Goal: Contribute content: Contribute content

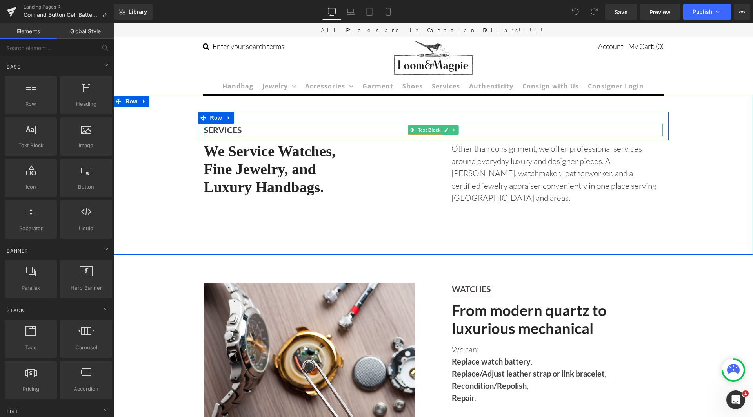
click at [237, 130] on strong "SERVICES" at bounding box center [223, 130] width 38 height 10
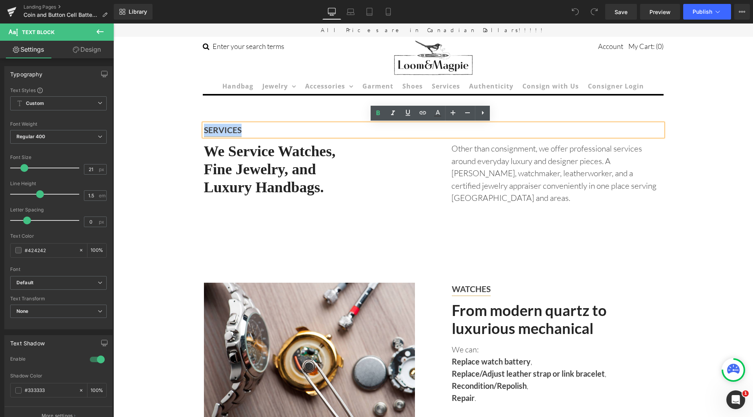
drag, startPoint x: 242, startPoint y: 130, endPoint x: 202, endPoint y: 131, distance: 40.4
click at [204, 131] on p "SERVICES" at bounding box center [433, 130] width 459 height 13
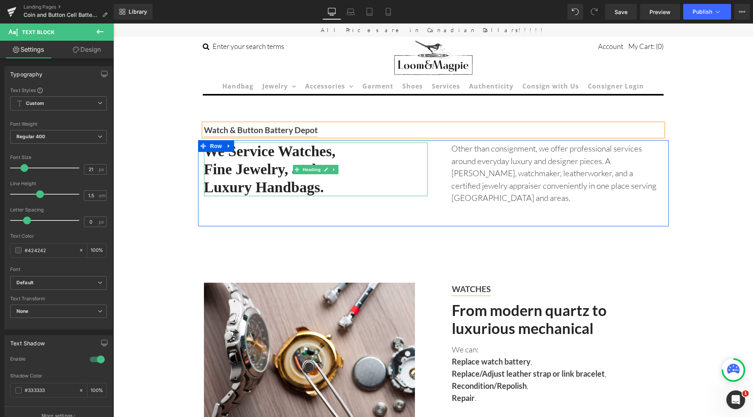
click at [357, 168] on h2 "Fine Jewelry, and" at bounding box center [315, 170] width 223 height 18
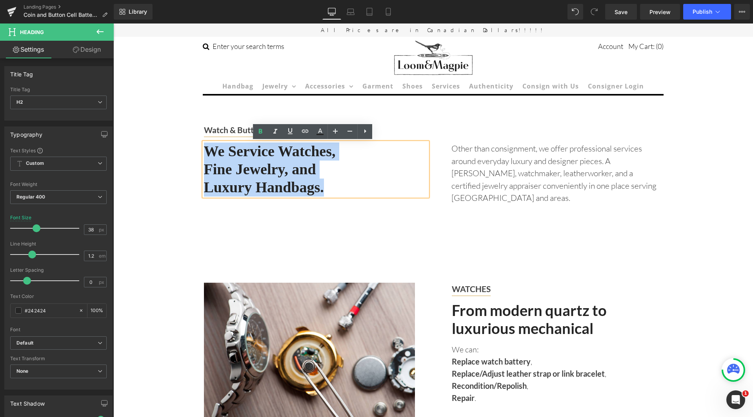
drag, startPoint x: 335, startPoint y: 189, endPoint x: 207, endPoint y: 144, distance: 135.5
click at [207, 144] on div "We Service Watches, Fine Jewelry, and Luxury Handbags." at bounding box center [315, 170] width 223 height 54
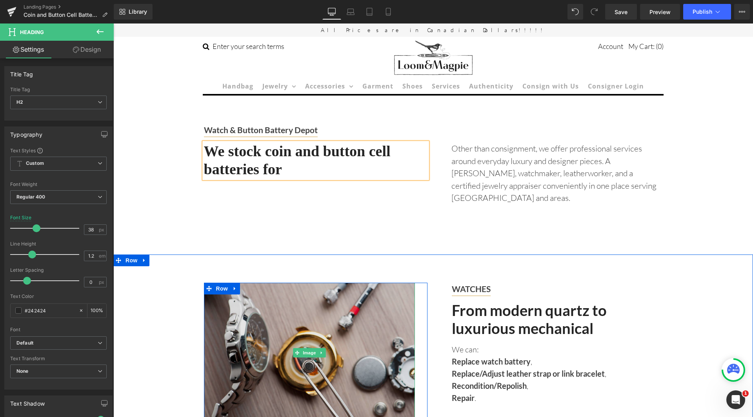
click at [352, 351] on img at bounding box center [309, 353] width 211 height 140
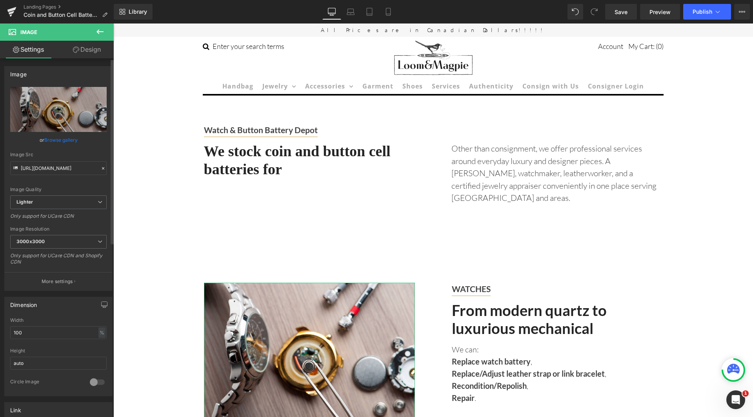
click at [54, 140] on link "Browse gallery" at bounding box center [60, 140] width 33 height 14
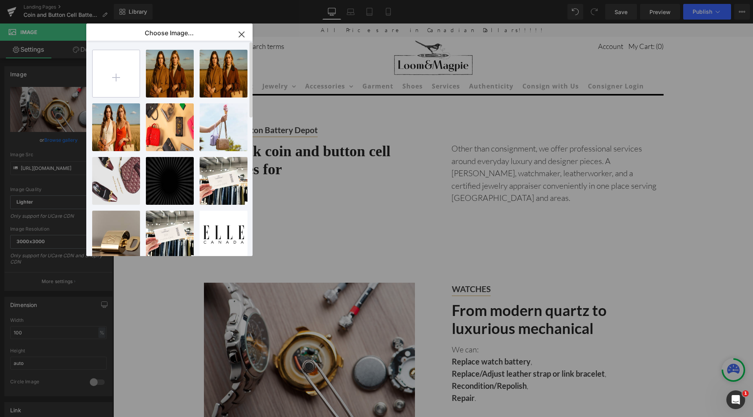
click at [119, 78] on input "file" at bounding box center [116, 73] width 47 height 47
type input "C:\fakepath\renata battery.jfif"
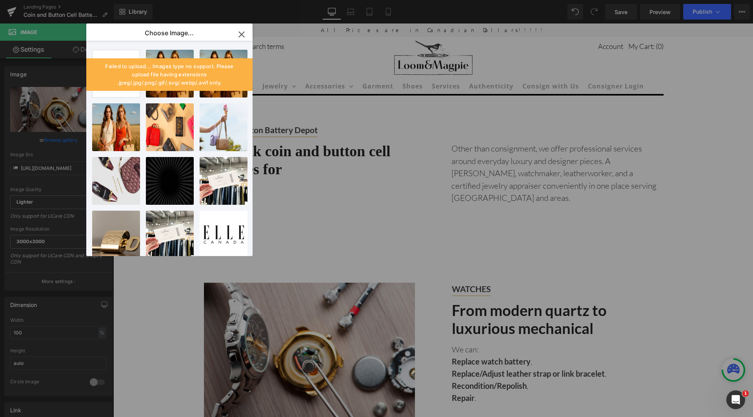
click at [241, 33] on icon "button" at bounding box center [241, 34] width 5 height 5
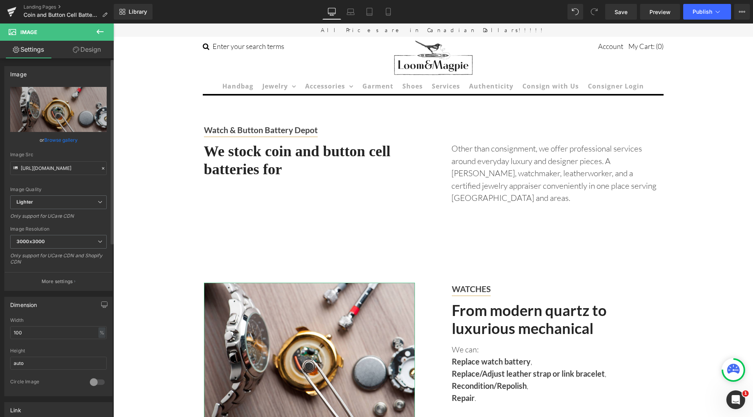
click at [63, 139] on link "Browse gallery" at bounding box center [60, 140] width 33 height 14
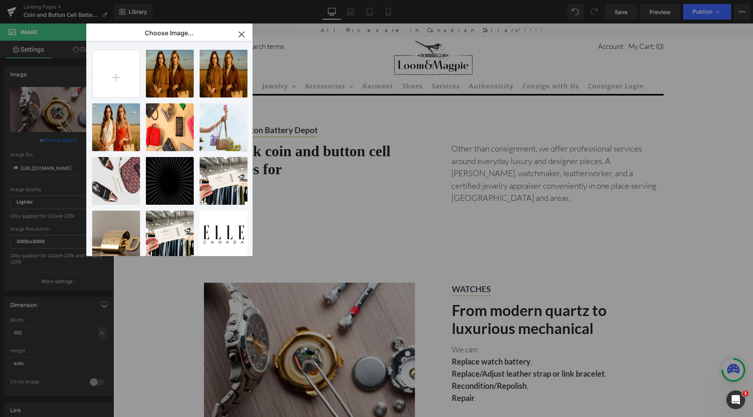
click at [243, 34] on icon "button" at bounding box center [241, 34] width 13 height 13
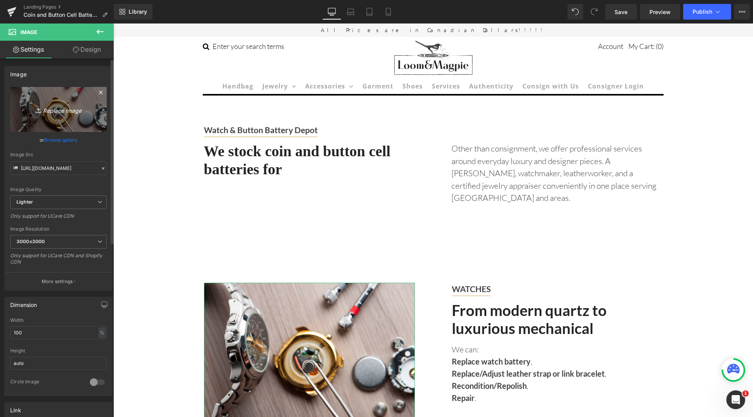
click at [48, 103] on link "Replace Image" at bounding box center [58, 109] width 96 height 45
type input "C:\fakepath\maxell battery.jpg"
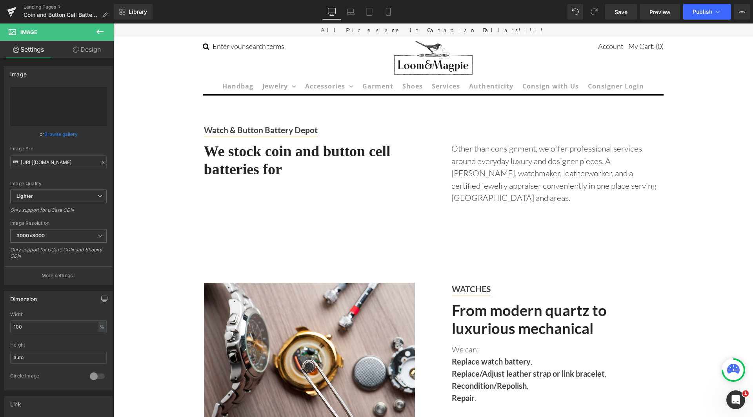
type input "[URL][DOMAIN_NAME]"
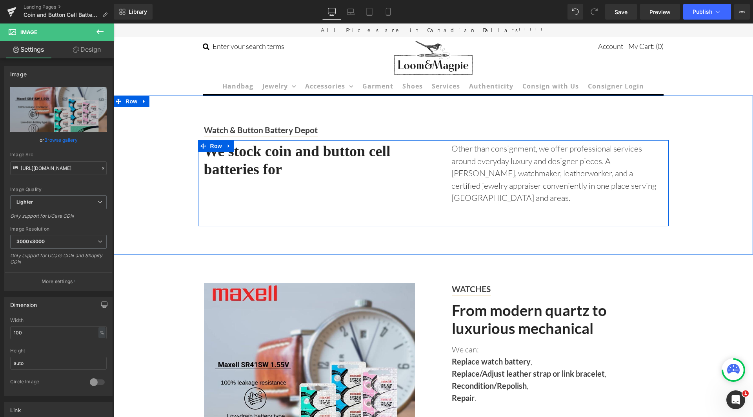
click at [306, 169] on h2 "We stock coin and button cell batteries for" at bounding box center [315, 161] width 223 height 36
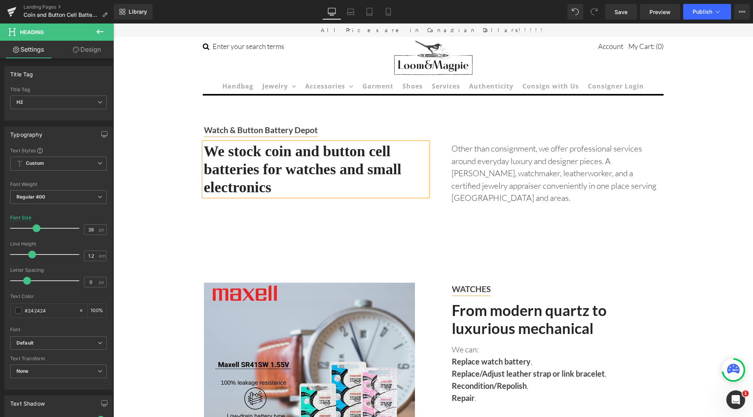
click at [266, 152] on h2 "We stock coin and button cell batteries for watches and small electronics" at bounding box center [315, 170] width 223 height 54
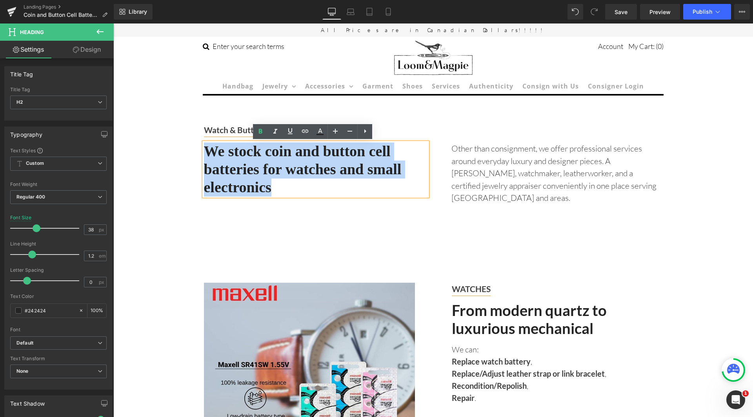
drag, startPoint x: 282, startPoint y: 193, endPoint x: 205, endPoint y: 154, distance: 86.6
click at [205, 154] on h2 "We stock coin and button cell batteries for watches and small electronics" at bounding box center [315, 170] width 223 height 54
copy h2 "We stock coin and button cell batteries for watches and small electronics"
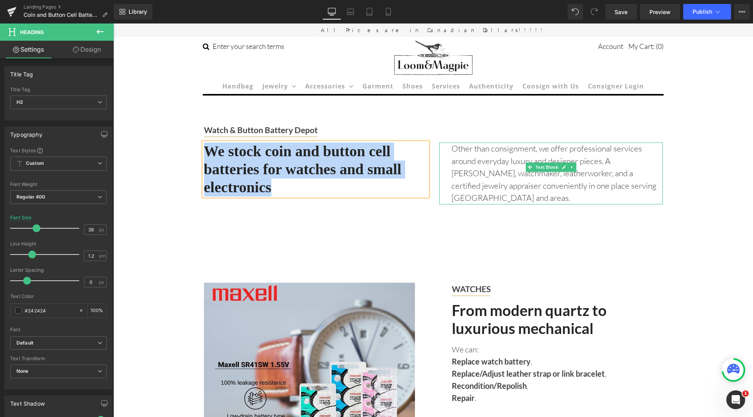
click at [457, 150] on p "Other than consignment, we offer professional services around everyday luxury a…" at bounding box center [556, 174] width 211 height 62
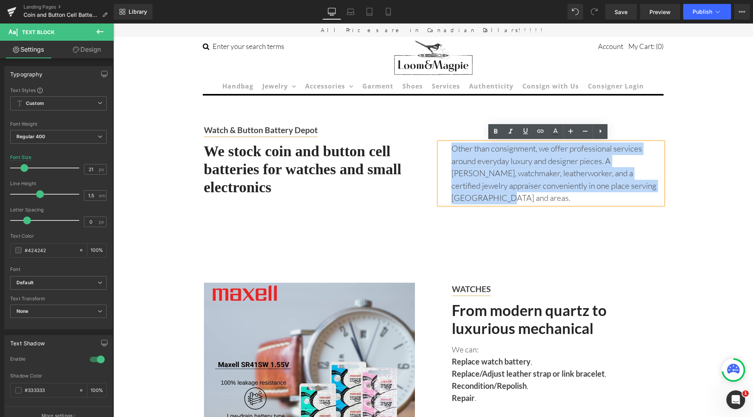
drag, startPoint x: 450, startPoint y: 147, endPoint x: 639, endPoint y: 193, distance: 194.7
click at [639, 193] on div "Other than consignment, we offer professional services around everyday luxury a…" at bounding box center [550, 174] width 223 height 62
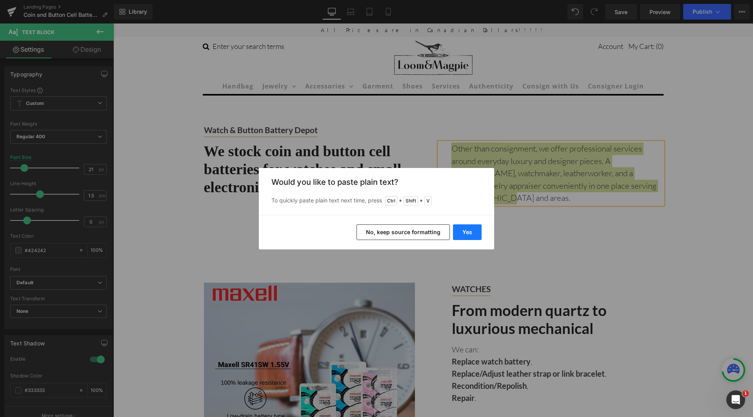
click at [470, 231] on button "Yes" at bounding box center [467, 233] width 29 height 16
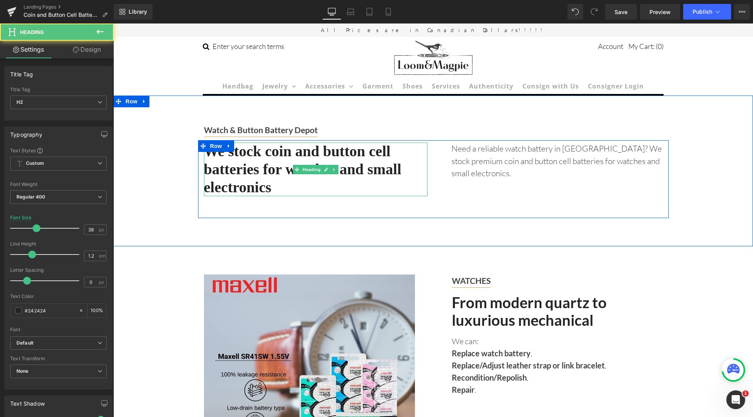
click at [278, 189] on h2 "We stock coin and button cell batteries for watches and small electronics" at bounding box center [315, 170] width 223 height 54
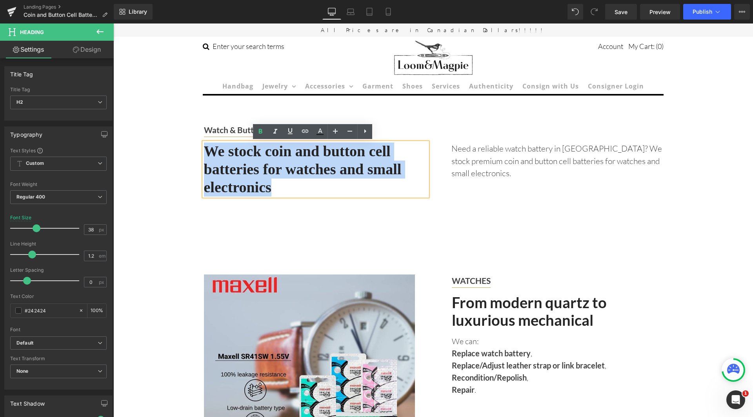
drag, startPoint x: 276, startPoint y: 185, endPoint x: 207, endPoint y: 154, distance: 75.6
click at [207, 154] on h2 "We stock coin and button cell batteries for watches and small electronics" at bounding box center [315, 170] width 223 height 54
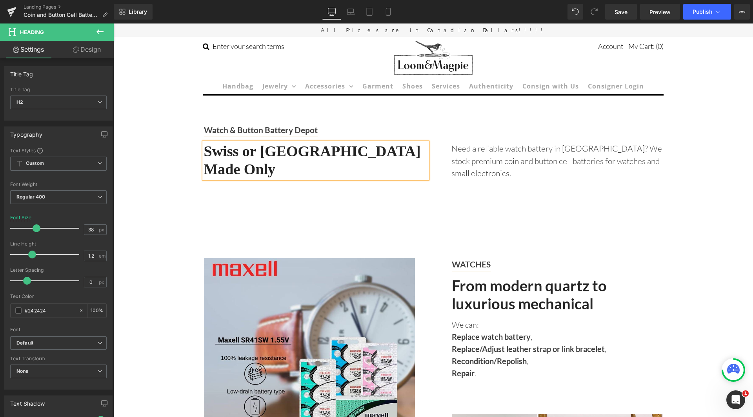
click at [366, 147] on h2 "Swiss or [GEOGRAPHIC_DATA] Made Only" at bounding box center [315, 161] width 223 height 36
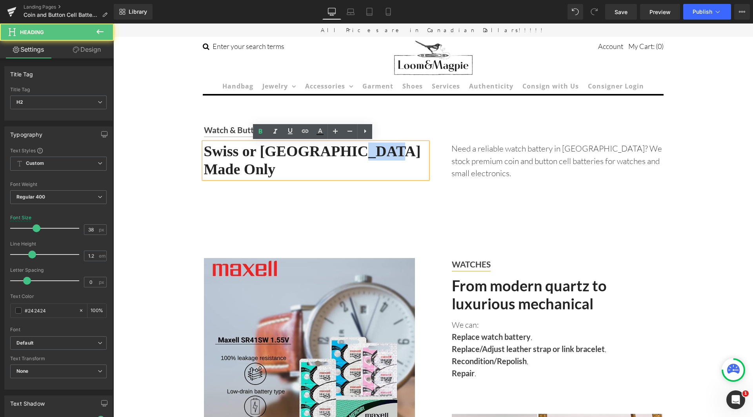
click at [366, 147] on h2 "Swiss or [GEOGRAPHIC_DATA] Made Only" at bounding box center [315, 161] width 223 height 36
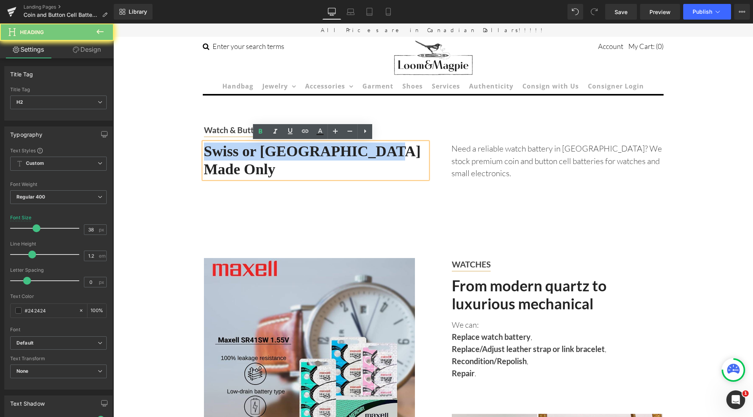
copy h2 "Swiss or [GEOGRAPHIC_DATA] Made Only"
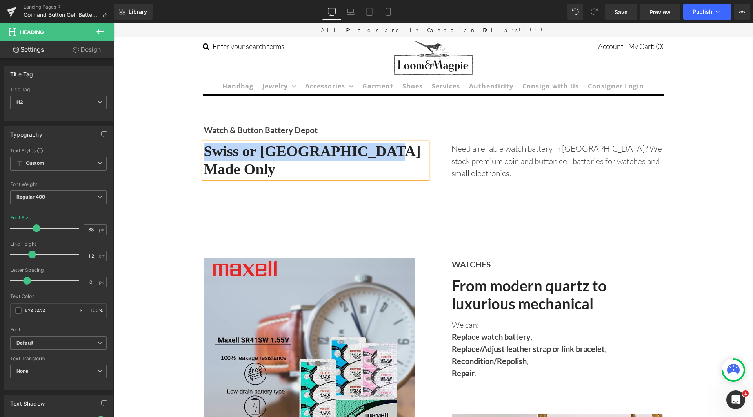
click at [278, 150] on h2 "Swiss or [GEOGRAPHIC_DATA] Made Only" at bounding box center [315, 161] width 223 height 36
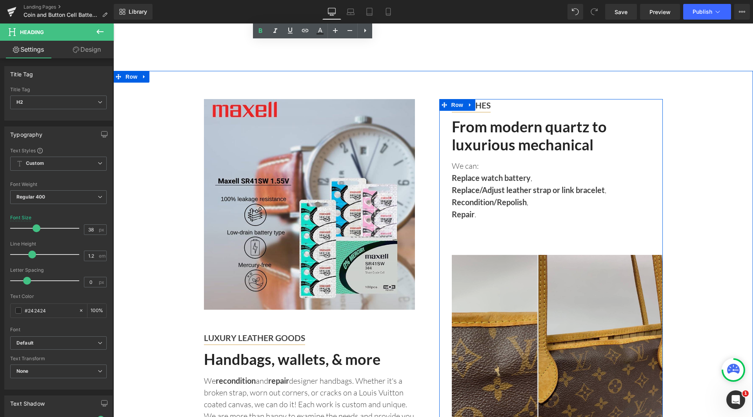
scroll to position [157, 0]
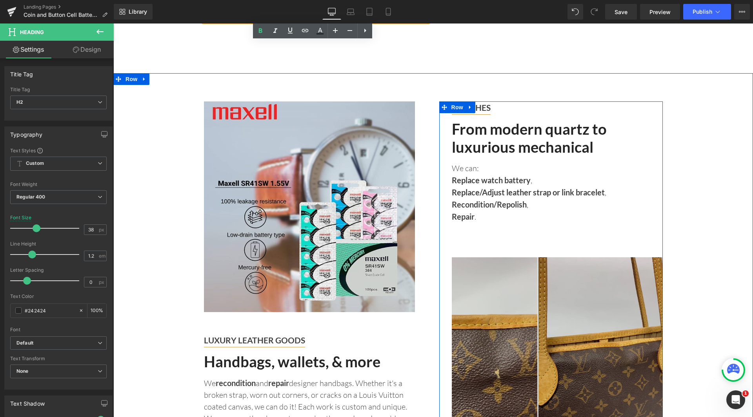
click at [517, 360] on img at bounding box center [557, 363] width 211 height 211
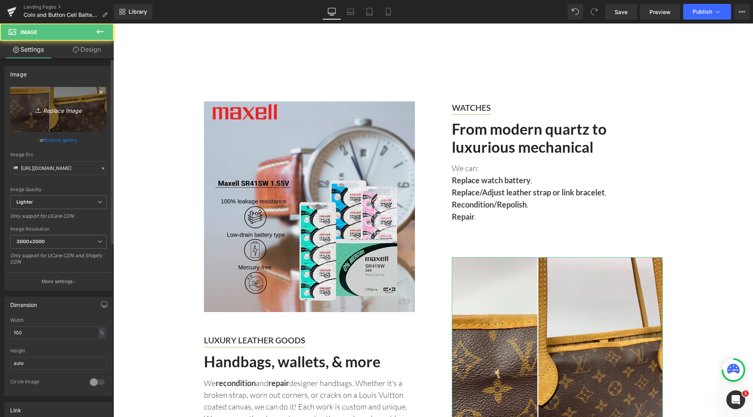
click at [55, 114] on icon "Replace Image" at bounding box center [58, 110] width 63 height 10
type input "C:\fakepath\renata battery.png"
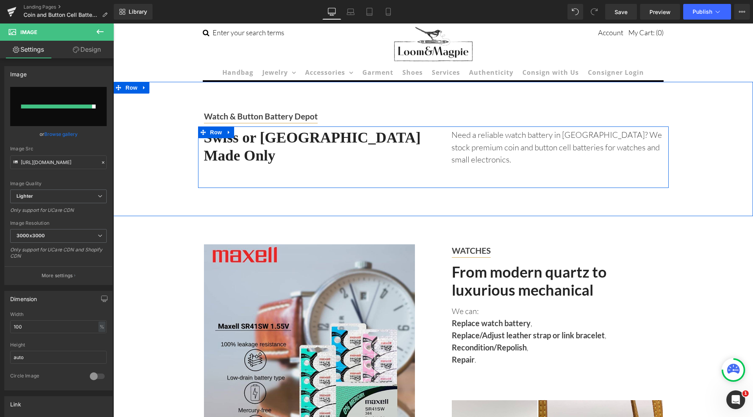
scroll to position [0, 0]
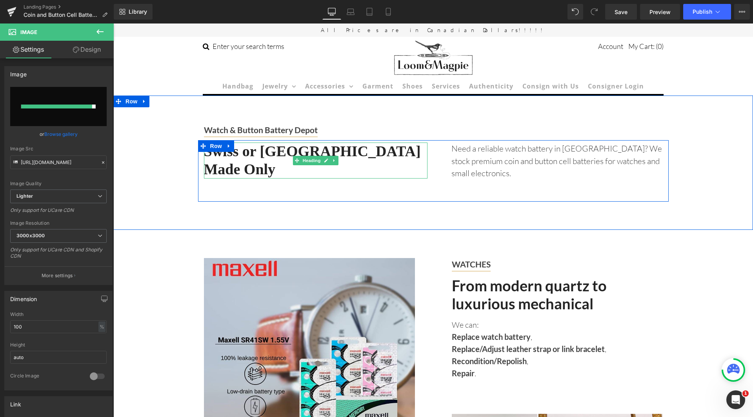
click at [265, 154] on h2 "Swiss or [GEOGRAPHIC_DATA] Made Only" at bounding box center [315, 161] width 223 height 36
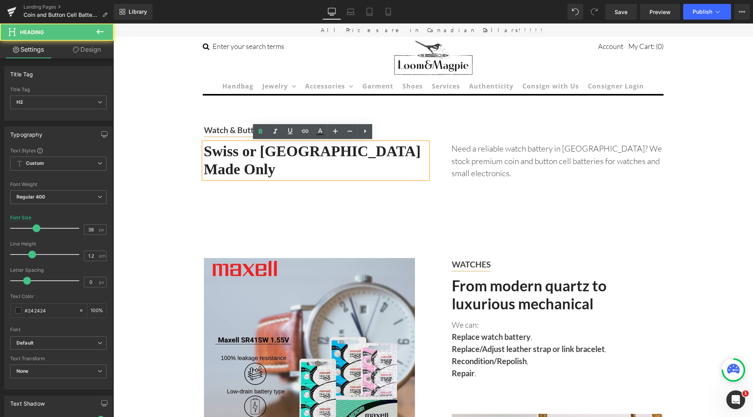
click at [299, 152] on h2 "Swiss or [GEOGRAPHIC_DATA] Made Only" at bounding box center [315, 161] width 223 height 36
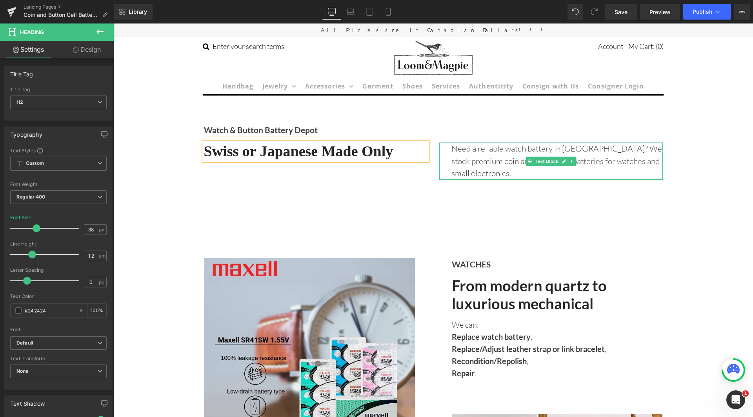
click at [489, 161] on p "Need a reliable watch battery in [GEOGRAPHIC_DATA]? We stock premium coin and b…" at bounding box center [556, 161] width 211 height 37
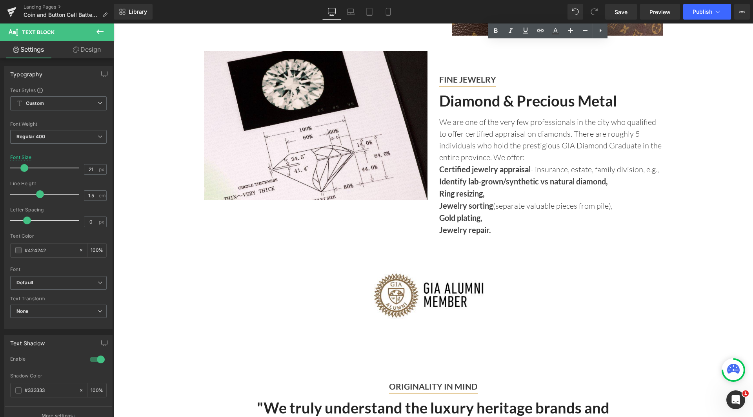
scroll to position [745, 0]
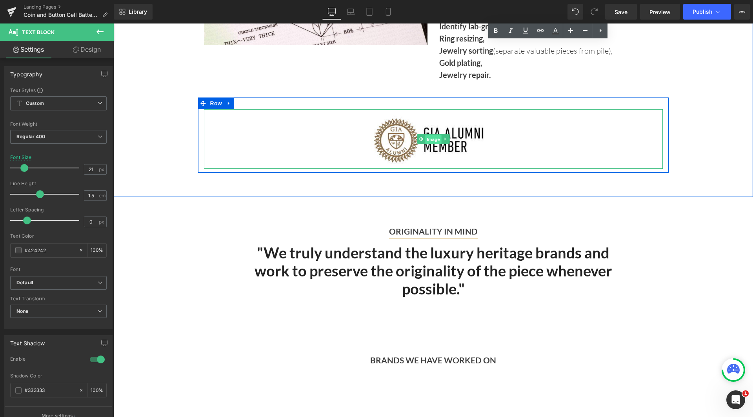
click at [434, 135] on span "Image" at bounding box center [433, 139] width 16 height 9
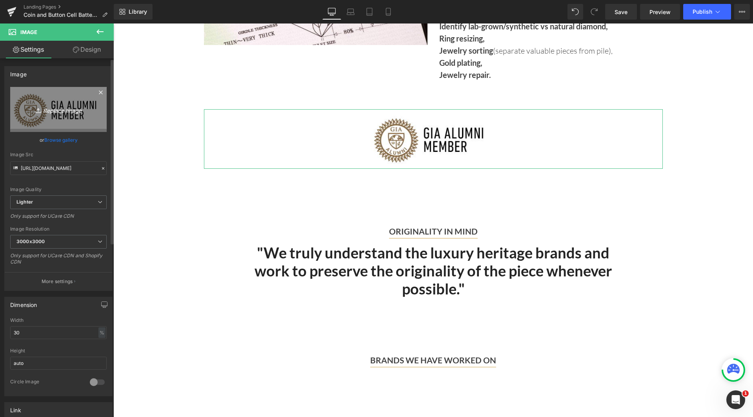
click at [56, 114] on link "Replace Image" at bounding box center [58, 109] width 96 height 45
type input "C:\fakepath\renata battery.png"
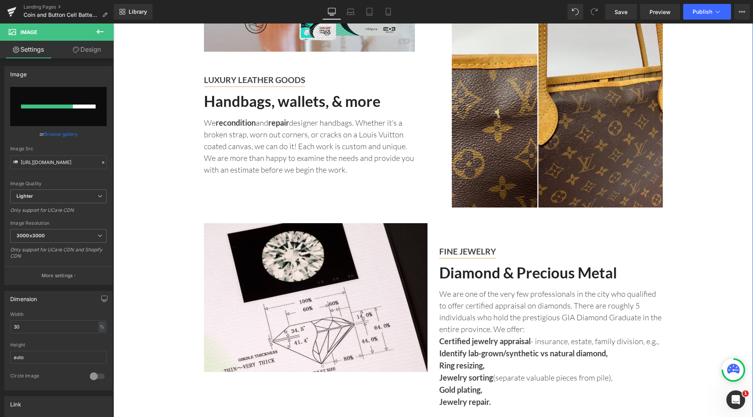
scroll to position [431, 0]
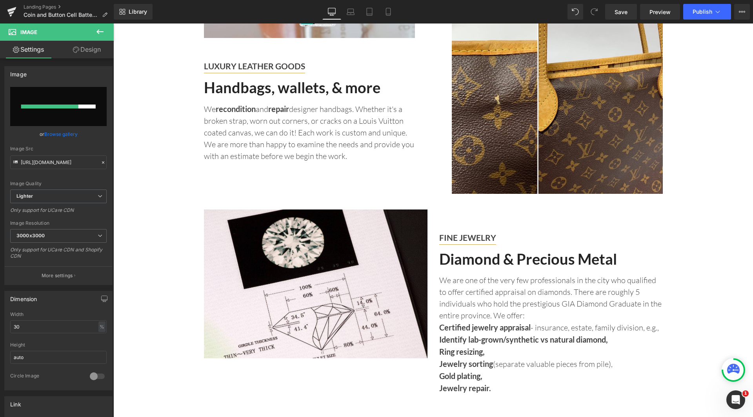
click at [722, 194] on div "Image LUXURY LEATHER GOODS Text Block Handbags, wallets, & more Heading We reco…" at bounding box center [432, 150] width 639 height 671
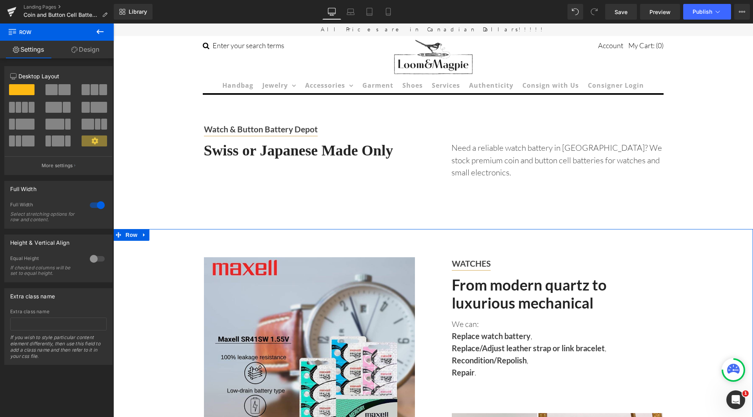
scroll to position [0, 0]
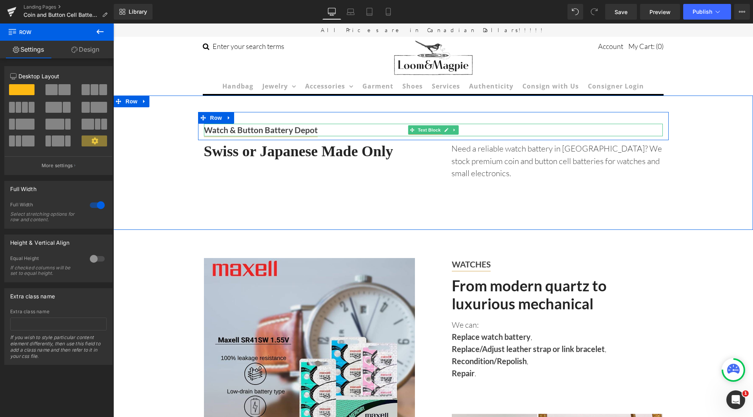
click at [302, 131] on strong "Watch & Button Battery Depot" at bounding box center [261, 130] width 114 height 10
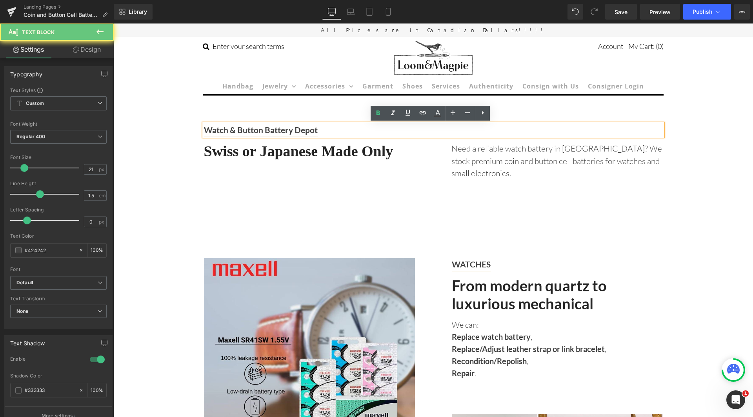
click at [310, 131] on strong "Watch & Button Battery Depot" at bounding box center [261, 130] width 114 height 10
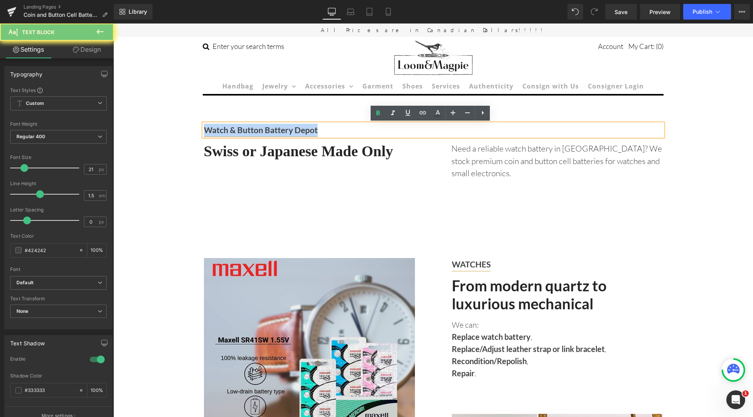
click at [310, 131] on strong "Watch & Button Battery Depot" at bounding box center [261, 130] width 114 height 10
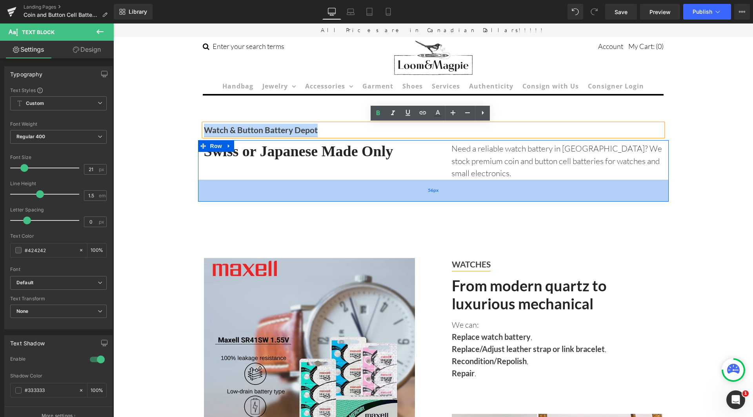
copy strong "Watch & Button Battery Depot"
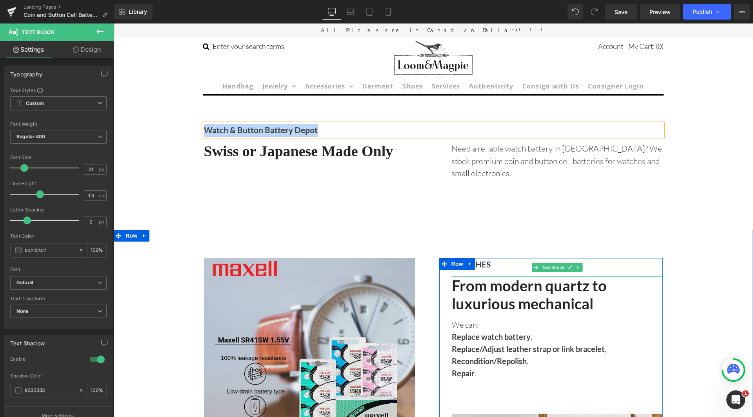
click at [498, 263] on p "WATCHES" at bounding box center [557, 264] width 211 height 13
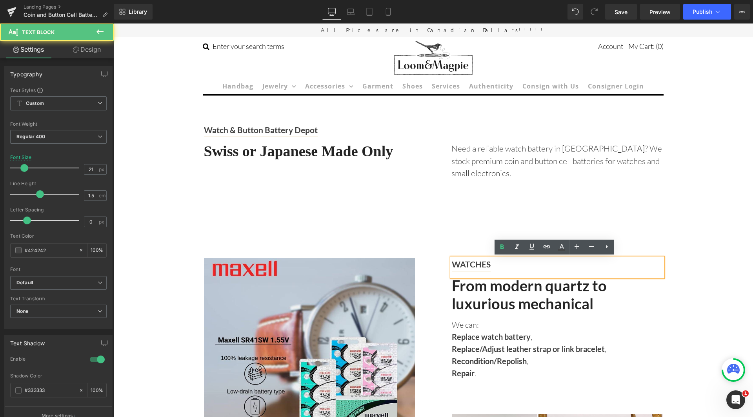
click at [486, 265] on strong "WATCHES" at bounding box center [471, 264] width 39 height 10
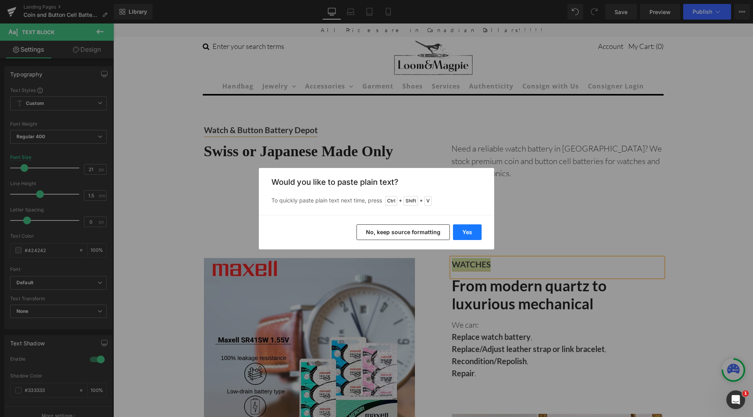
click at [463, 233] on button "Yes" at bounding box center [467, 233] width 29 height 16
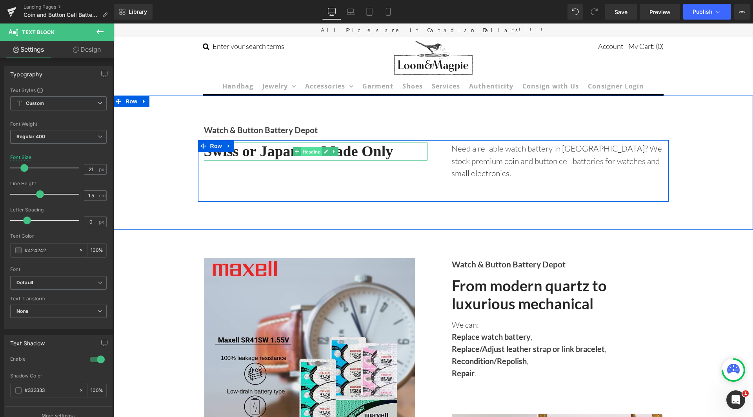
click at [318, 152] on span "Heading" at bounding box center [311, 151] width 21 height 9
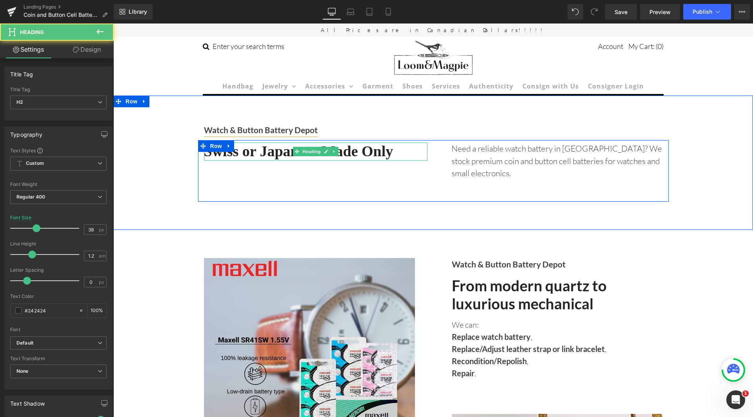
click at [372, 151] on h2 "Swiss or Japanese Made Only" at bounding box center [315, 152] width 223 height 18
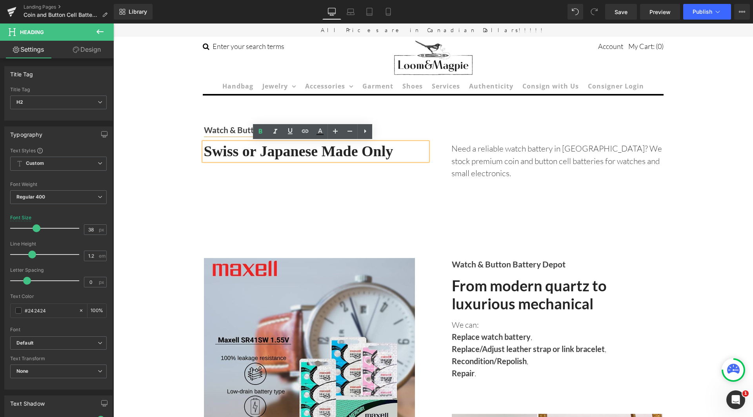
click at [383, 153] on h2 "Swiss or Japanese Made Only" at bounding box center [315, 152] width 223 height 18
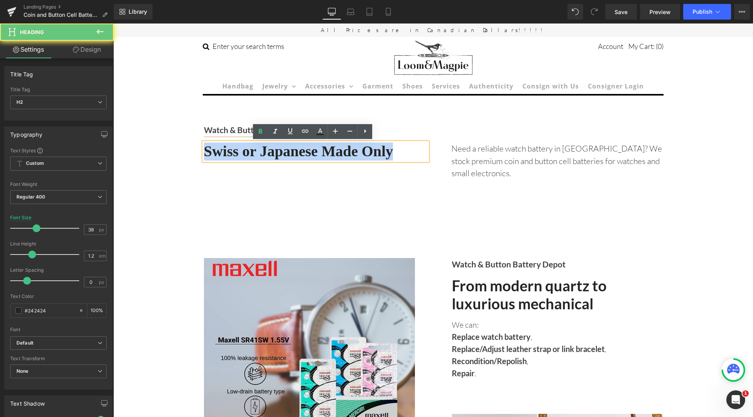
click at [383, 153] on h2 "Swiss or Japanese Made Only" at bounding box center [315, 152] width 223 height 18
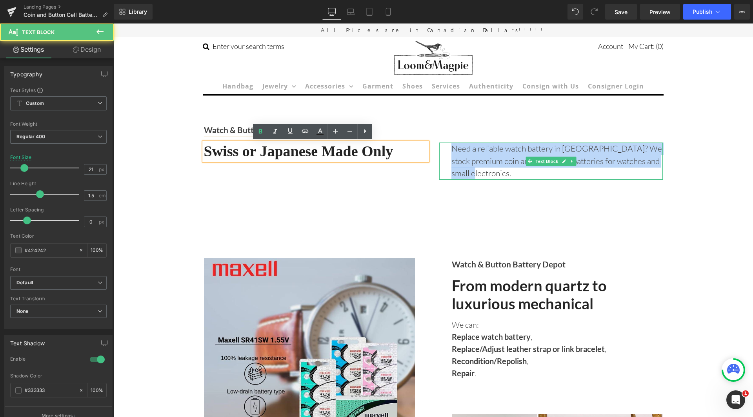
drag, startPoint x: 478, startPoint y: 165, endPoint x: 494, endPoint y: 174, distance: 18.6
click at [494, 174] on p "Need a reliable watch battery in [GEOGRAPHIC_DATA]? We stock premium coin and b…" at bounding box center [556, 161] width 211 height 37
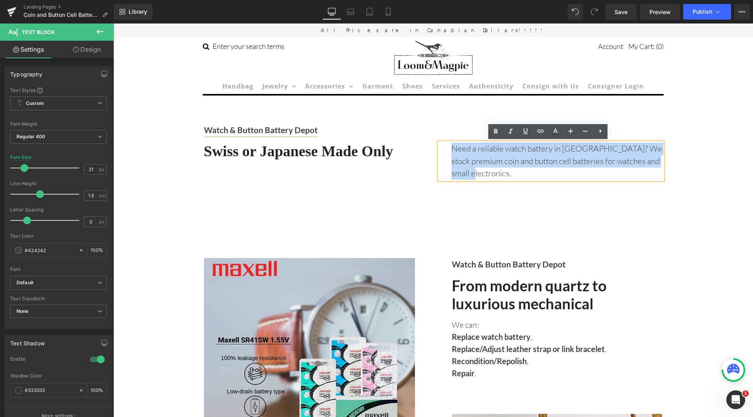
copy p "Need a reliable watch battery in [GEOGRAPHIC_DATA]? We stock premium coin and b…"
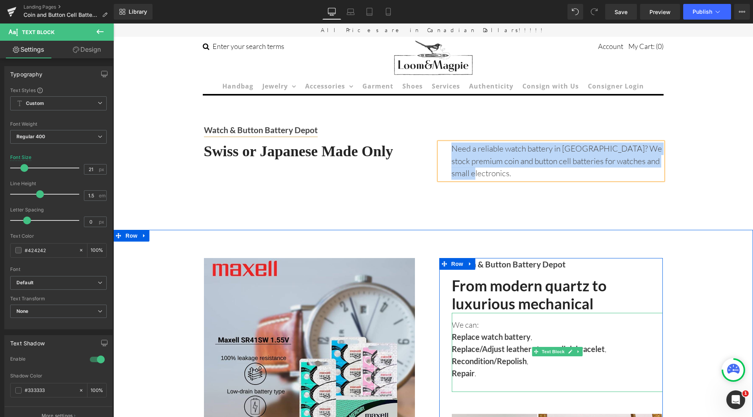
click at [476, 374] on p "We can: Replace watch battery , Replace/Adjust leather strap or link bracelet ,…" at bounding box center [557, 349] width 211 height 60
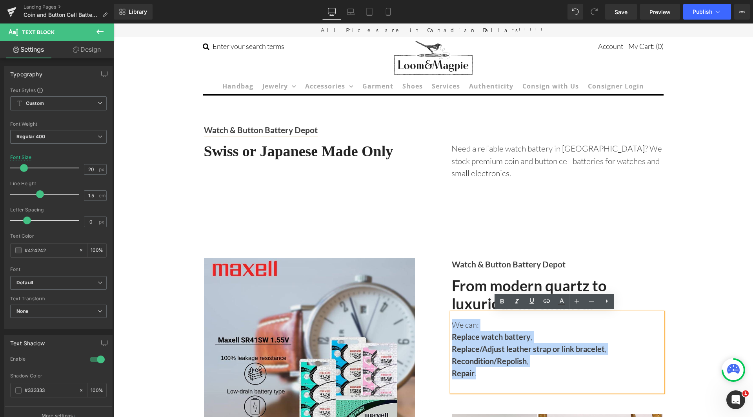
drag, startPoint x: 480, startPoint y: 372, endPoint x: 441, endPoint y: 316, distance: 67.5
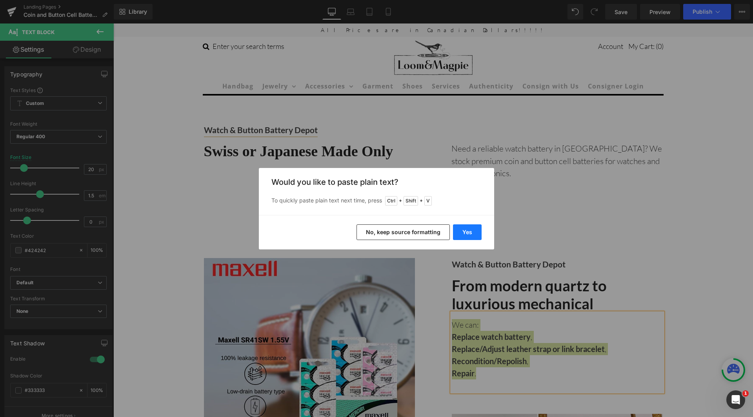
click at [462, 235] on button "Yes" at bounding box center [467, 233] width 29 height 16
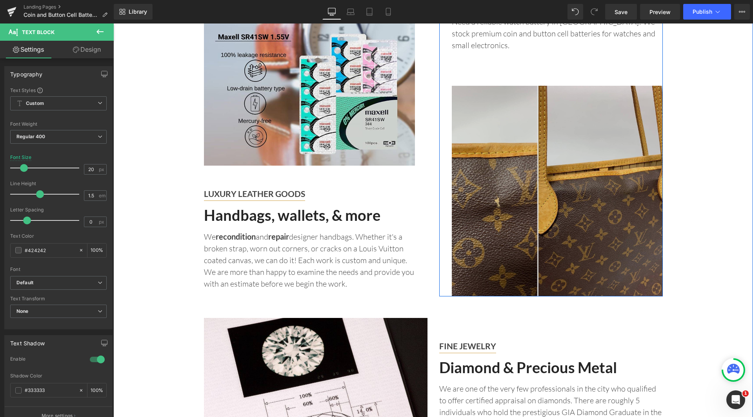
scroll to position [314, 0]
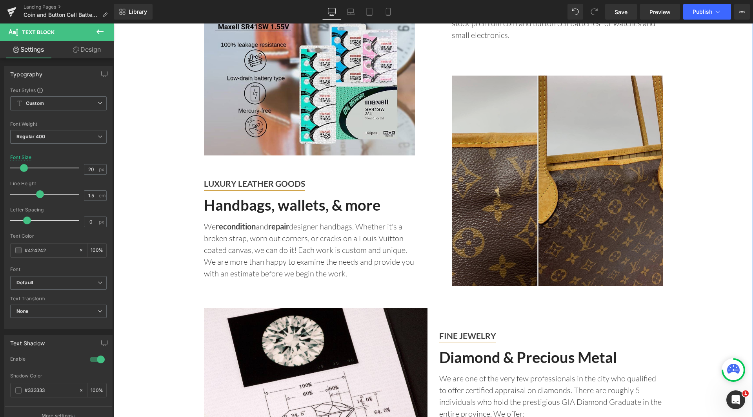
click at [555, 207] on img at bounding box center [557, 181] width 211 height 211
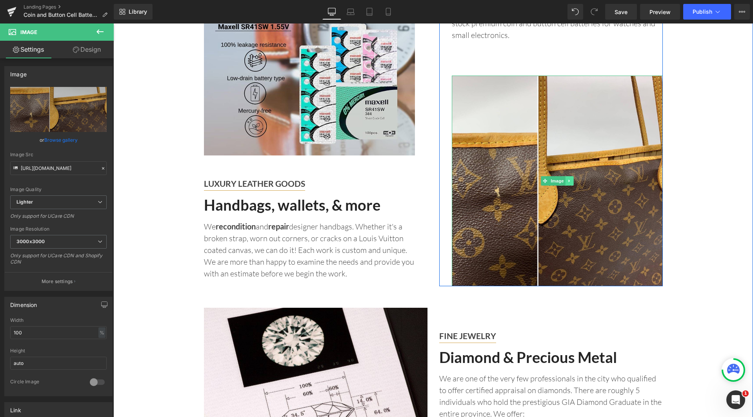
click at [567, 179] on icon at bounding box center [569, 181] width 4 height 5
click at [571, 179] on icon at bounding box center [573, 181] width 4 height 4
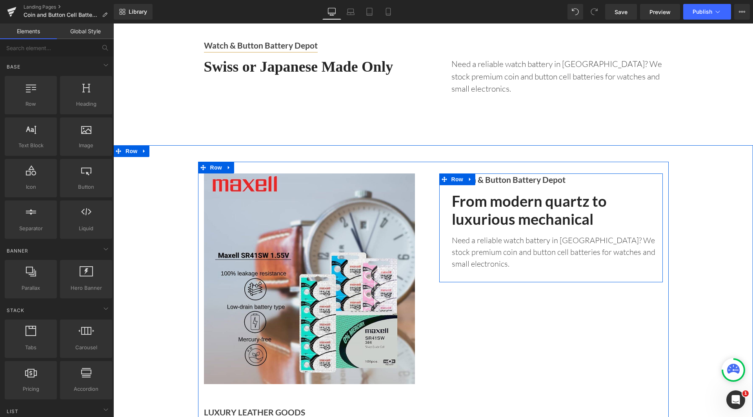
scroll to position [0, 0]
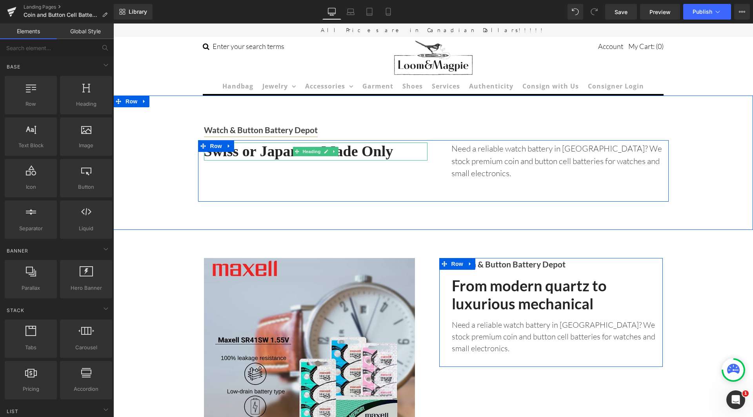
click at [347, 151] on h2 "Swiss or Japanese Made Only" at bounding box center [315, 152] width 223 height 18
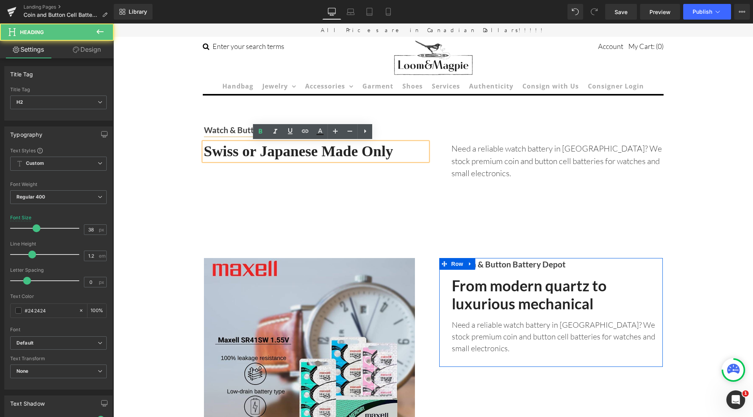
click at [359, 151] on h2 "Swiss or Japanese Made Only" at bounding box center [315, 152] width 223 height 18
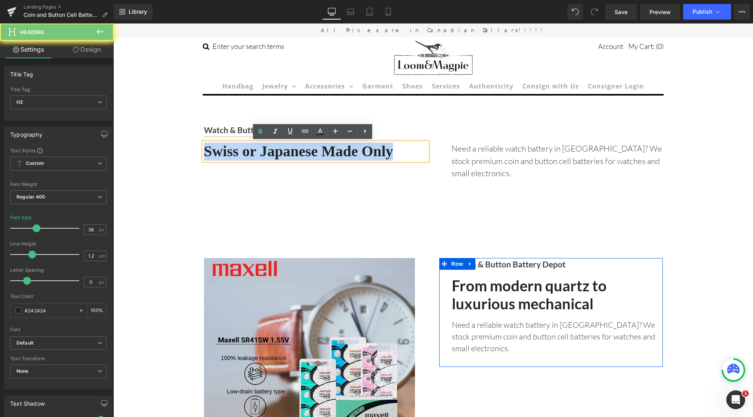
click at [359, 151] on h2 "Swiss or Japanese Made Only" at bounding box center [315, 152] width 223 height 18
copy h2 "Swiss or Japanese Made Only"
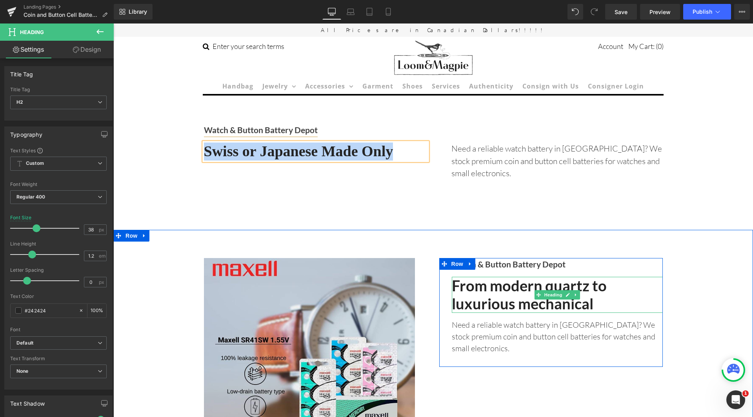
click at [518, 296] on b "From modern quartz to luxurious mechanical" at bounding box center [529, 295] width 155 height 36
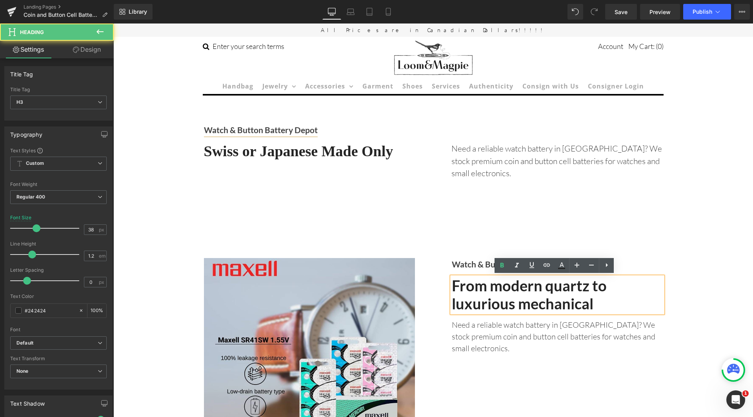
click at [508, 294] on b "From modern quartz to luxurious mechanical" at bounding box center [529, 295] width 155 height 36
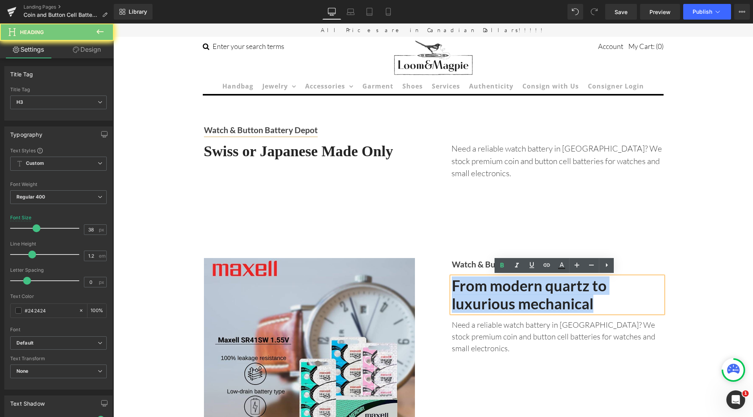
click at [508, 294] on b "From modern quartz to luxurious mechanical" at bounding box center [529, 295] width 155 height 36
paste div
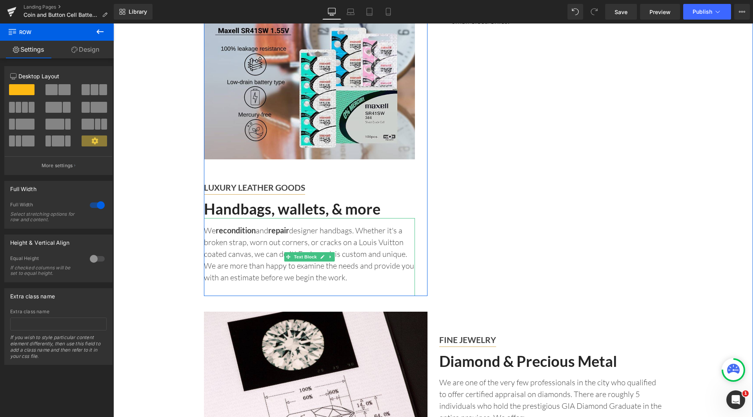
scroll to position [314, 0]
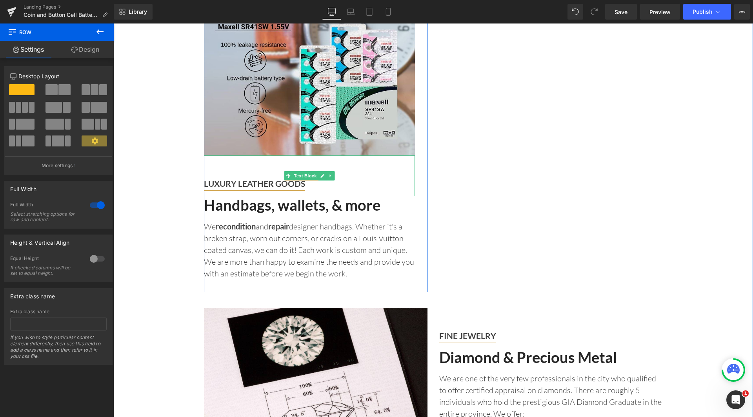
click at [330, 187] on p "LUXURY LEATHER GOODS" at bounding box center [309, 184] width 211 height 13
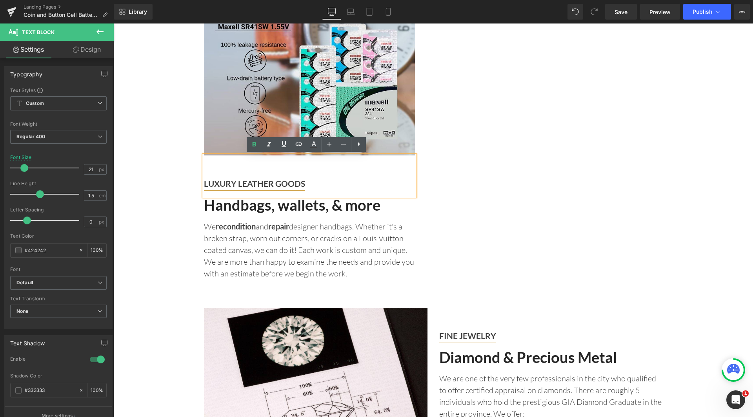
drag, startPoint x: 474, startPoint y: 170, endPoint x: 307, endPoint y: 188, distance: 168.0
click at [307, 188] on p "LUXURY LEATHER GOODS" at bounding box center [309, 184] width 211 height 13
click at [298, 226] on p "We recondition and repair designer handbags. Whether it's a broken strap, worn …" at bounding box center [309, 250] width 211 height 59
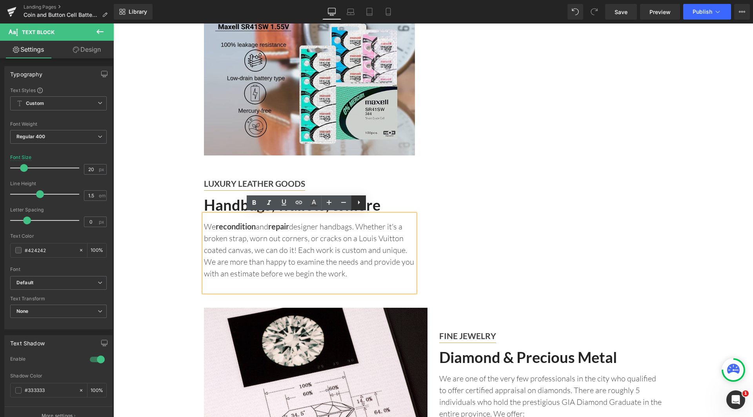
click at [358, 203] on icon at bounding box center [359, 203] width 2 height 4
click at [352, 241] on p "We recondition and repair designer handbags. Whether it's a broken strap, worn …" at bounding box center [309, 250] width 211 height 59
click at [477, 234] on div "Image LUXURY LEATHER GOODS Text Block Handbags, wallets, & more Heading We reco…" at bounding box center [433, 114] width 470 height 363
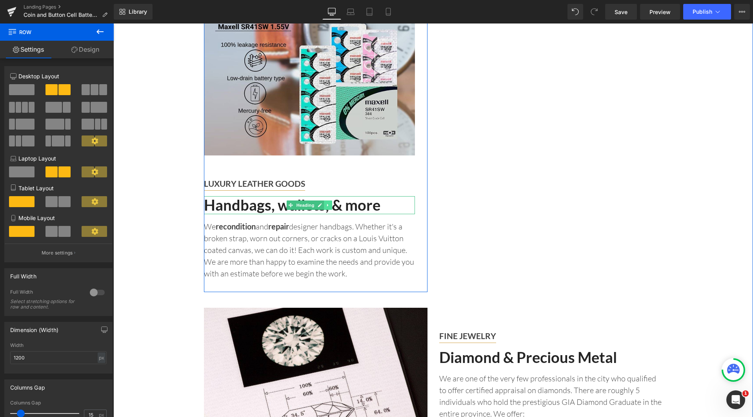
click at [327, 204] on icon at bounding box center [328, 205] width 4 height 5
click at [330, 205] on icon at bounding box center [332, 205] width 4 height 4
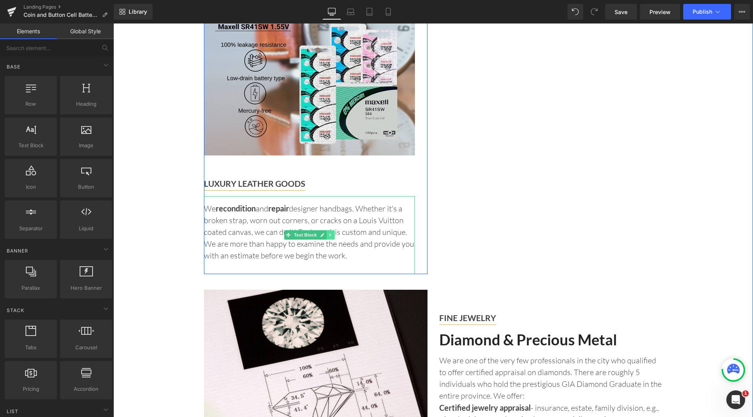
click at [328, 236] on icon at bounding box center [330, 235] width 4 height 5
click at [332, 233] on icon at bounding box center [334, 235] width 4 height 4
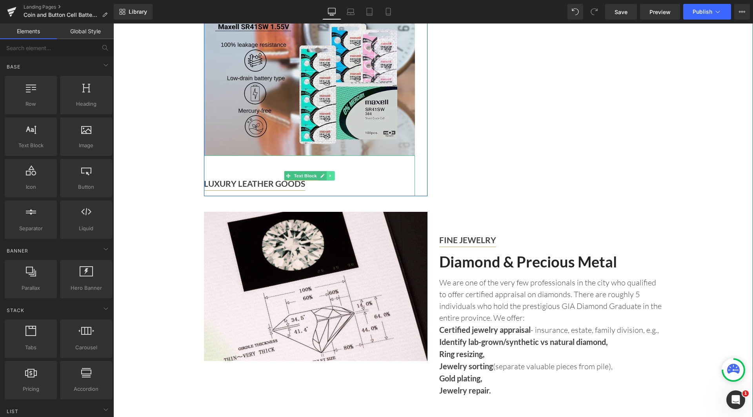
click at [328, 177] on icon at bounding box center [330, 176] width 4 height 5
click at [333, 174] on icon at bounding box center [334, 176] width 4 height 4
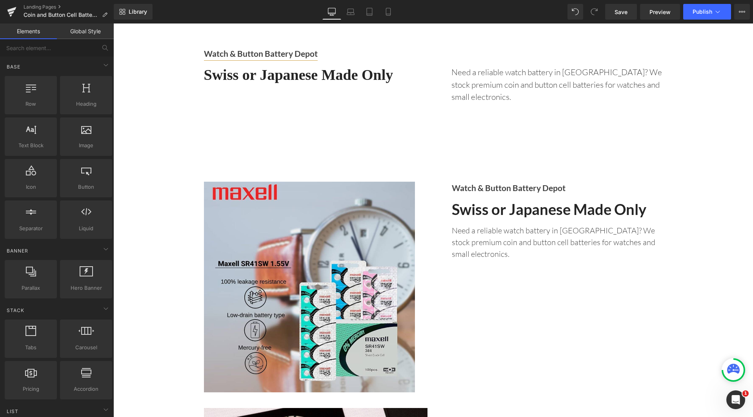
scroll to position [157, 0]
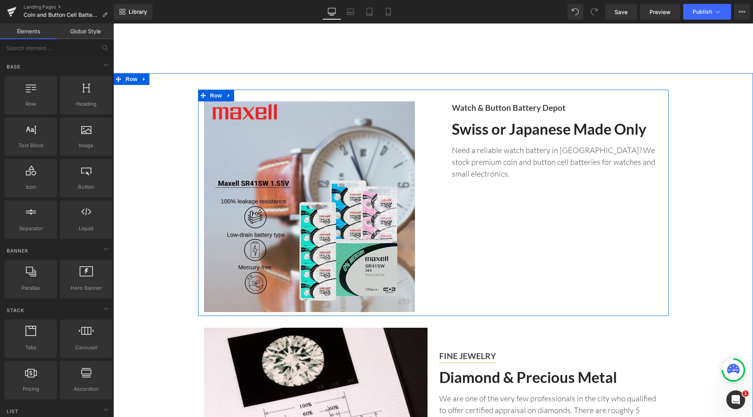
click at [113, 24] on div at bounding box center [113, 24] width 0 height 0
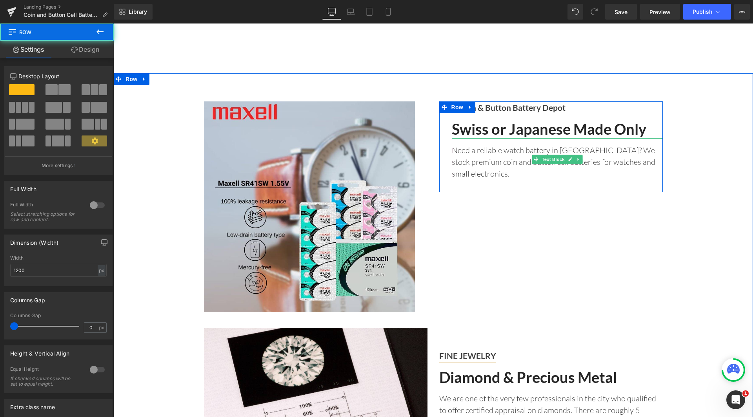
click at [655, 161] on p "Need a reliable watch battery in [GEOGRAPHIC_DATA]? We stock premium coin and b…" at bounding box center [557, 162] width 211 height 35
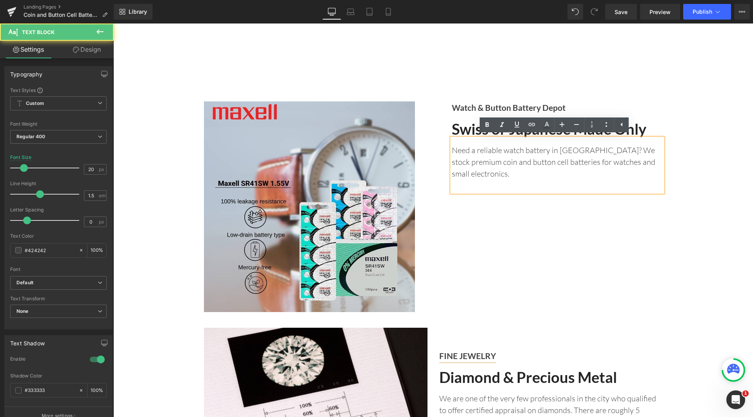
click at [658, 163] on p "Need a reliable watch battery in [GEOGRAPHIC_DATA]? We stock premium coin and b…" at bounding box center [557, 162] width 211 height 35
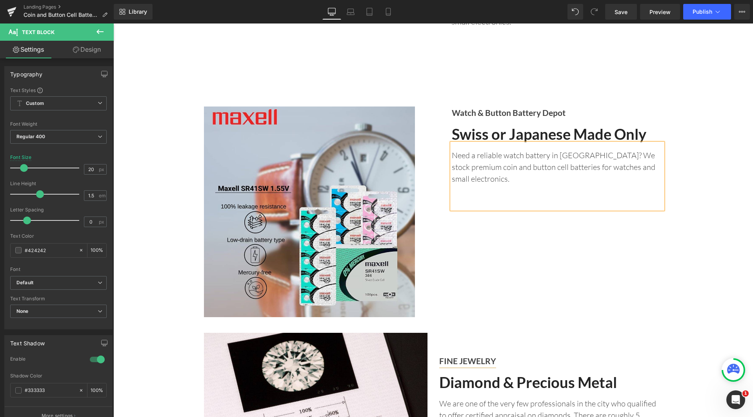
scroll to position [17, 0]
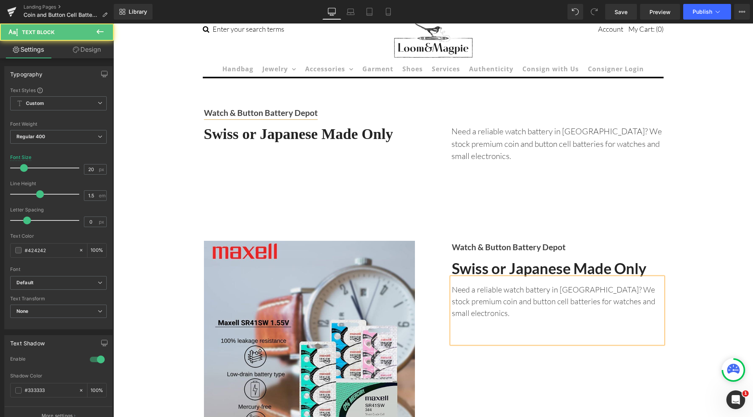
click at [523, 319] on p at bounding box center [557, 325] width 211 height 12
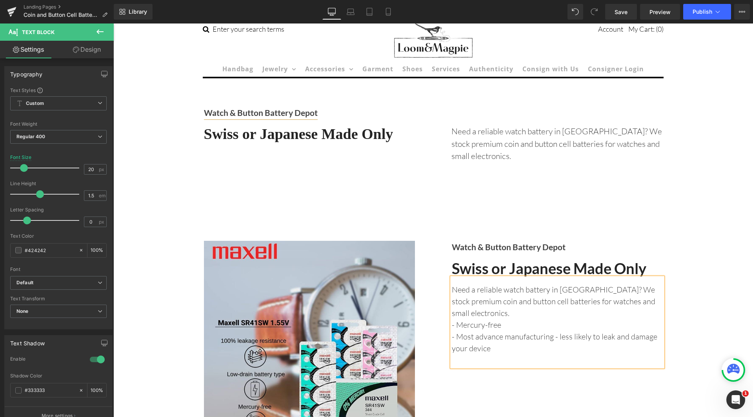
click at [523, 319] on p "- Mercury-free" at bounding box center [557, 325] width 211 height 12
click at [569, 331] on p "- Most advance manufacturing - less likely to leak and damage your device" at bounding box center [557, 343] width 211 height 24
click at [571, 319] on p "- Mercury-free - S" at bounding box center [557, 325] width 211 height 12
drag, startPoint x: 459, startPoint y: 312, endPoint x: 465, endPoint y: 314, distance: 6.8
click at [459, 319] on p "- Mercury-free - Safer and greener" at bounding box center [557, 325] width 211 height 12
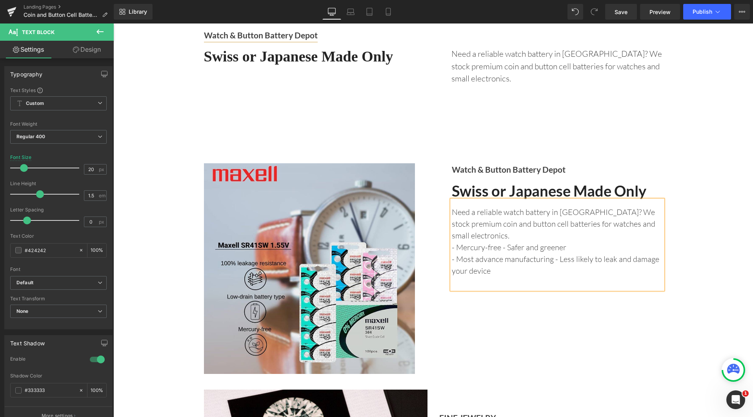
scroll to position [96, 0]
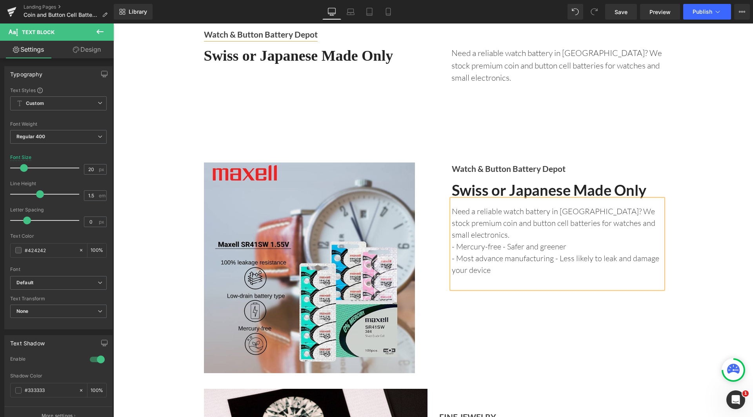
click at [539, 256] on p "- Most advance manufacturing - Less likely to leak and damage your device" at bounding box center [557, 265] width 211 height 24
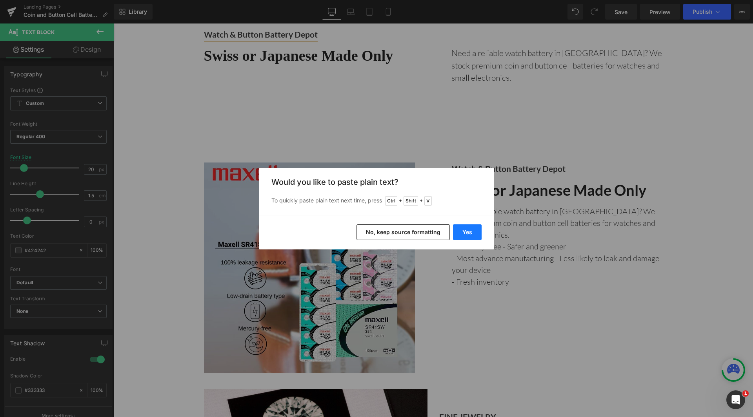
click at [468, 234] on button "Yes" at bounding box center [467, 233] width 29 height 16
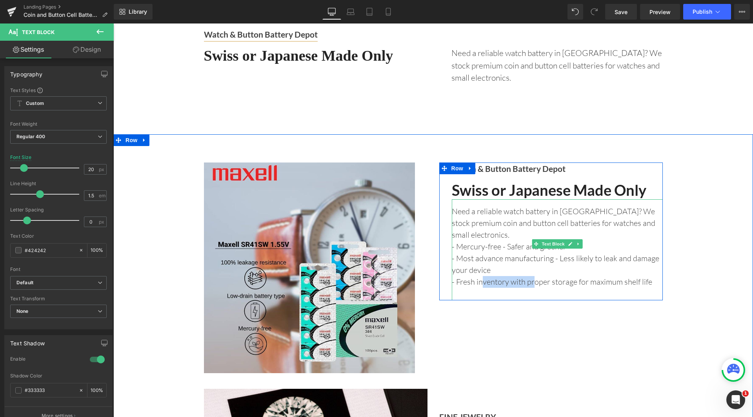
drag, startPoint x: 517, startPoint y: 272, endPoint x: 466, endPoint y: 272, distance: 51.4
click at [466, 276] on p "- Fresh inventory with proper storage for maximum shelf life" at bounding box center [557, 282] width 211 height 12
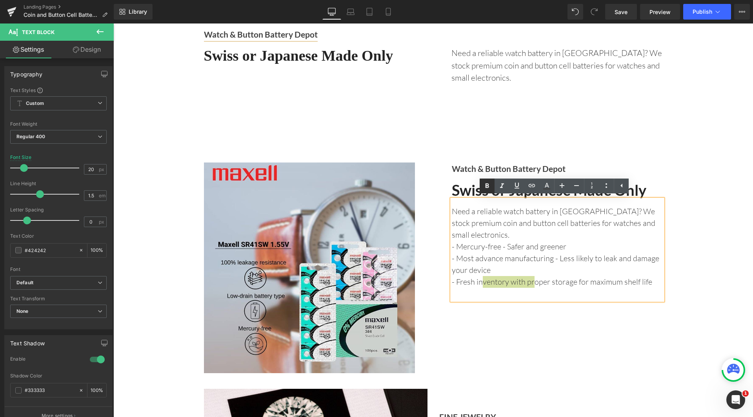
click at [486, 186] on icon at bounding box center [487, 185] width 4 height 5
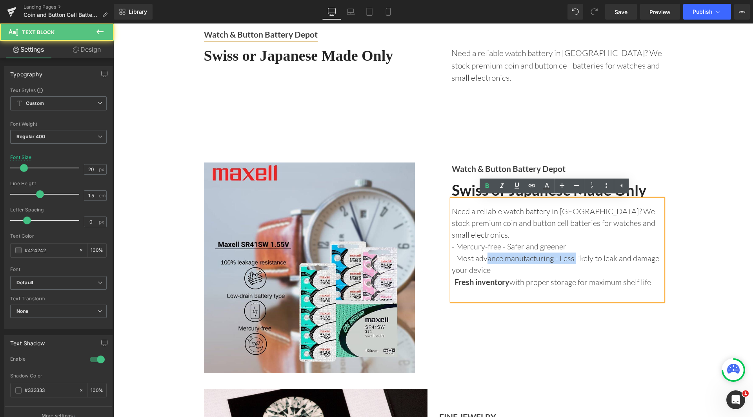
drag, startPoint x: 561, startPoint y: 247, endPoint x: 464, endPoint y: 249, distance: 96.4
click at [464, 253] on p "- Most advance manufacturing - Less likely to leak and damage your device" at bounding box center [557, 265] width 211 height 24
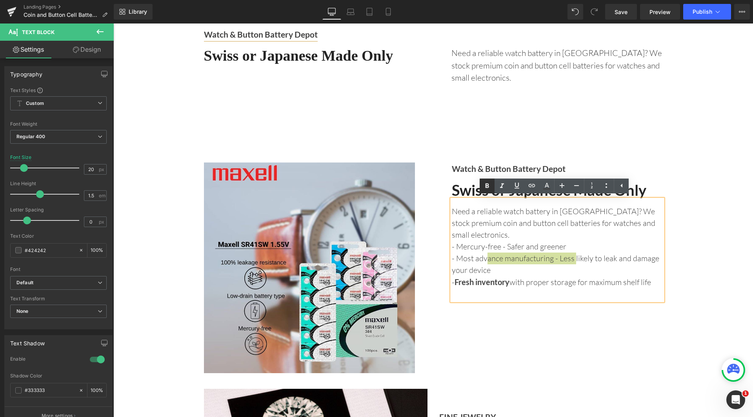
click at [489, 185] on icon at bounding box center [486, 185] width 9 height 9
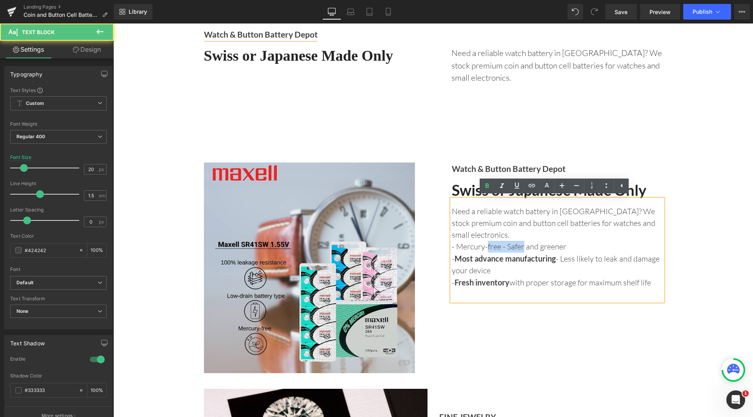
drag, startPoint x: 510, startPoint y: 235, endPoint x: 466, endPoint y: 233, distance: 43.6
click at [466, 241] on p "- Mercury-free - Safer and greener" at bounding box center [557, 247] width 211 height 12
click at [486, 182] on icon at bounding box center [486, 185] width 9 height 9
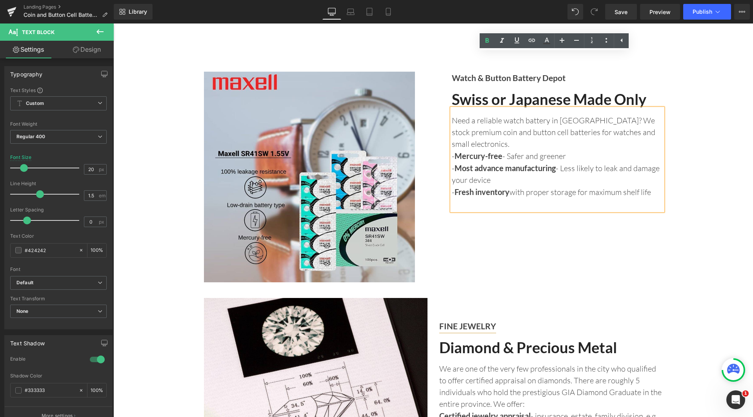
scroll to position [78, 0]
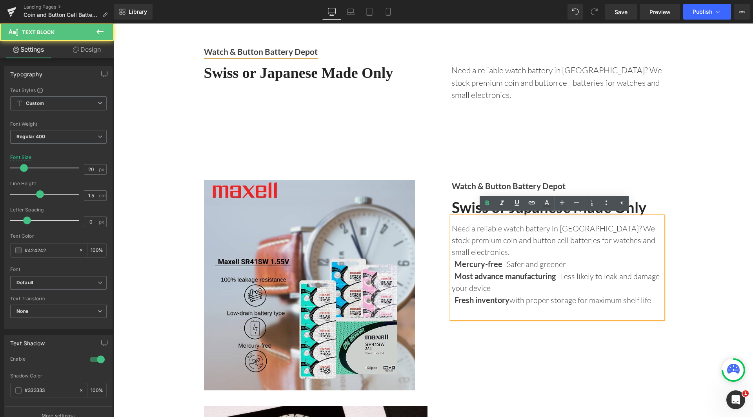
click at [492, 296] on p "- Fresh inventory with proper storage for maximum shelf life" at bounding box center [557, 300] width 211 height 12
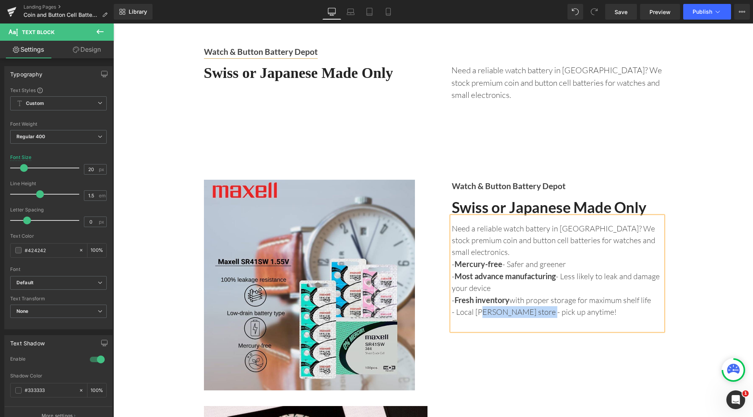
drag, startPoint x: 526, startPoint y: 312, endPoint x: 466, endPoint y: 310, distance: 60.0
click at [466, 310] on p "- Local [PERSON_NAME] store - pick up anytime!" at bounding box center [557, 313] width 211 height 12
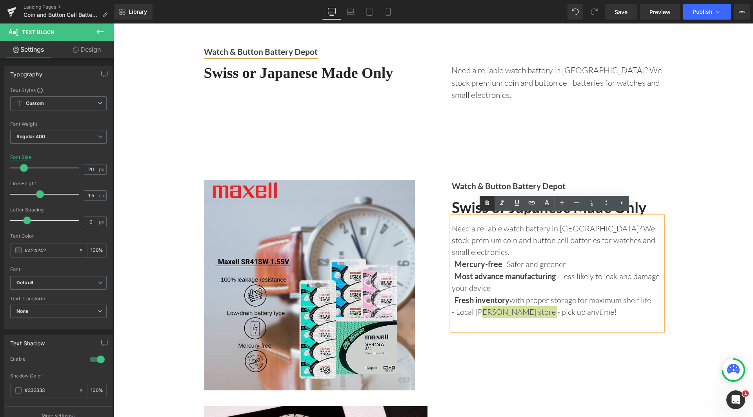
click at [488, 202] on icon at bounding box center [487, 203] width 4 height 5
click at [630, 307] on p "- Local [PERSON_NAME] store - pick up anytime!" at bounding box center [557, 313] width 211 height 12
click at [586, 309] on p "- Local [PERSON_NAME] store - pick up anytime!" at bounding box center [557, 313] width 211 height 12
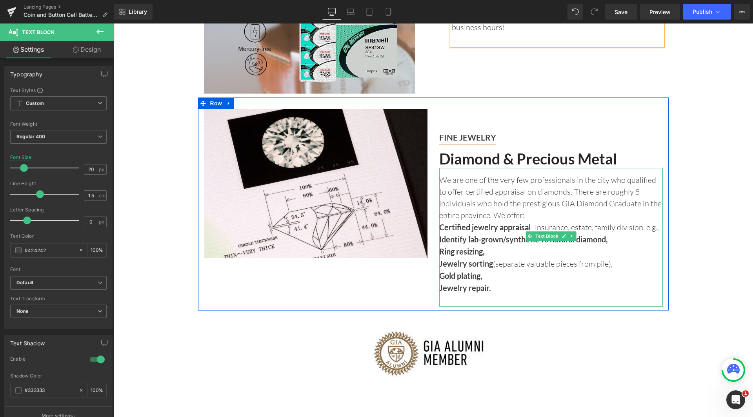
scroll to position [353, 0]
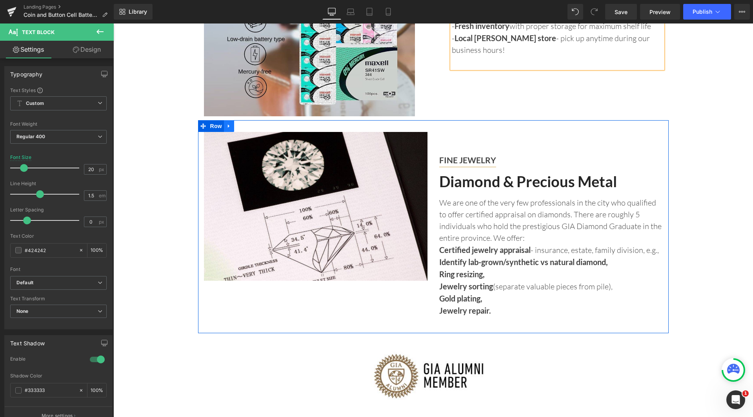
click at [228, 126] on icon at bounding box center [228, 126] width 5 height 6
click at [247, 125] on icon at bounding box center [249, 125] width 5 height 5
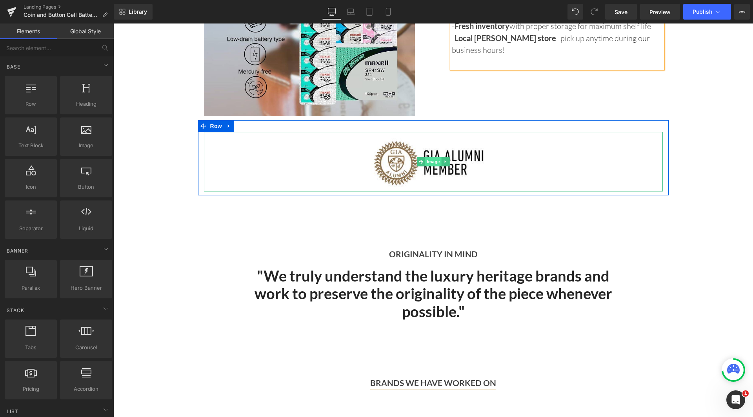
click at [431, 158] on span "Image" at bounding box center [433, 161] width 16 height 9
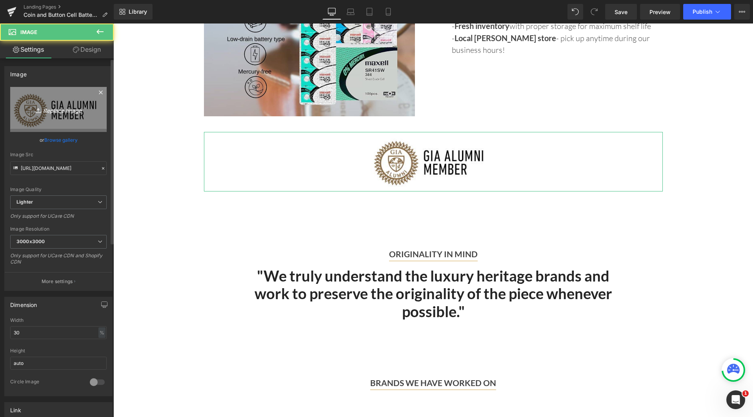
click at [56, 108] on icon "Replace Image" at bounding box center [58, 110] width 63 height 10
type input "C:\fakepath\renata battery.png"
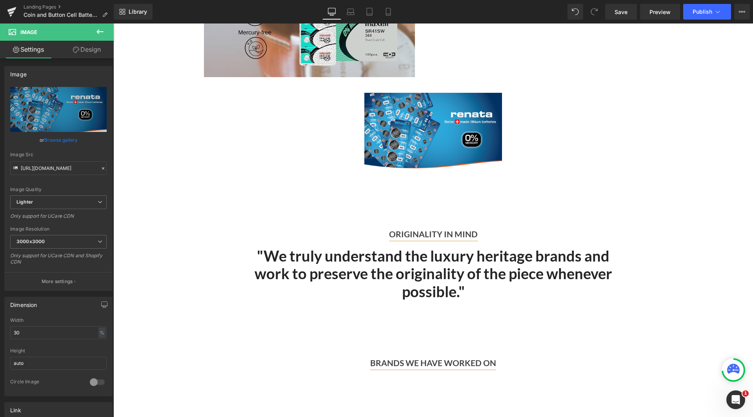
scroll to position [314, 0]
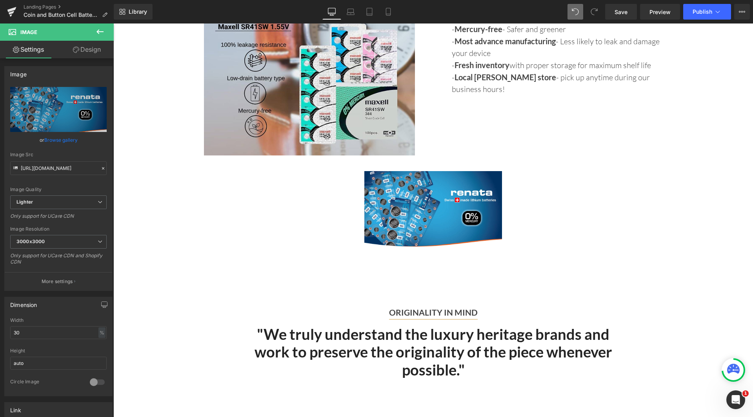
type input "[URL][DOMAIN_NAME]"
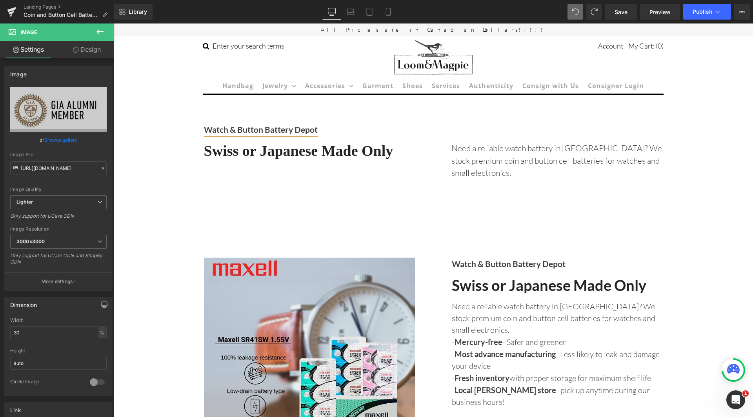
scroll to position [0, 0]
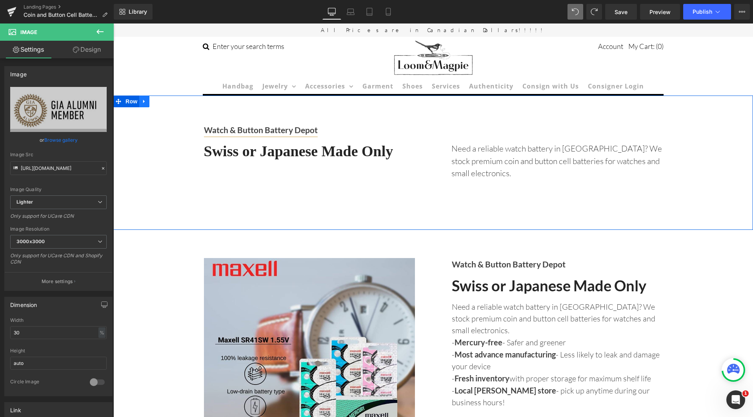
click at [143, 101] on icon at bounding box center [144, 102] width 2 height 4
click at [165, 101] on link at bounding box center [165, 102] width 10 height 12
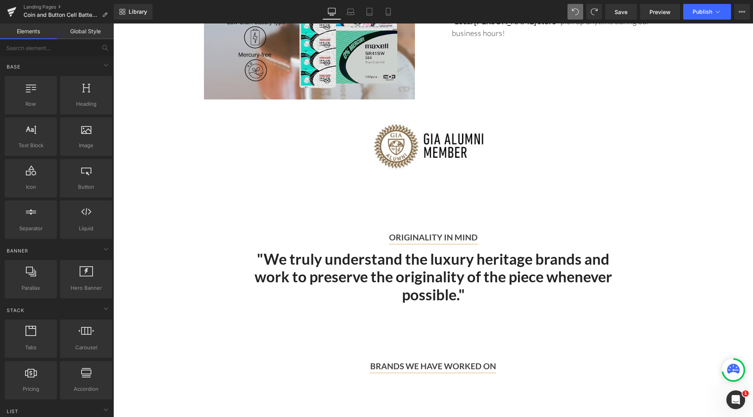
scroll to position [431, 0]
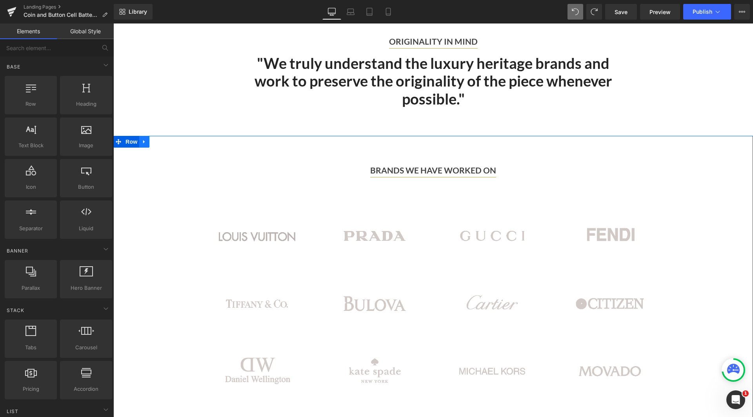
click at [144, 140] on icon at bounding box center [144, 142] width 5 height 6
click at [162, 141] on icon at bounding box center [164, 142] width 5 height 6
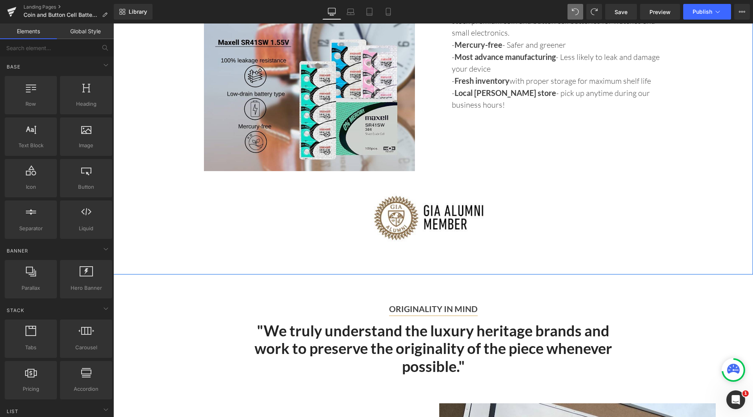
scroll to position [157, 0]
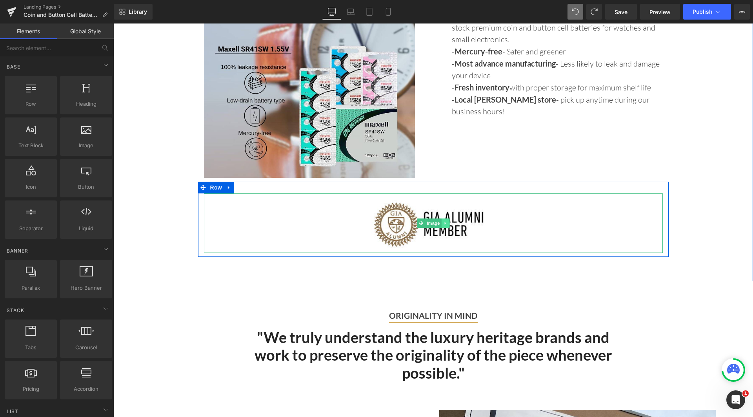
click at [444, 223] on icon at bounding box center [444, 223] width 1 height 3
click at [441, 223] on link at bounding box center [441, 223] width 8 height 9
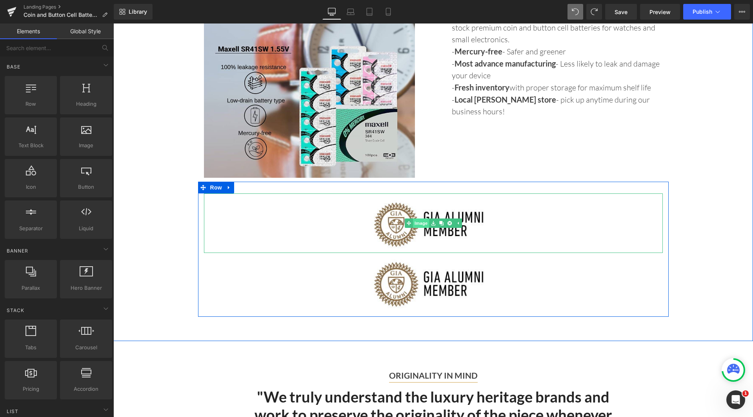
click at [416, 223] on link "Image" at bounding box center [417, 223] width 24 height 9
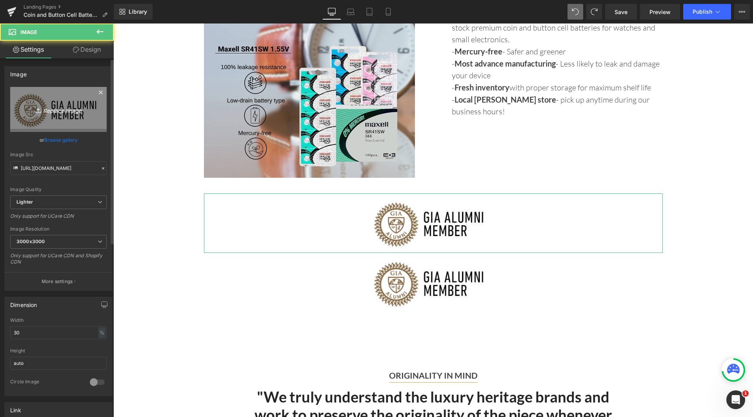
click at [50, 107] on icon "Replace Image" at bounding box center [58, 110] width 63 height 10
type input "C:\fakepath\japan made.png"
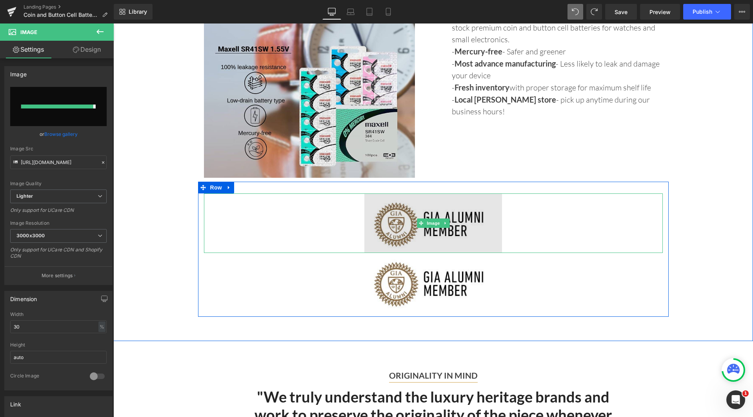
type input "[URL][DOMAIN_NAME]"
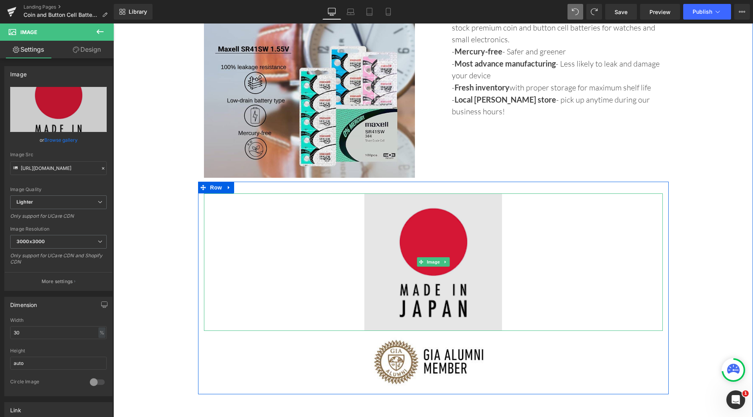
click at [447, 288] on img at bounding box center [433, 263] width 138 height 138
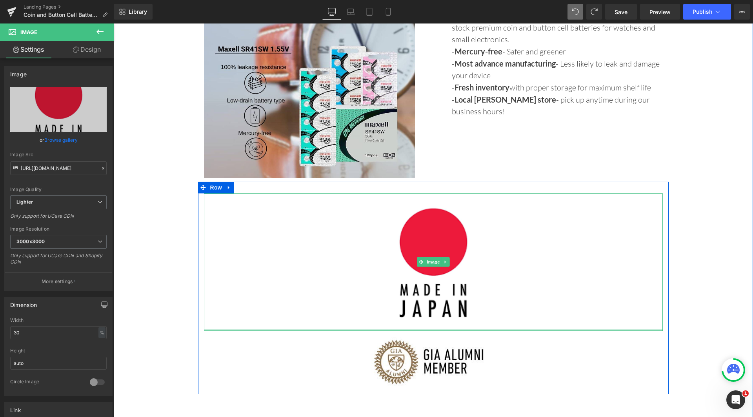
drag, startPoint x: 499, startPoint y: 330, endPoint x: 570, endPoint y: 270, distance: 93.5
click at [497, 281] on div "Image" at bounding box center [433, 263] width 459 height 138
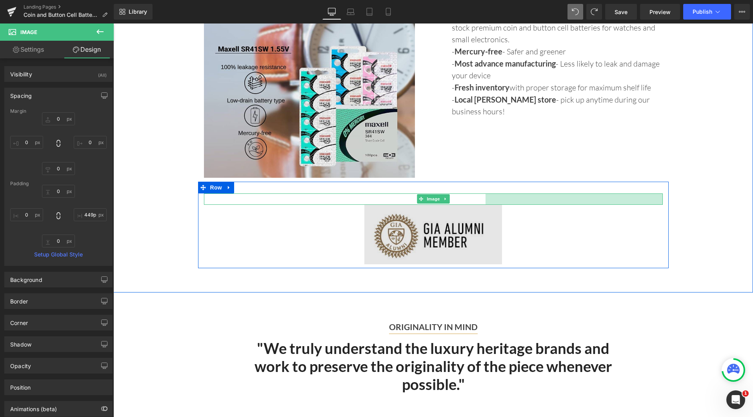
type input "448px"
drag, startPoint x: 659, startPoint y: 257, endPoint x: 483, endPoint y: 234, distance: 177.1
click at [483, 234] on div "Image 452px Image" at bounding box center [433, 229] width 470 height 71
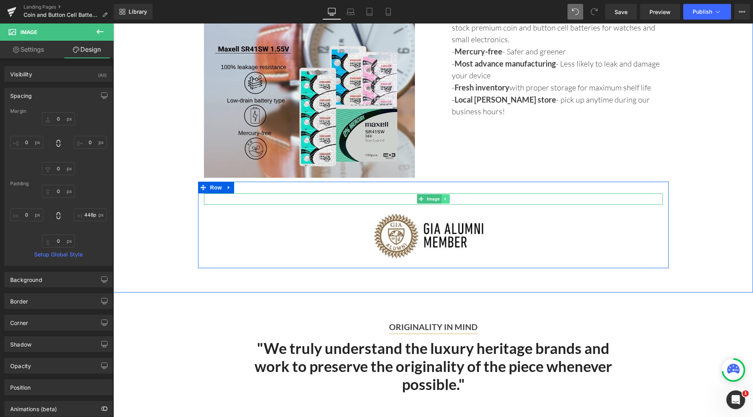
click at [443, 197] on icon at bounding box center [445, 199] width 4 height 5
click at [228, 188] on icon at bounding box center [229, 188] width 2 height 4
click at [250, 188] on link at bounding box center [249, 188] width 10 height 12
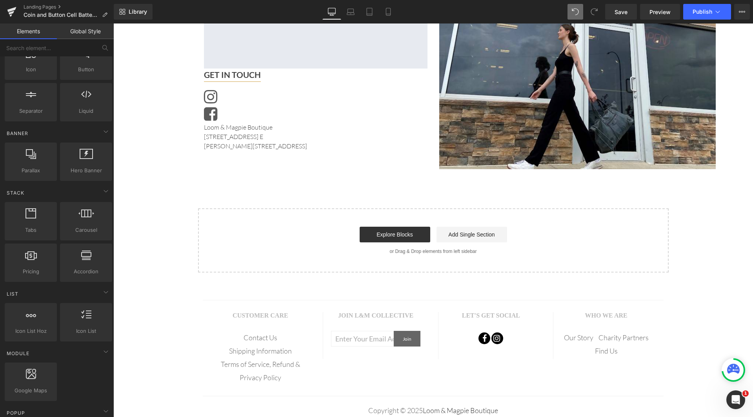
scroll to position [617, 0]
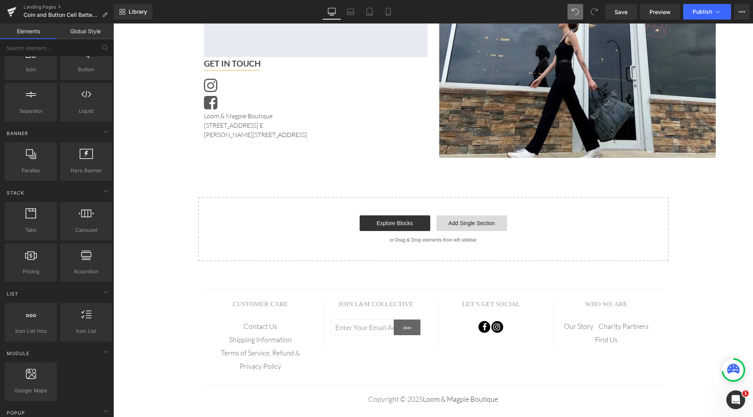
click at [485, 217] on link "Add Single Section" at bounding box center [471, 224] width 71 height 16
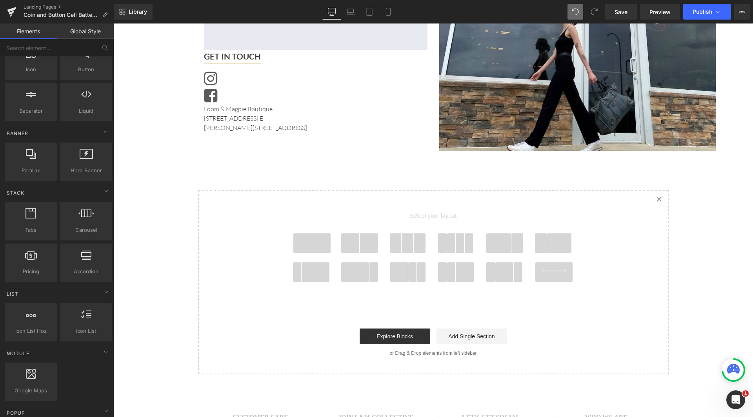
click at [366, 246] on span at bounding box center [368, 244] width 18 height 20
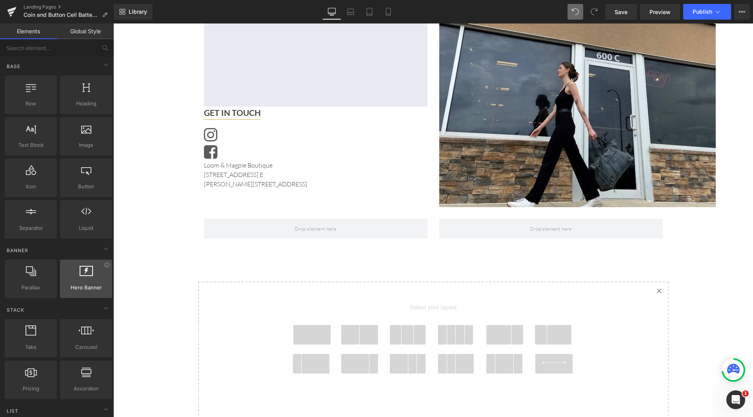
scroll to position [0, 0]
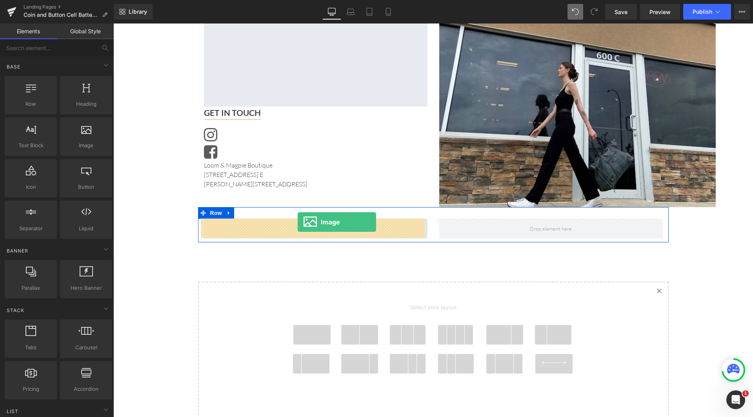
drag, startPoint x: 219, startPoint y: 179, endPoint x: 298, endPoint y: 222, distance: 89.7
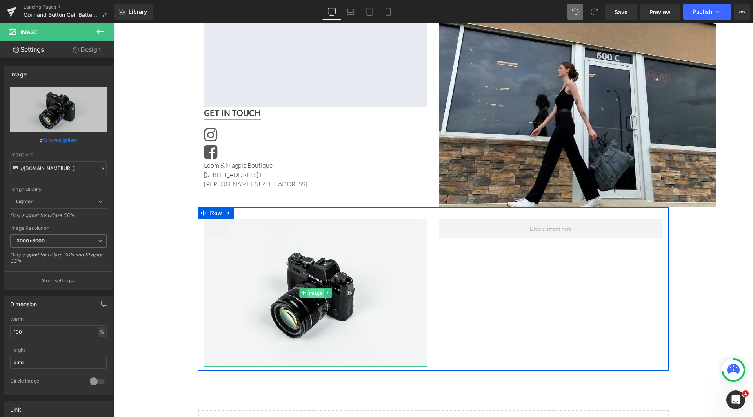
click at [311, 290] on span "Image" at bounding box center [315, 293] width 16 height 9
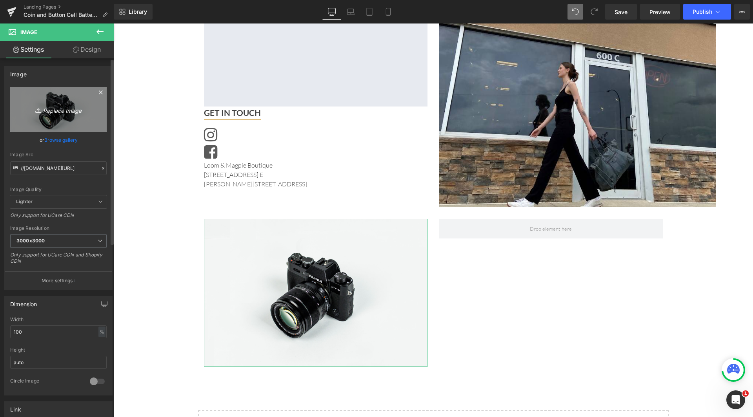
click at [53, 114] on icon "Replace Image" at bounding box center [58, 110] width 63 height 10
type input "C:\fakepath\swiss made.png"
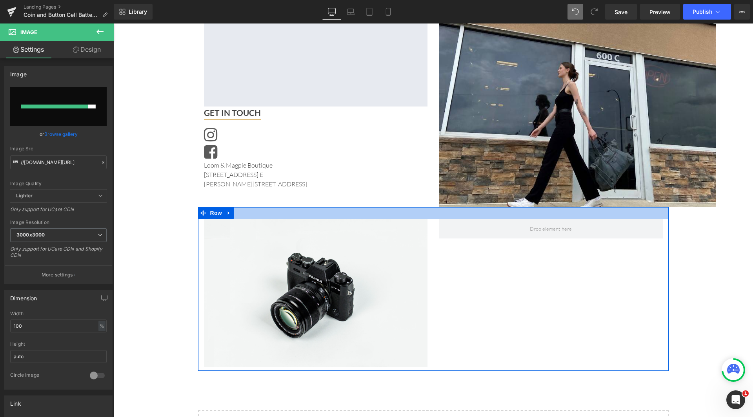
type input "[URL][DOMAIN_NAME]"
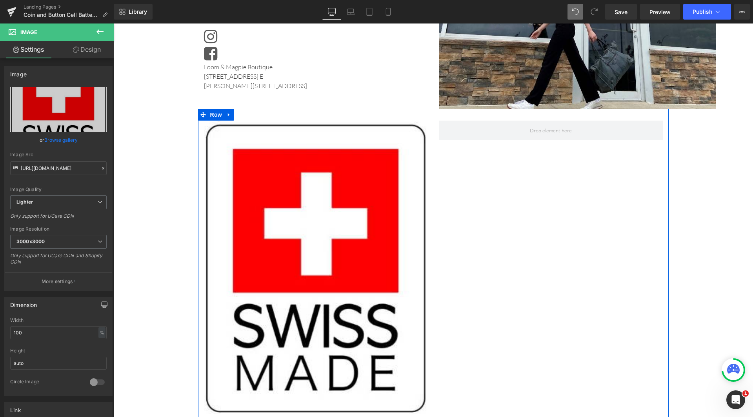
scroll to position [639, 0]
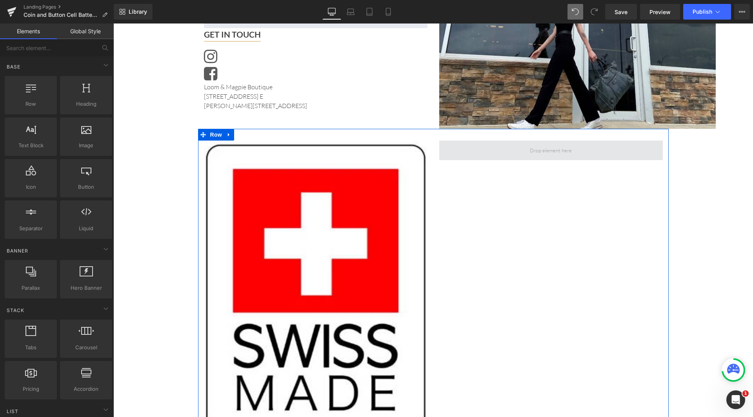
click at [566, 153] on span at bounding box center [550, 150] width 47 height 15
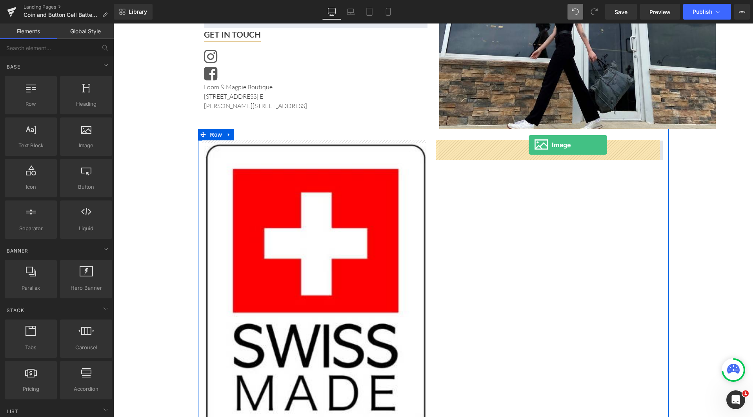
drag, startPoint x: 212, startPoint y: 162, endPoint x: 528, endPoint y: 145, distance: 316.4
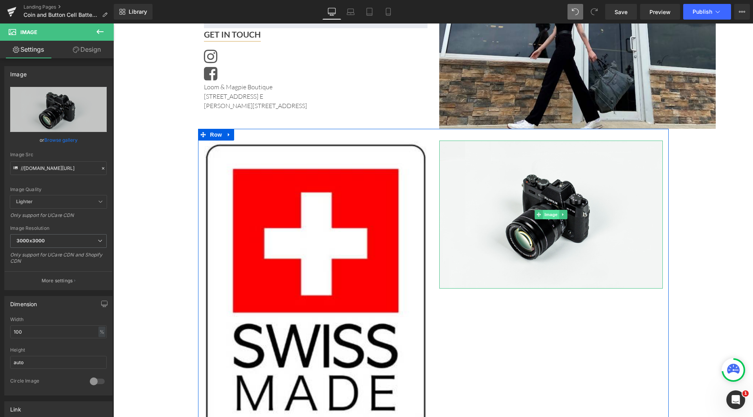
click at [543, 216] on span "Image" at bounding box center [551, 214] width 16 height 9
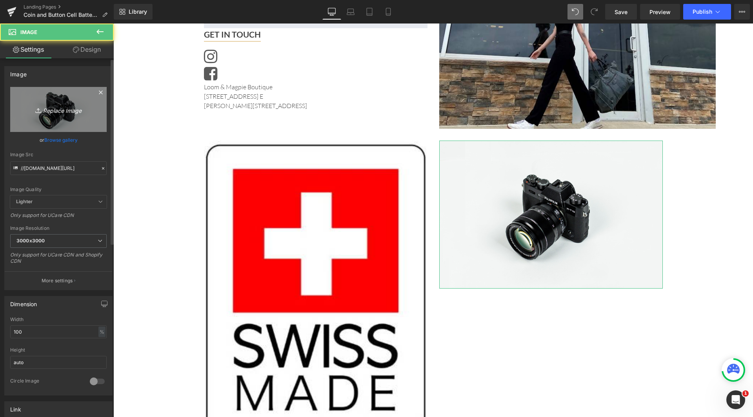
click at [57, 113] on icon "Replace Image" at bounding box center [58, 110] width 63 height 10
type input "C:\fakepath\japan made.png"
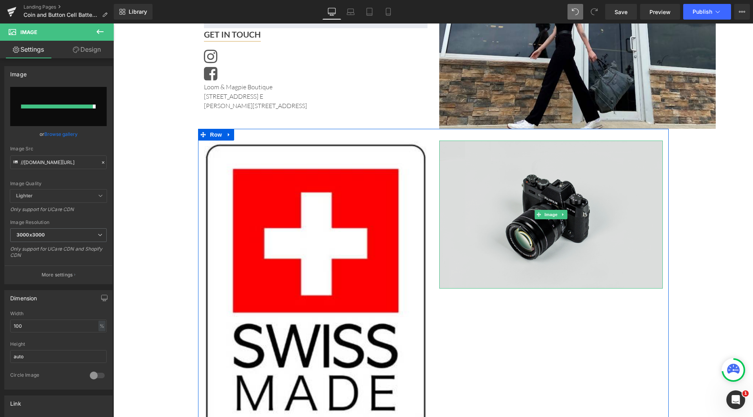
type input "[URL][DOMAIN_NAME]"
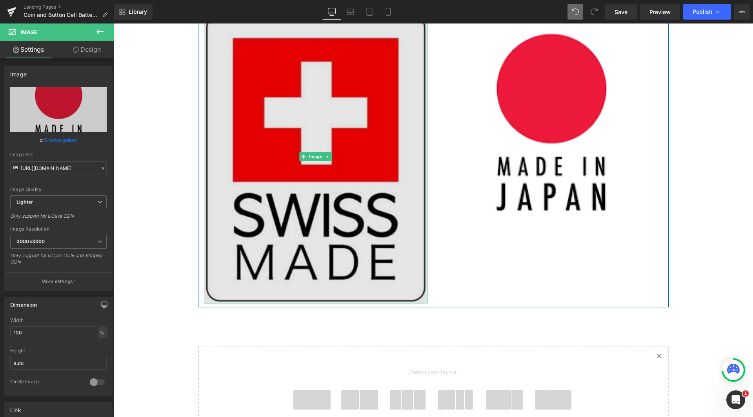
scroll to position [757, 0]
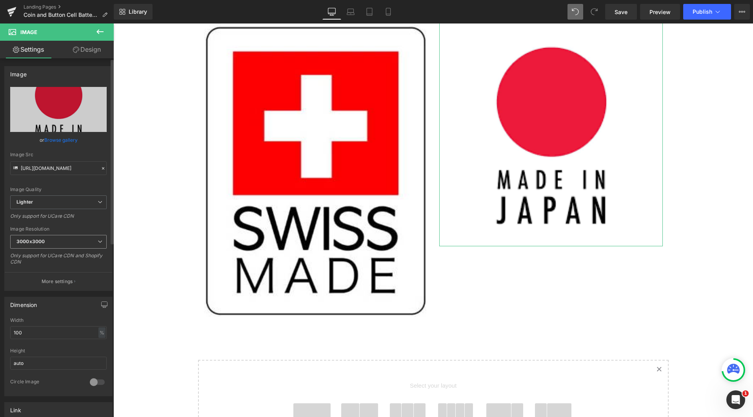
click at [91, 245] on span "3000x3000" at bounding box center [58, 242] width 96 height 14
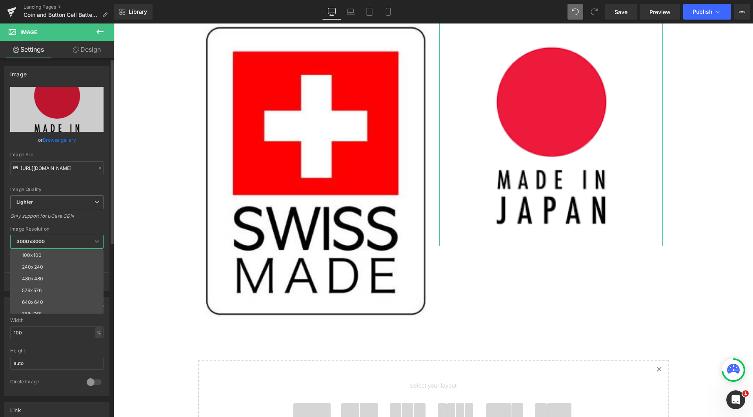
click at [91, 245] on span "3000x3000" at bounding box center [56, 242] width 93 height 14
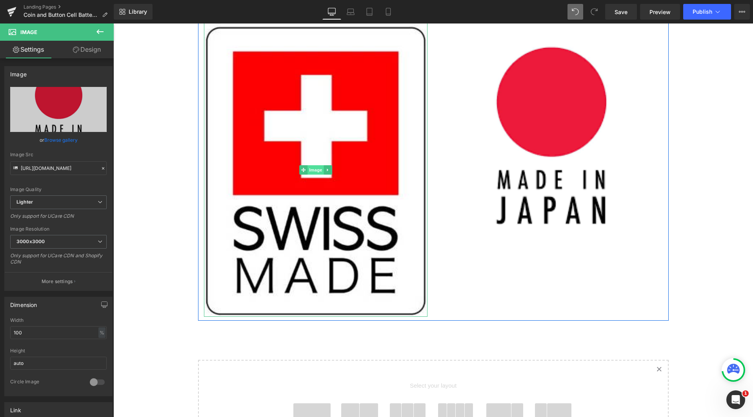
click at [313, 165] on span "Image" at bounding box center [315, 169] width 16 height 9
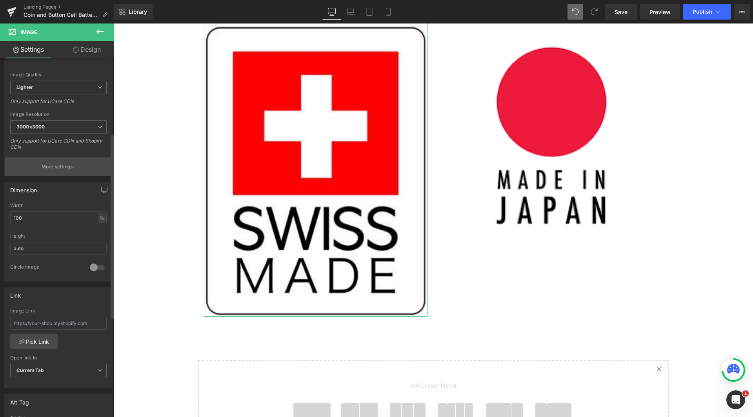
scroll to position [157, 0]
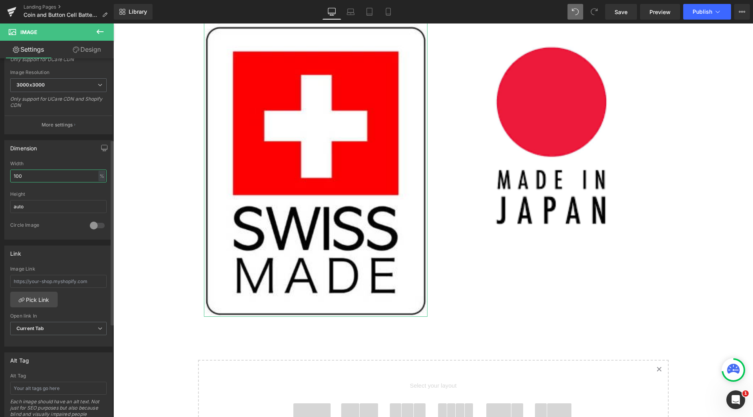
click at [39, 174] on input "100" at bounding box center [58, 176] width 96 height 13
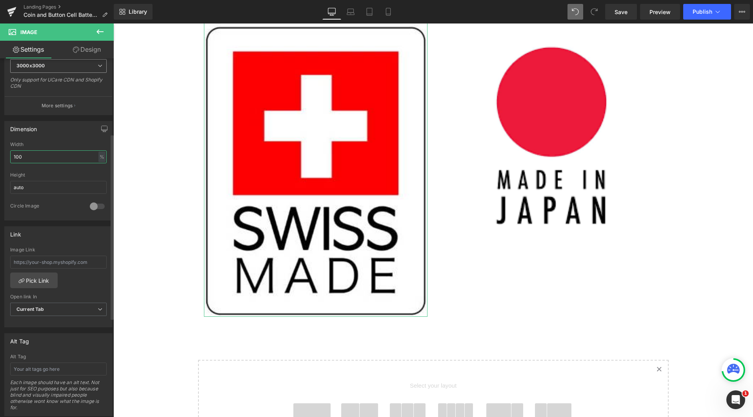
scroll to position [196, 0]
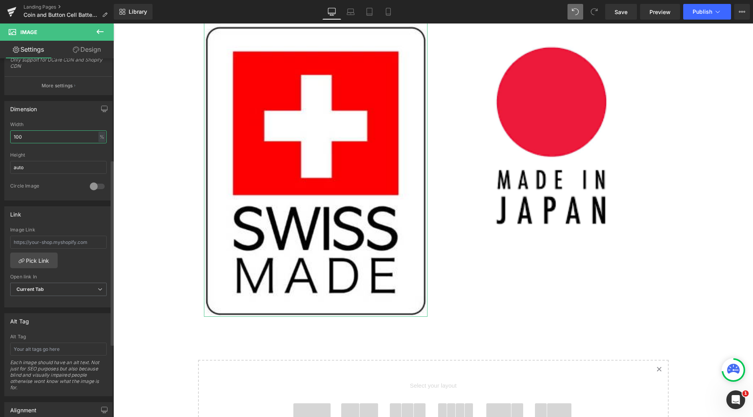
drag, startPoint x: 67, startPoint y: 138, endPoint x: 0, endPoint y: 143, distance: 66.9
click at [0, 143] on div "Dimension 100% Width 100 % % px auto Height auto 0 Circle Image" at bounding box center [58, 147] width 117 height 105
type input "20"
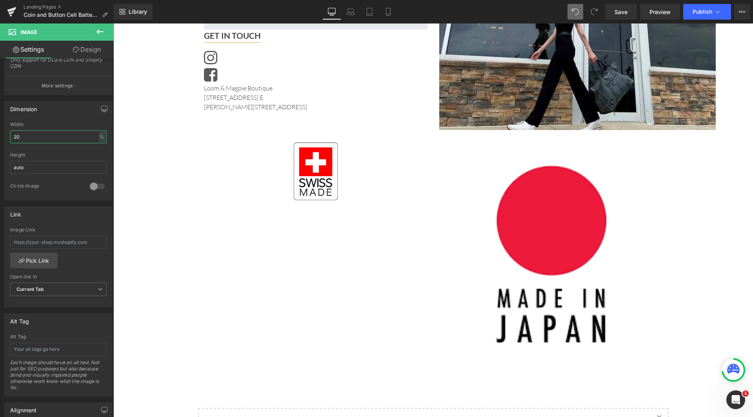
scroll to position [639, 0]
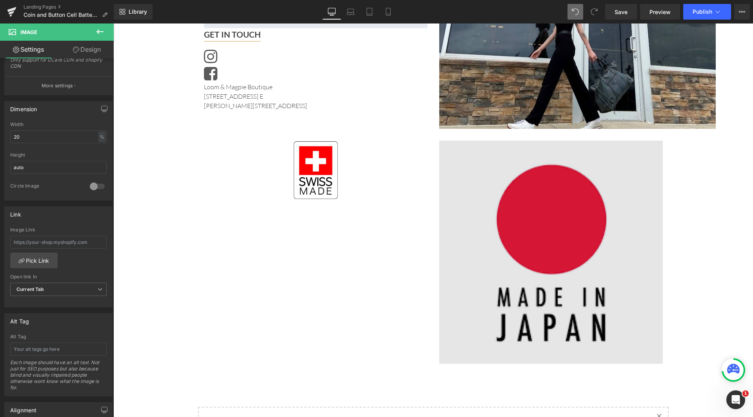
click at [554, 237] on img at bounding box center [550, 252] width 223 height 223
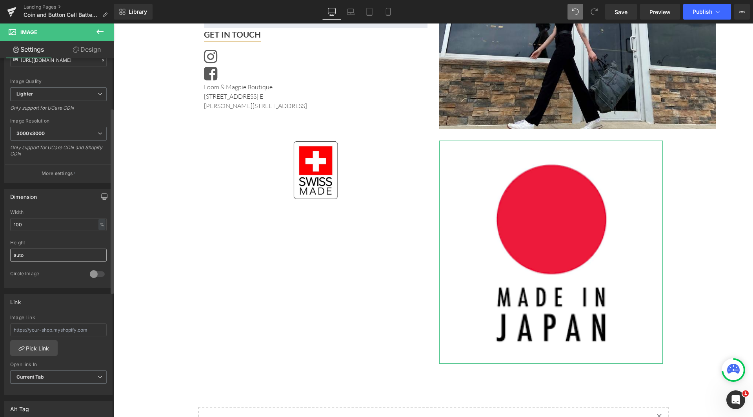
scroll to position [118, 0]
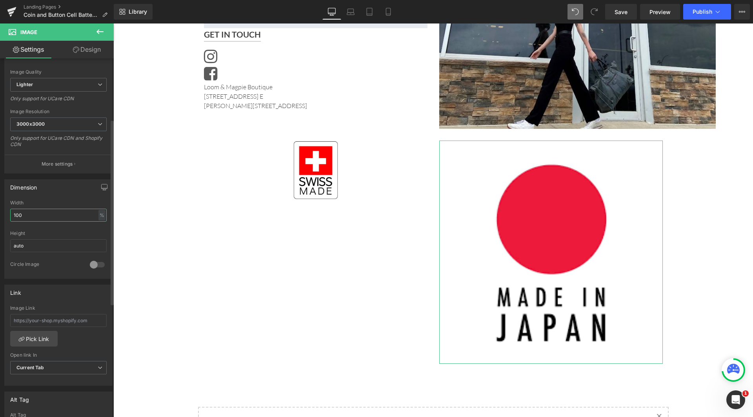
drag, startPoint x: 42, startPoint y: 216, endPoint x: 0, endPoint y: 210, distance: 41.9
click at [0, 210] on div "Dimension 100% Width 100 % % px auto Height auto 0 Circle Image" at bounding box center [58, 226] width 117 height 105
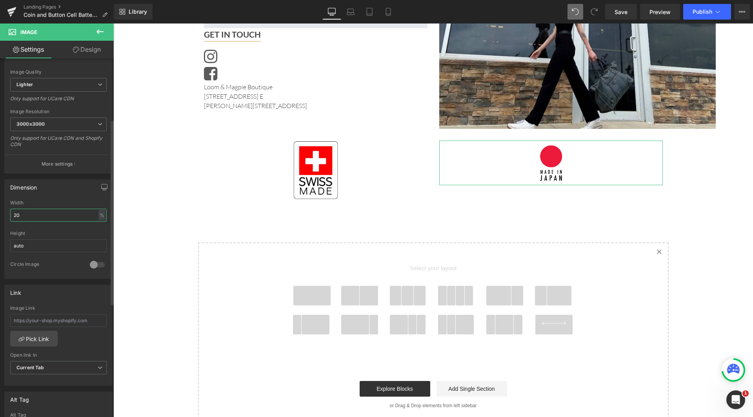
drag, startPoint x: 33, startPoint y: 213, endPoint x: 0, endPoint y: 211, distance: 33.4
click at [0, 211] on div "Dimension 20% Width 20 % % px auto Height auto 0 Circle Image" at bounding box center [58, 226] width 117 height 105
type input "30"
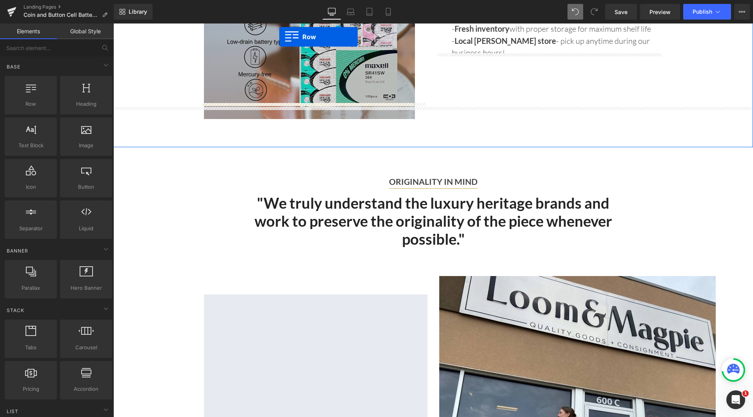
scroll to position [192, 0]
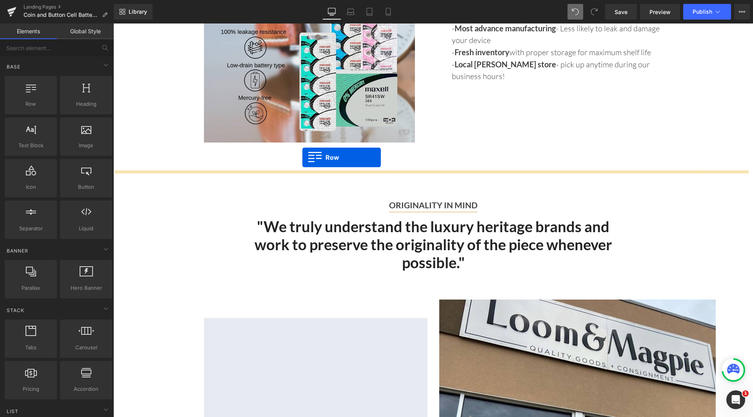
drag, startPoint x: 201, startPoint y: 292, endPoint x: 302, endPoint y: 158, distance: 168.5
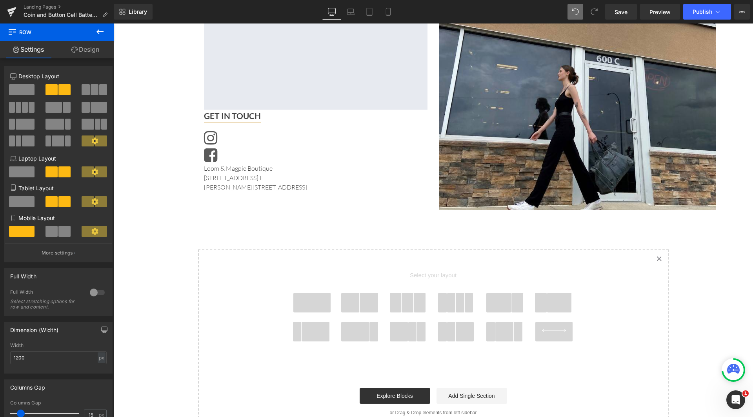
scroll to position [820, 0]
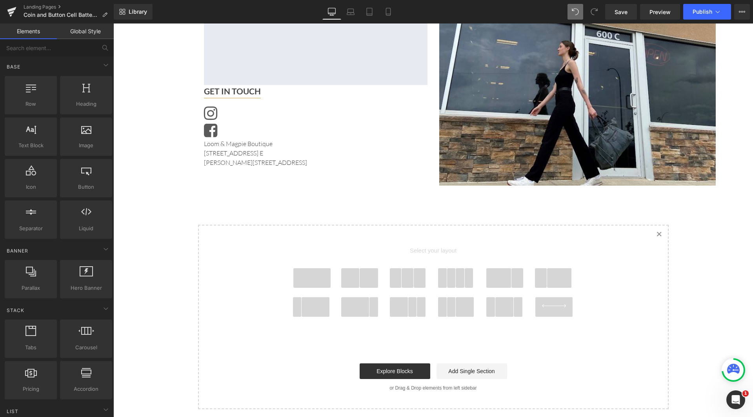
scroll to position [663, 0]
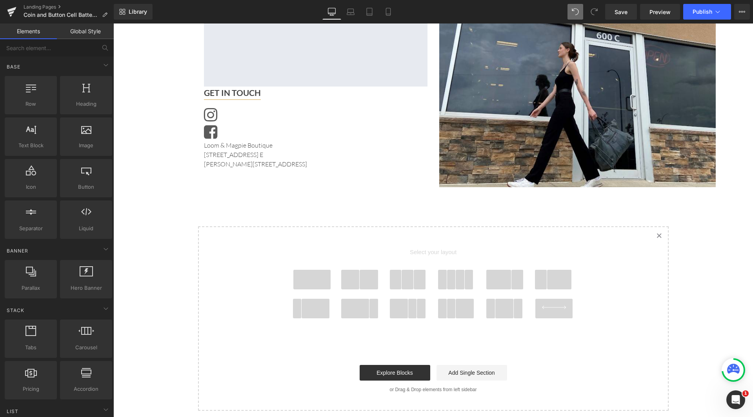
click at [309, 280] on span at bounding box center [312, 280] width 38 height 20
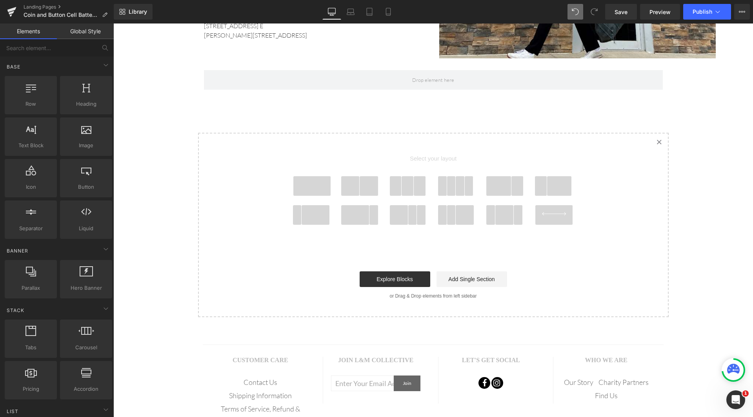
scroll to position [795, 0]
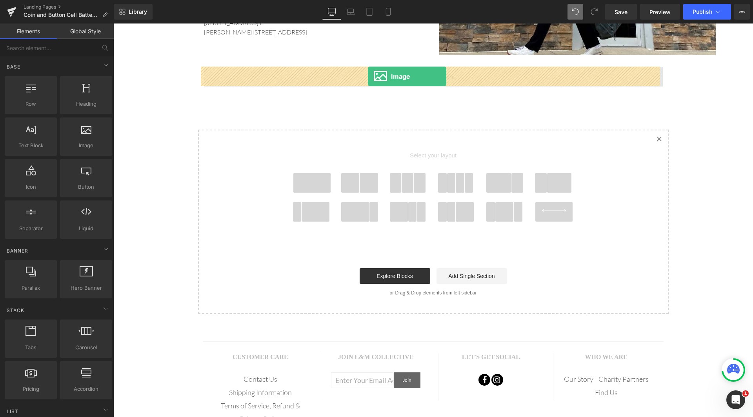
drag, startPoint x: 197, startPoint y: 167, endPoint x: 368, endPoint y: 76, distance: 192.9
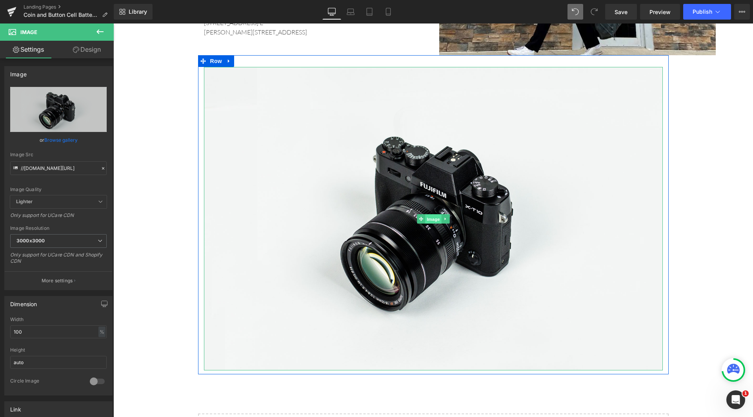
click at [425, 220] on span "Image" at bounding box center [433, 219] width 16 height 9
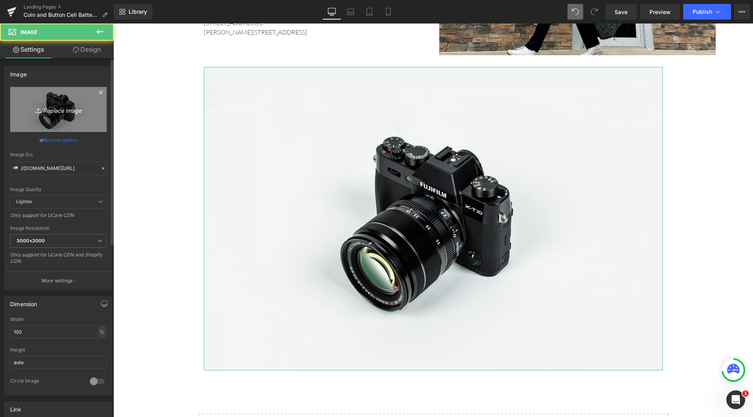
click at [54, 112] on icon "Replace Image" at bounding box center [58, 110] width 63 height 10
type input "C:\fakepath\renata battery.png"
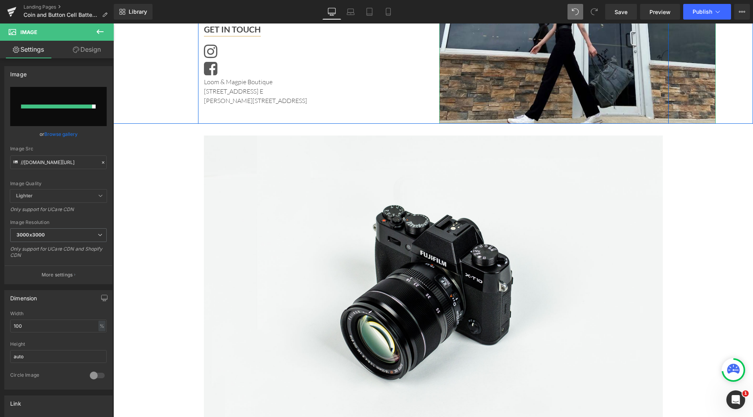
scroll to position [745, 0]
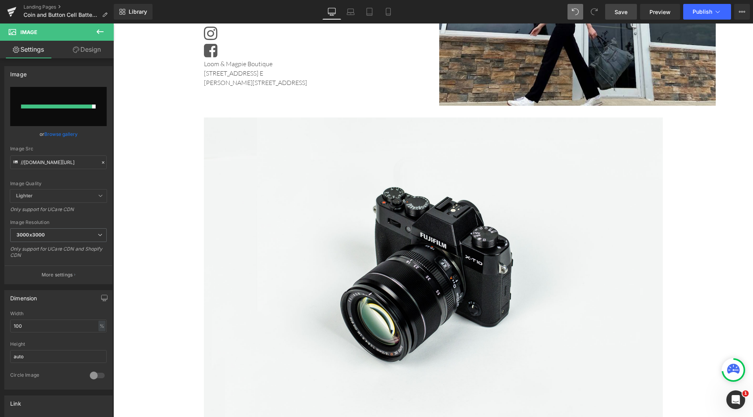
click at [626, 14] on span "Save" at bounding box center [620, 12] width 13 height 8
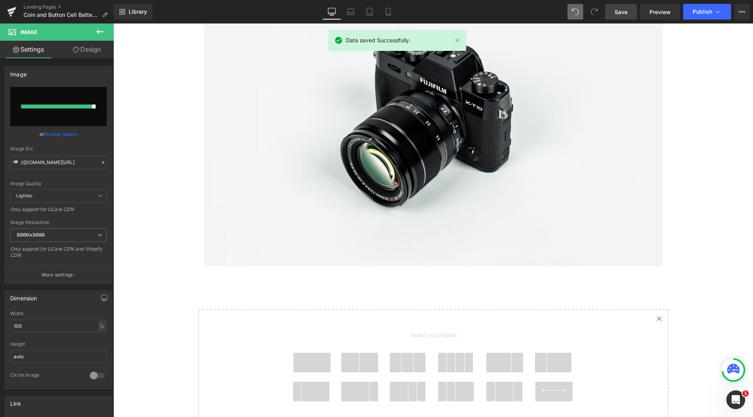
scroll to position [941, 0]
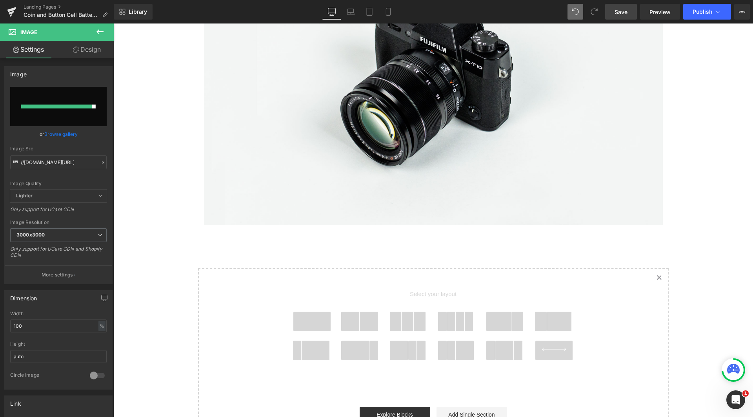
click at [657, 276] on icon at bounding box center [659, 278] width 4 height 4
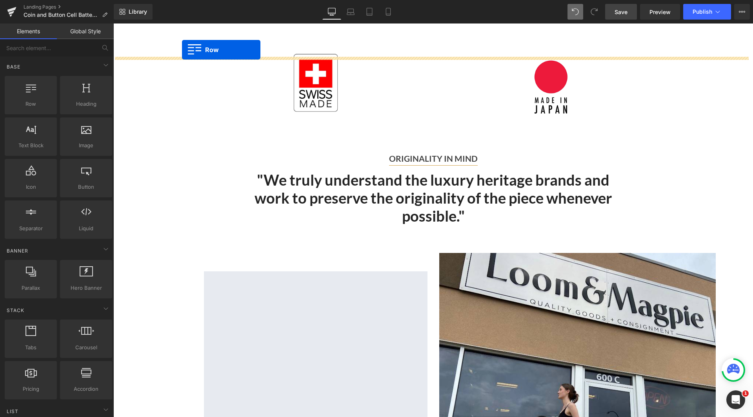
scroll to position [267, 0]
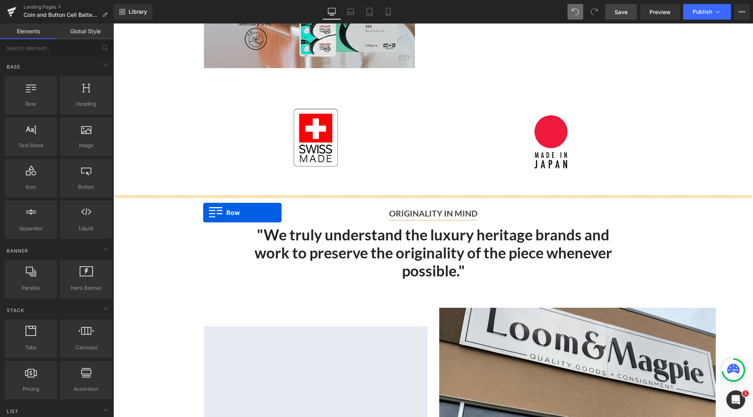
drag, startPoint x: 201, startPoint y: 227, endPoint x: 203, endPoint y: 213, distance: 14.7
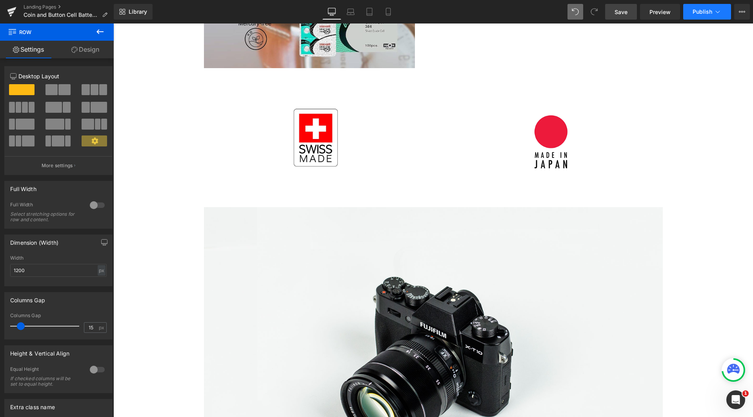
click at [716, 11] on icon at bounding box center [717, 12] width 8 height 8
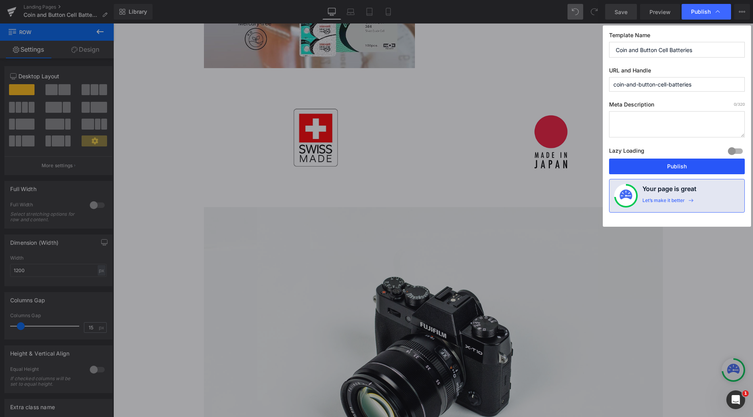
click at [675, 169] on button "Publish" at bounding box center [677, 167] width 136 height 16
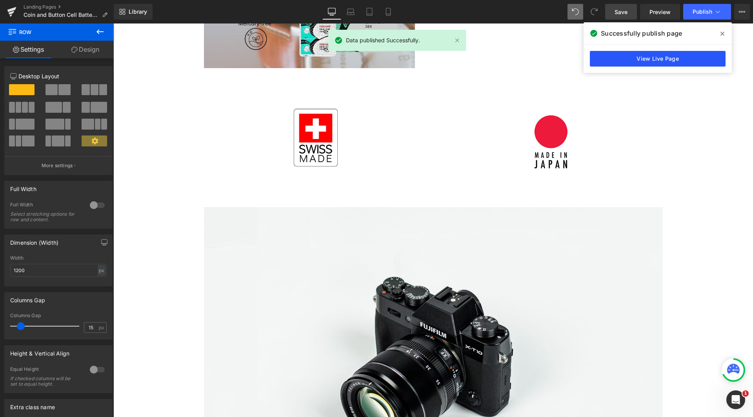
click at [702, 61] on link "View Live Page" at bounding box center [658, 59] width 136 height 16
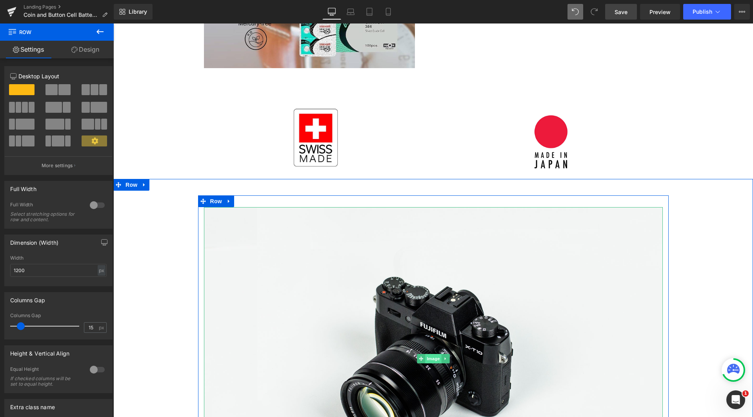
click at [427, 359] on span "Image" at bounding box center [433, 358] width 16 height 9
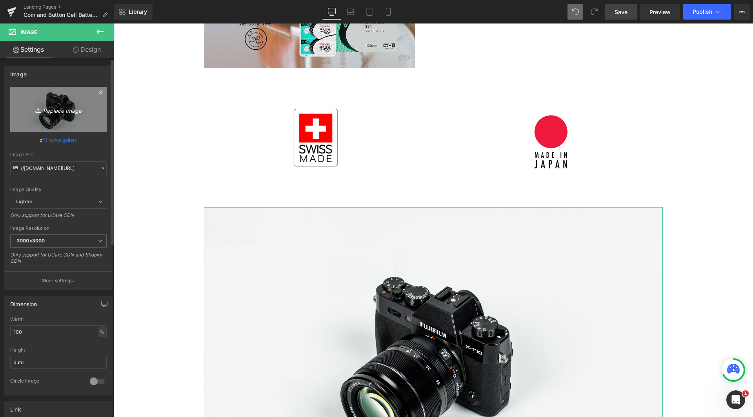
click at [40, 103] on link "Replace Image" at bounding box center [58, 109] width 96 height 45
click at [57, 140] on link "Browse gallery" at bounding box center [60, 140] width 33 height 14
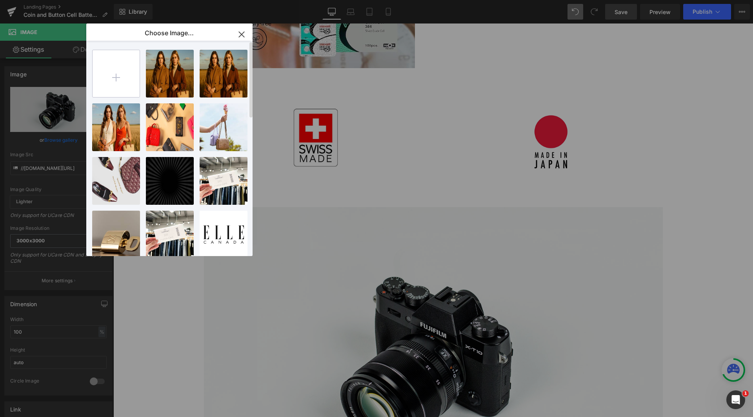
click at [118, 75] on input "file" at bounding box center [116, 73] width 47 height 47
type input "C:\fakepath\renata battery.png"
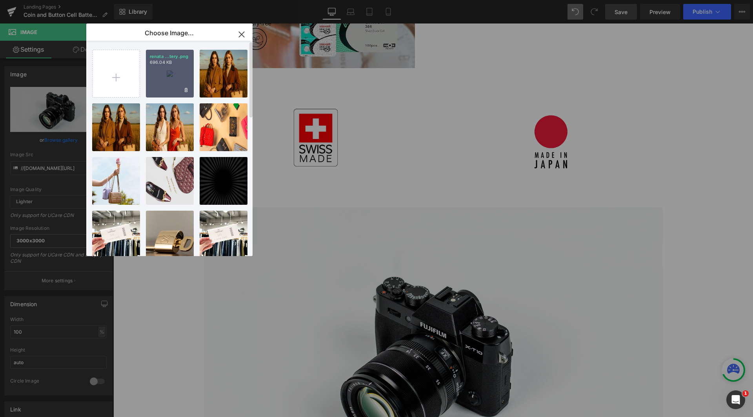
click at [169, 80] on div "renata ...tery.png 696.04 KB" at bounding box center [170, 74] width 48 height 48
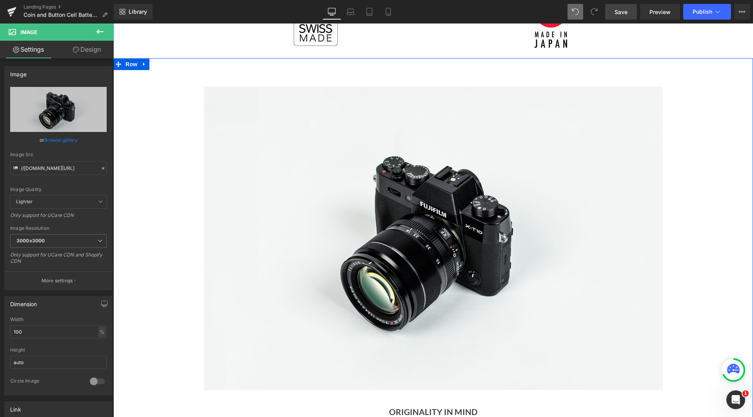
scroll to position [384, 0]
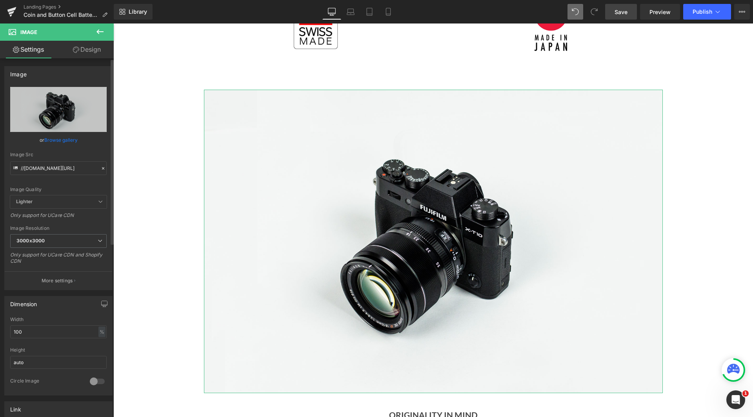
click at [63, 140] on link "Browse gallery" at bounding box center [60, 140] width 33 height 14
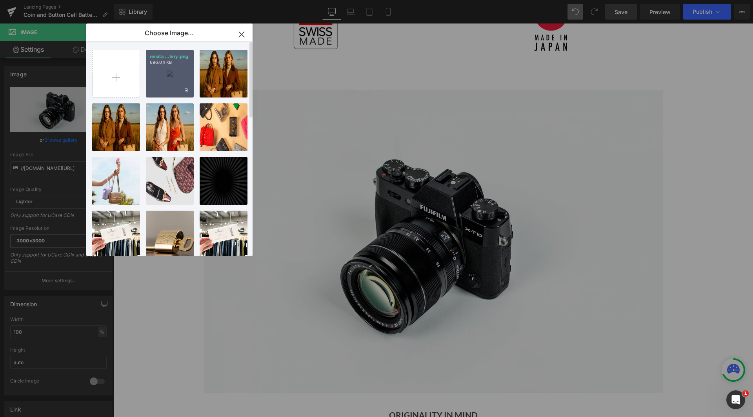
click at [159, 82] on div "renata ...tery.png 696.04 KB" at bounding box center [170, 74] width 48 height 48
type input "[URL][DOMAIN_NAME]"
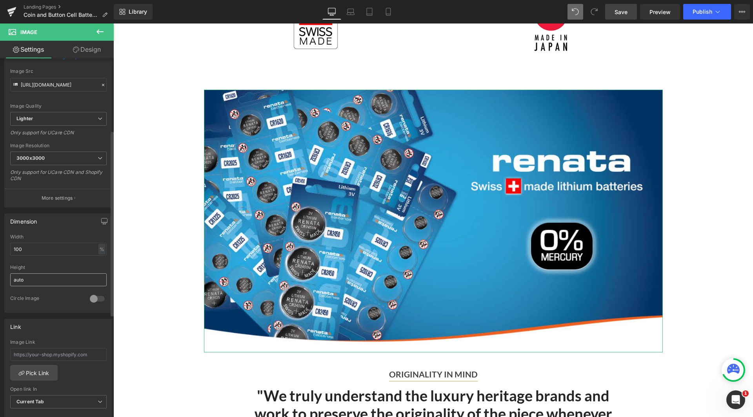
scroll to position [157, 0]
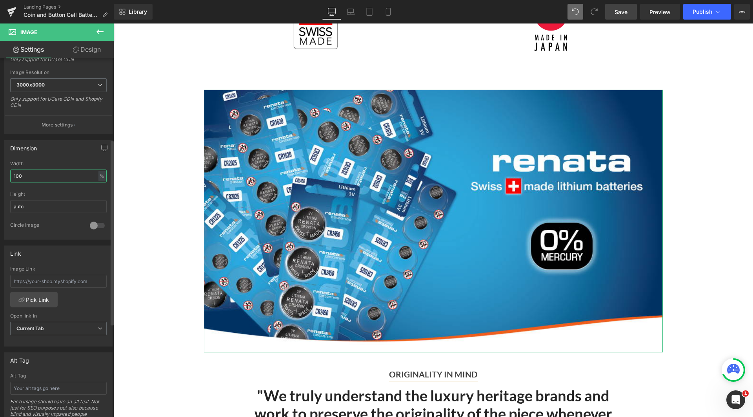
drag, startPoint x: 29, startPoint y: 180, endPoint x: 0, endPoint y: 180, distance: 29.0
click at [0, 180] on div "Dimension 100% Width 100 % % px auto Height auto 0 Circle Image" at bounding box center [58, 186] width 117 height 105
type input "80"
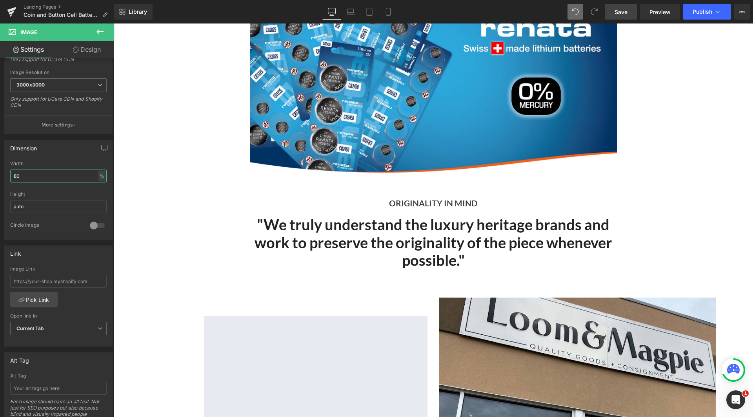
scroll to position [510, 0]
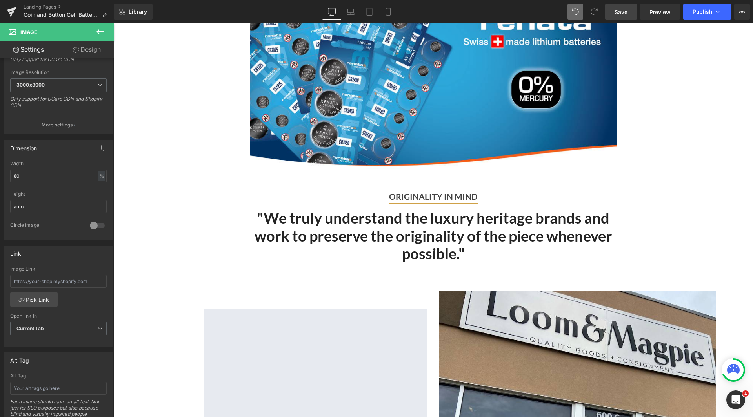
click at [461, 240] on b ""We truly understand the luxury heritage brands and work to preserve the origin…" at bounding box center [432, 236] width 357 height 54
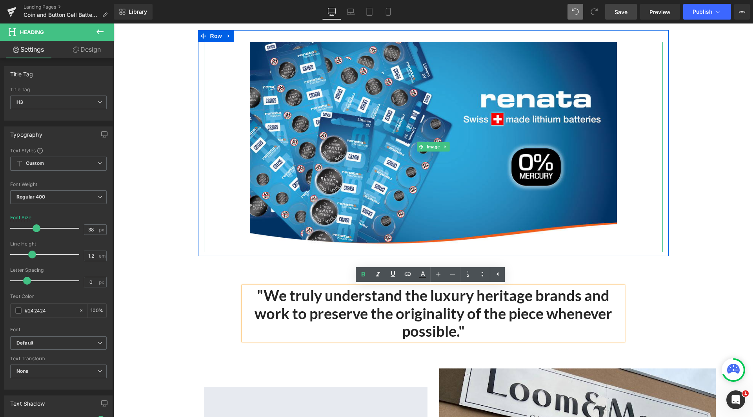
scroll to position [431, 0]
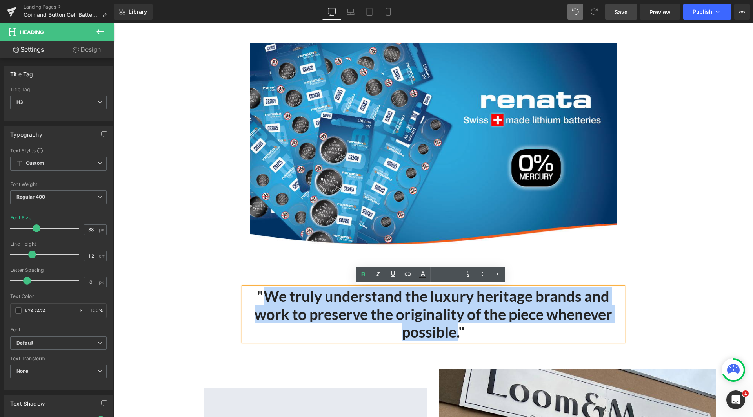
drag, startPoint x: 455, startPoint y: 332, endPoint x: 265, endPoint y: 297, distance: 193.8
click at [265, 297] on b ""We truly understand the luxury heritage brands and work to preserve the origin…" at bounding box center [432, 314] width 357 height 54
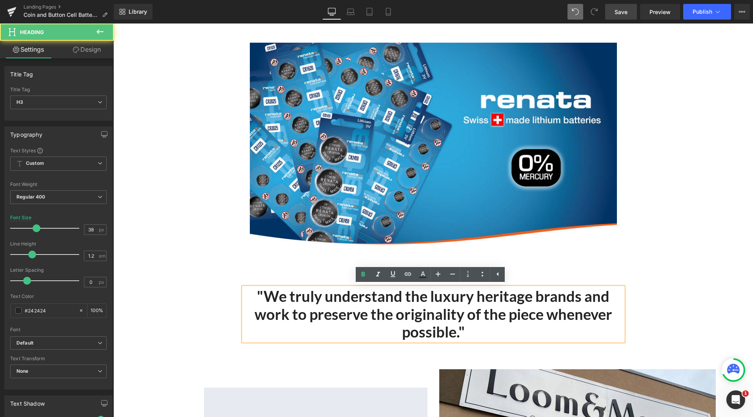
click at [478, 331] on div ""We truly understand the luxury heritage brands and work to preserve the origin…" at bounding box center [432, 315] width 379 height 54
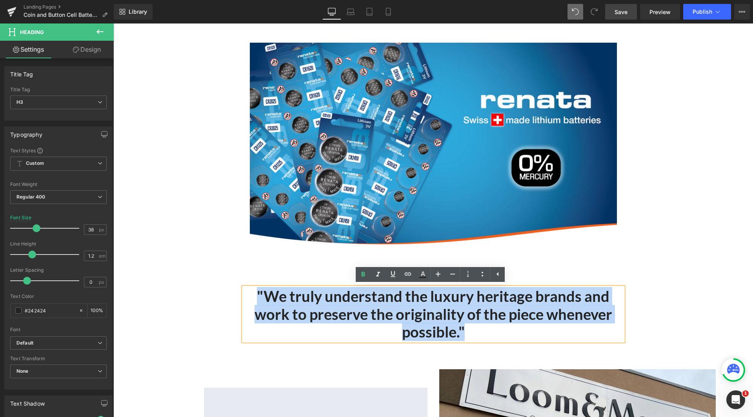
drag, startPoint x: 479, startPoint y: 335, endPoint x: 257, endPoint y: 290, distance: 226.4
click at [257, 290] on div ""We truly understand the luxury heritage brands and work to preserve the origin…" at bounding box center [432, 315] width 379 height 54
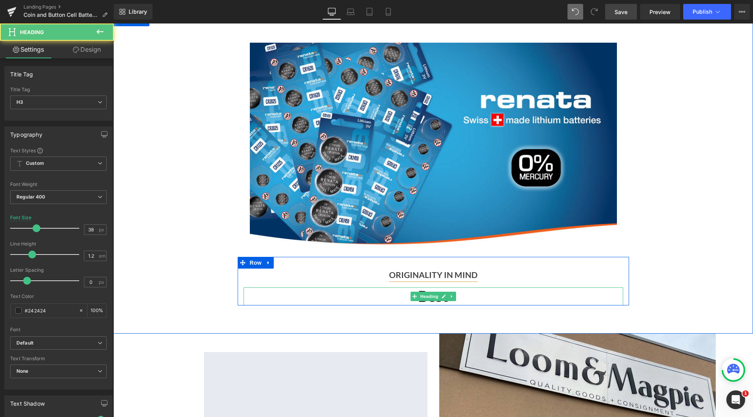
click at [480, 298] on div "Best" at bounding box center [432, 297] width 379 height 18
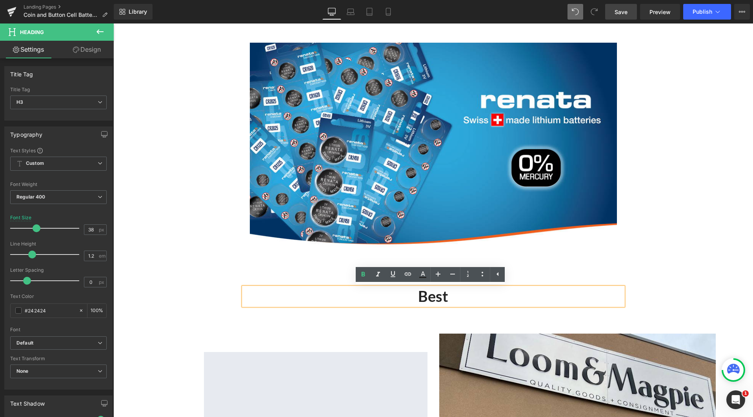
drag, startPoint x: 479, startPoint y: 318, endPoint x: 445, endPoint y: 307, distance: 35.3
click at [479, 318] on div "Image Row ORIGINALITY IN MIND Text Block Best Heading Row Row 42px" at bounding box center [432, 174] width 639 height 319
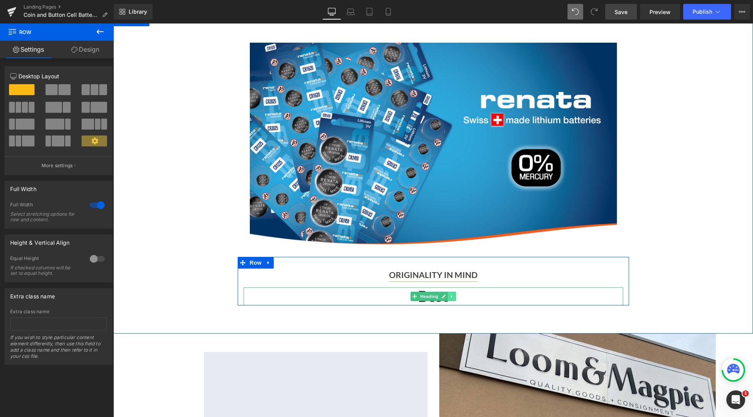
click at [452, 295] on link at bounding box center [452, 296] width 8 height 9
click at [454, 297] on icon at bounding box center [456, 296] width 4 height 4
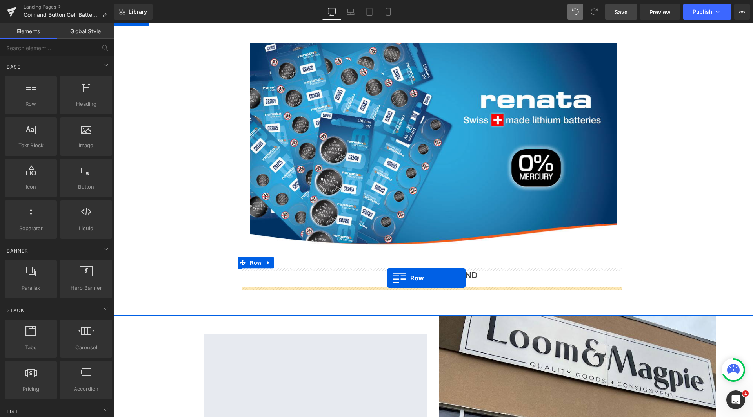
drag, startPoint x: 146, startPoint y: 123, endPoint x: 387, endPoint y: 278, distance: 286.7
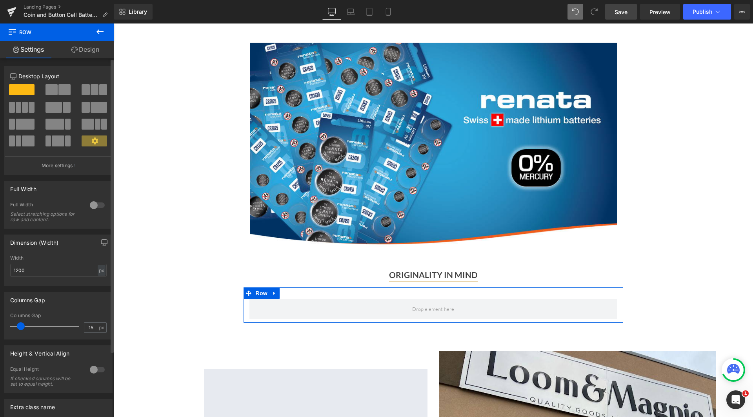
click at [25, 108] on span at bounding box center [25, 107] width 6 height 11
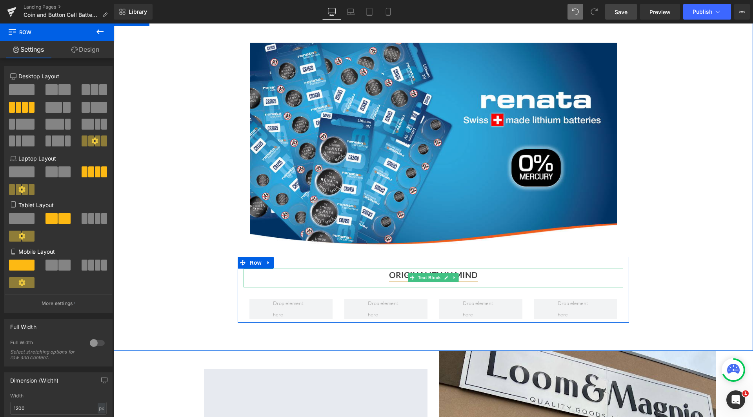
click at [469, 275] on strong "ORIGINALITY IN MIND" at bounding box center [433, 275] width 89 height 10
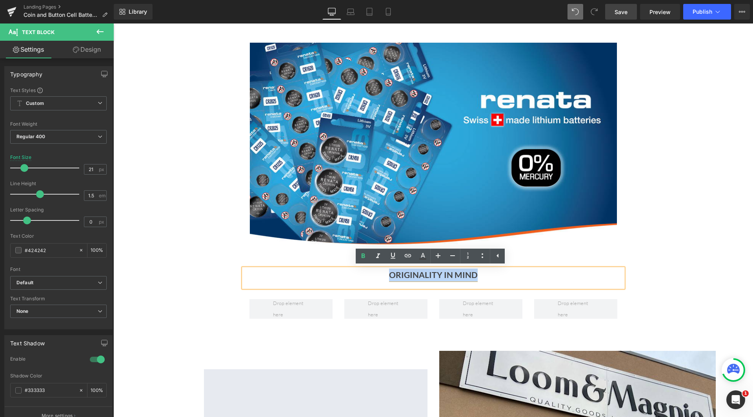
drag, startPoint x: 472, startPoint y: 275, endPoint x: 388, endPoint y: 270, distance: 83.6
click at [389, 270] on strong "ORIGINALITY IN MIND" at bounding box center [433, 275] width 89 height 10
drag, startPoint x: 475, startPoint y: 279, endPoint x: 376, endPoint y: 271, distance: 99.9
click at [376, 271] on p "ORIGINALITY IN MIND" at bounding box center [432, 275] width 379 height 13
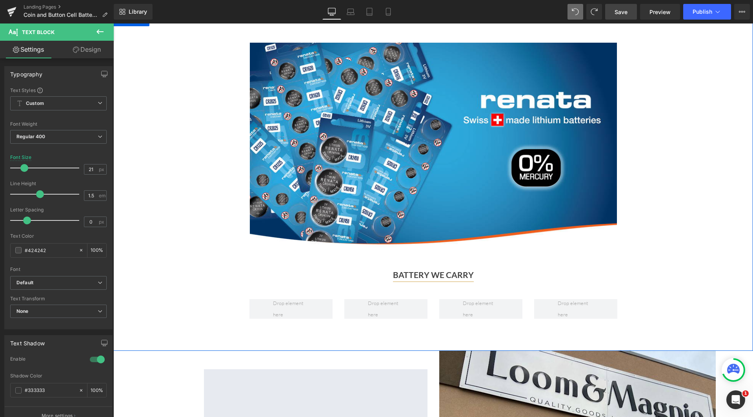
click at [219, 306] on div "Image Row BATTERY WE CARRY Text Block [GEOGRAPHIC_DATA]" at bounding box center [432, 177] width 639 height 292
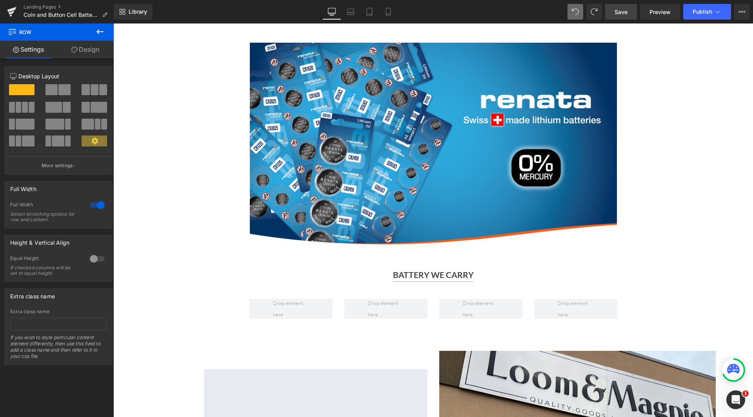
click at [100, 31] on icon at bounding box center [99, 31] width 7 height 5
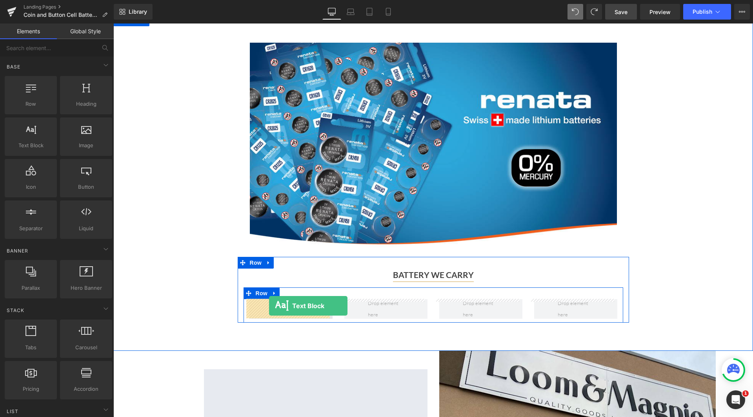
drag, startPoint x: 144, startPoint y: 161, endPoint x: 269, endPoint y: 306, distance: 191.5
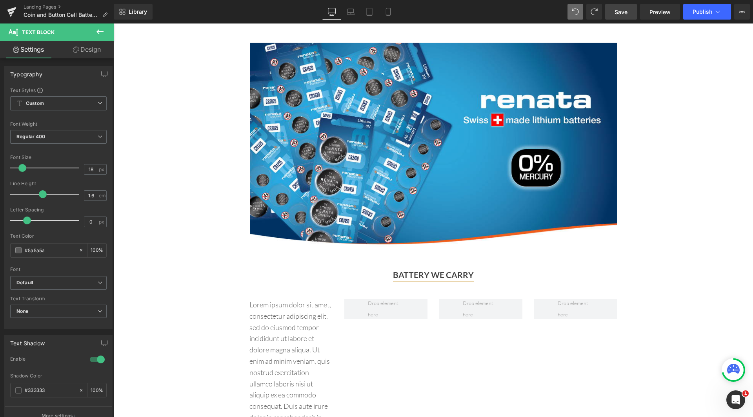
click at [103, 27] on icon at bounding box center [99, 31] width 9 height 9
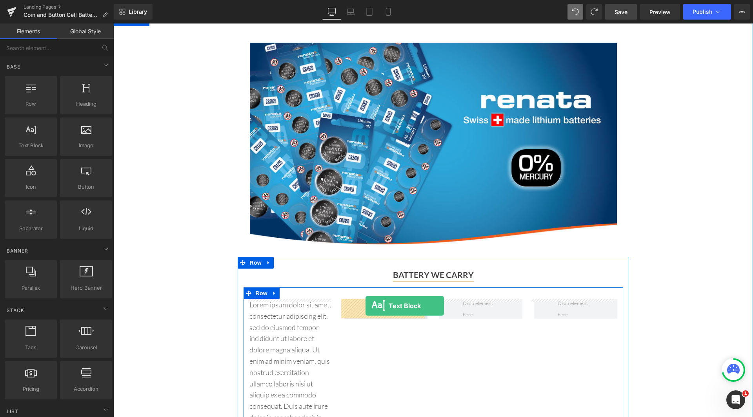
drag, startPoint x: 207, startPoint y: 194, endPoint x: 365, endPoint y: 306, distance: 194.6
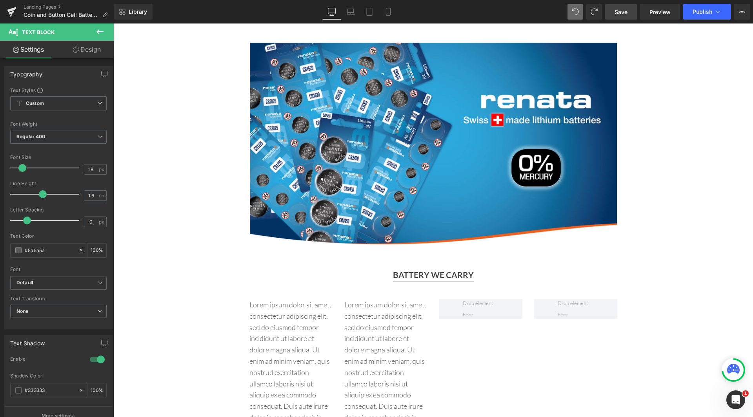
click at [103, 31] on icon at bounding box center [99, 31] width 7 height 5
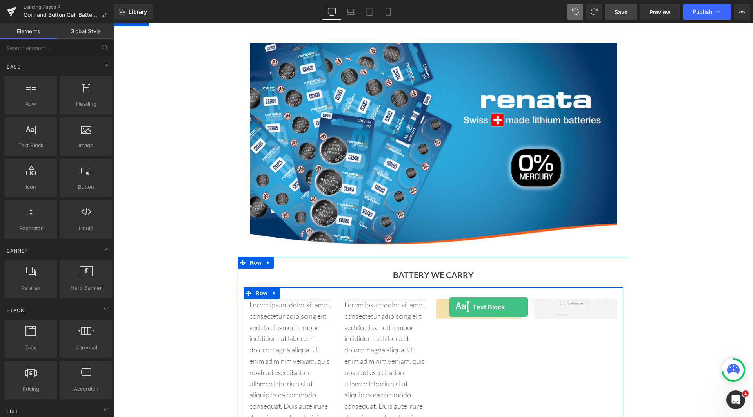
drag, startPoint x: 155, startPoint y: 162, endPoint x: 449, endPoint y: 308, distance: 328.7
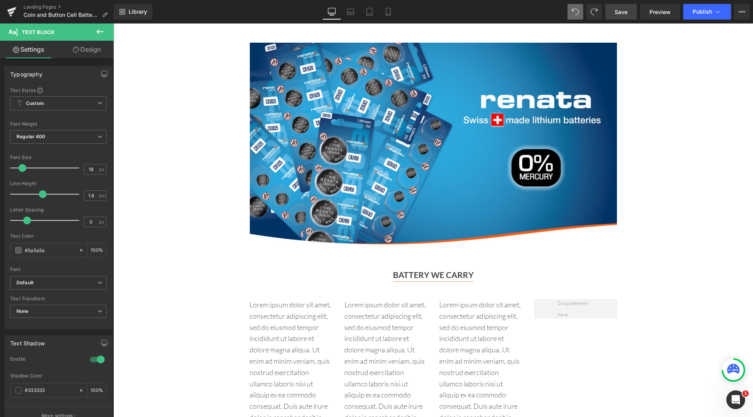
click at [101, 29] on icon at bounding box center [99, 31] width 9 height 9
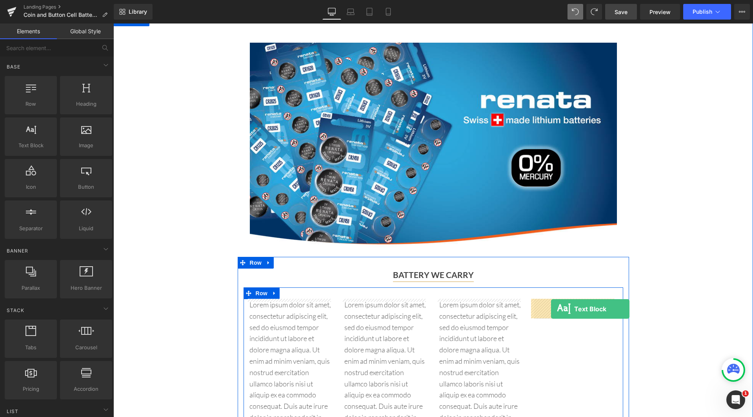
drag, startPoint x: 149, startPoint y: 168, endPoint x: 551, endPoint y: 310, distance: 426.7
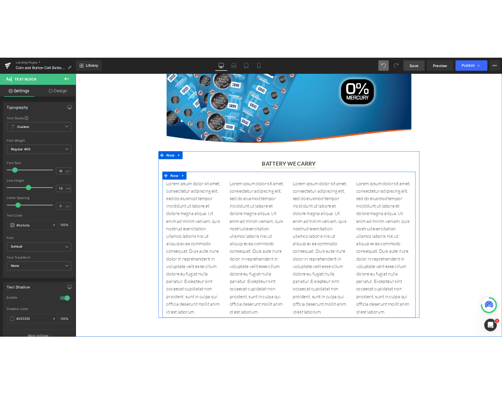
scroll to position [549, 0]
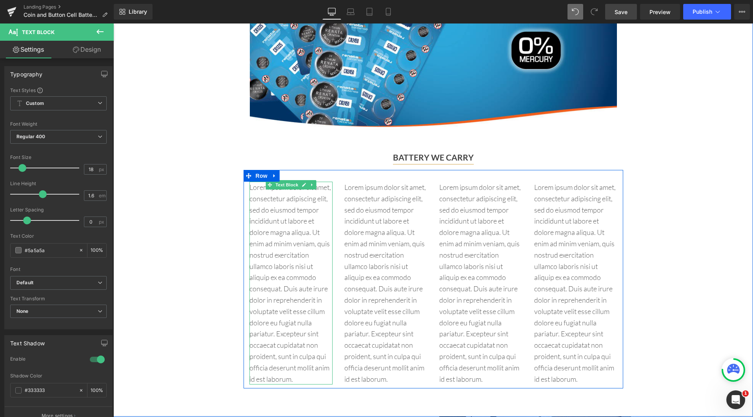
click at [320, 225] on p "Lorem ipsum dolor sit amet, consectetur adipiscing elit, sed do eiusmod tempor …" at bounding box center [290, 283] width 83 height 203
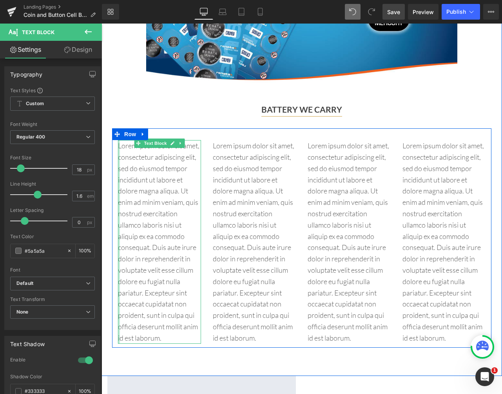
click at [118, 142] on div at bounding box center [119, 241] width 2 height 203
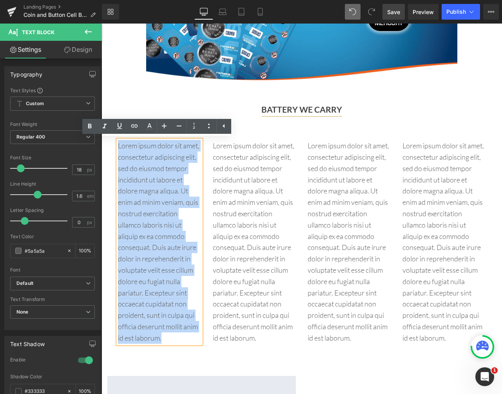
drag, startPoint x: 116, startPoint y: 143, endPoint x: 175, endPoint y: 336, distance: 201.2
click at [175, 336] on p "Lorem ipsum dolor sit amet, consectetur adipiscing elit, sed do eiusmod tempor …" at bounding box center [159, 241] width 83 height 203
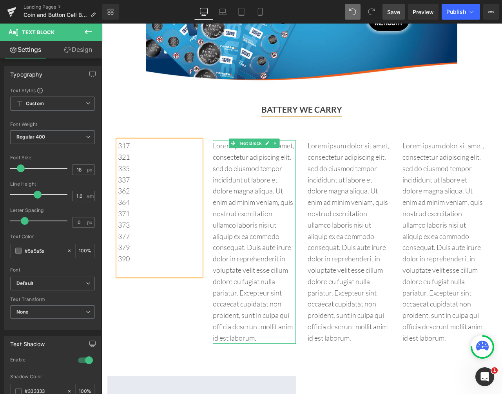
click at [242, 174] on p "Lorem ipsum dolor sit amet, consectetur adipiscing elit, sed do eiusmod tempor …" at bounding box center [254, 241] width 83 height 203
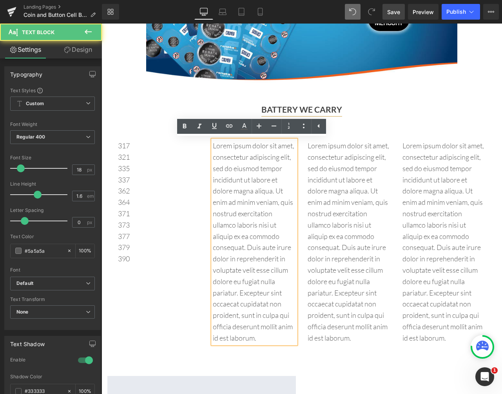
click at [263, 342] on p "Lorem ipsum dolor sit amet, consectetur adipiscing elit, sed do eiusmod tempor …" at bounding box center [254, 241] width 83 height 203
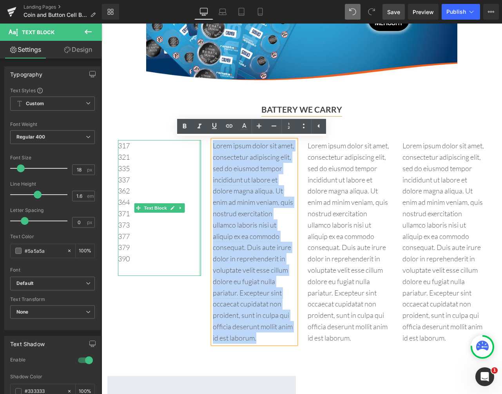
drag, startPoint x: 263, startPoint y: 340, endPoint x: 196, endPoint y: 142, distance: 209.5
click at [196, 142] on div "317 321 335 337 362 364 371 373 377 379 390 Text Block Lorem ipsum dolor sit am…" at bounding box center [301, 237] width 379 height 219
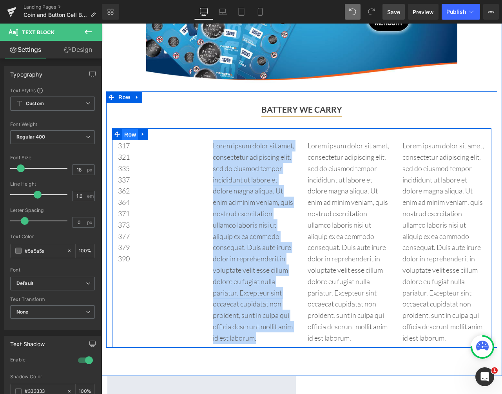
click at [132, 131] on span "Row" at bounding box center [130, 135] width 16 height 12
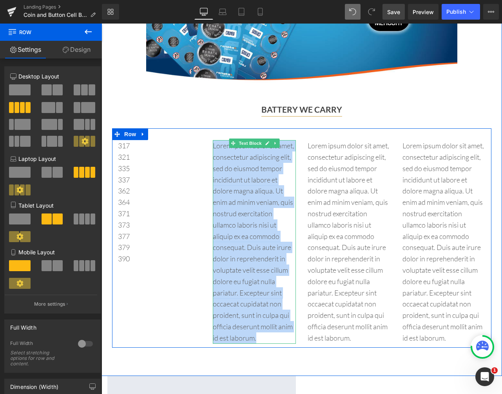
click at [241, 164] on p "Lorem ipsum dolor sit amet, consectetur adipiscing elit, sed do eiusmod tempor …" at bounding box center [254, 241] width 83 height 203
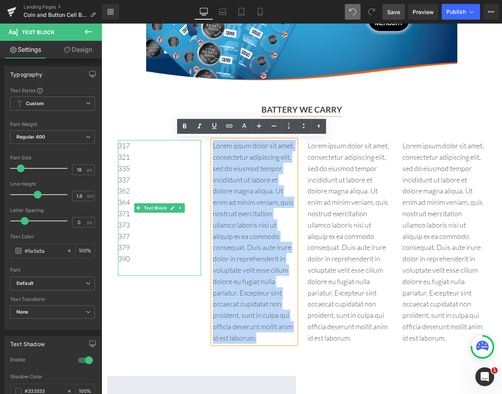
drag, startPoint x: 262, startPoint y: 337, endPoint x: 189, endPoint y: 147, distance: 203.6
click at [189, 147] on div "317 321 335 337 362 364 371 373 377 379 390 Text Block Lorem ipsum dolor sit am…" at bounding box center [301, 237] width 379 height 219
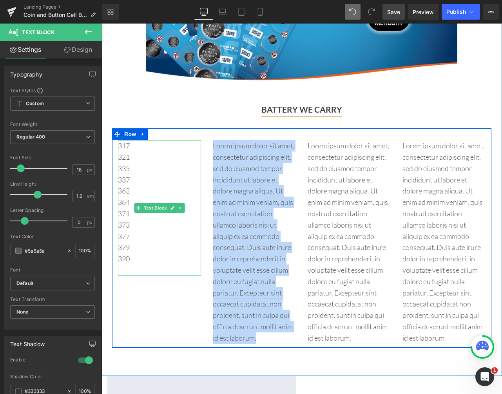
click at [118, 245] on p "379" at bounding box center [159, 246] width 83 height 11
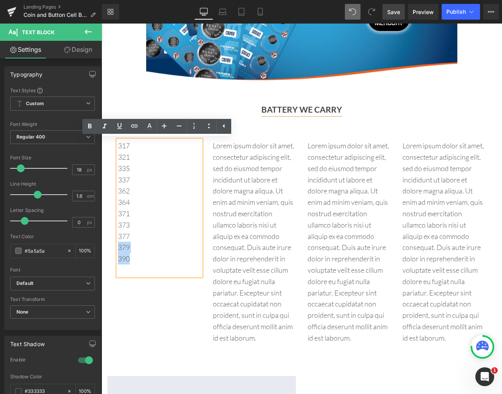
drag, startPoint x: 116, startPoint y: 246, endPoint x: 129, endPoint y: 257, distance: 16.7
click at [129, 257] on div "317 321 335 337 362 364 371 373 377 379 390" at bounding box center [159, 208] width 83 height 136
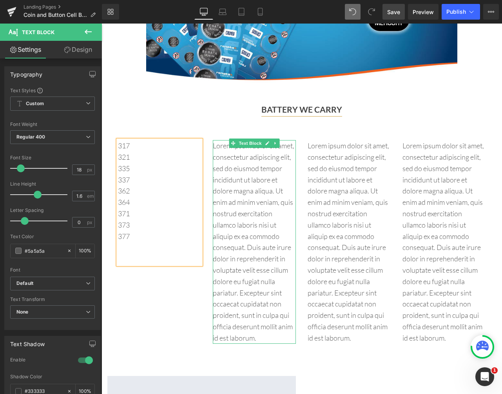
click at [240, 155] on p "Lorem ipsum dolor sit amet, consectetur adipiscing elit, sed do eiusmod tempor …" at bounding box center [254, 241] width 83 height 203
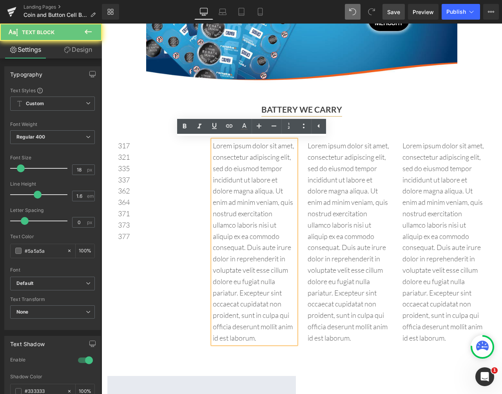
click at [234, 170] on p "Lorem ipsum dolor sit amet, consectetur adipiscing elit, sed do eiusmod tempor …" at bounding box center [254, 241] width 83 height 203
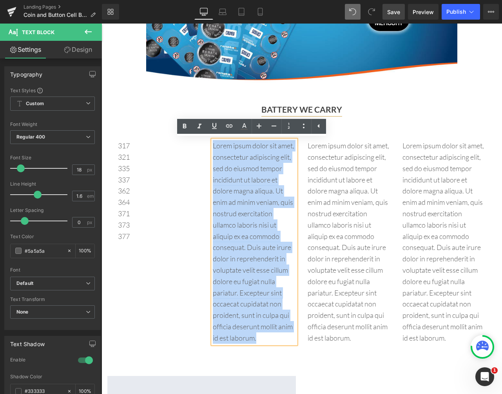
click at [234, 170] on p "Lorem ipsum dolor sit amet, consectetur adipiscing elit, sed do eiusmod tempor …" at bounding box center [254, 241] width 83 height 203
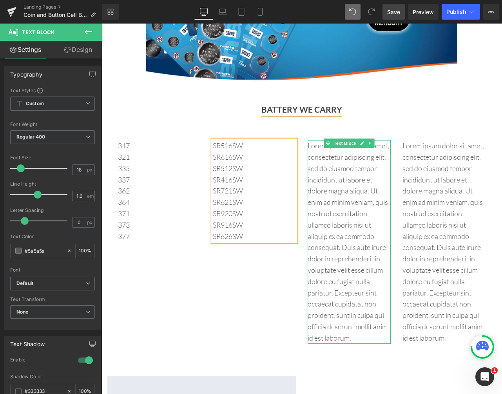
click at [354, 169] on p "Lorem ipsum dolor sit amet, consectetur adipiscing elit, sed do eiusmod tempor …" at bounding box center [349, 241] width 83 height 203
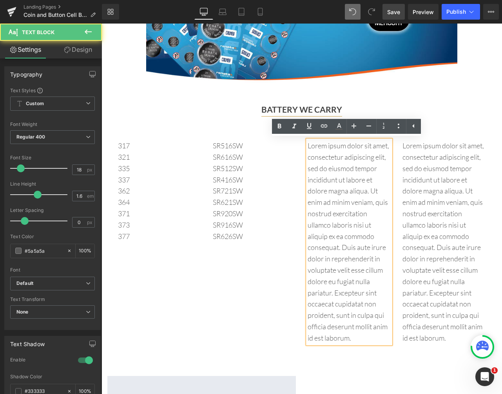
click at [310, 147] on p "Lorem ipsum dolor sit amet, consectetur adipiscing elit, sed do eiusmod tempor …" at bounding box center [349, 241] width 83 height 203
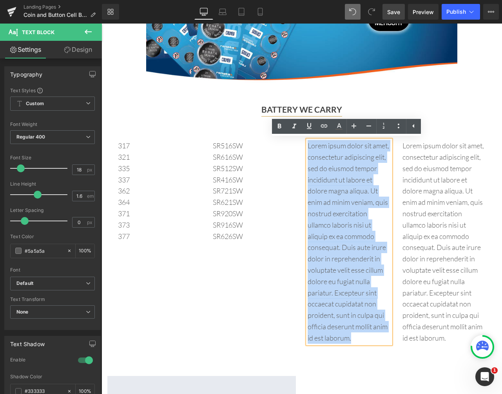
drag, startPoint x: 305, startPoint y: 145, endPoint x: 362, endPoint y: 355, distance: 217.7
click at [362, 355] on div "Image Row BATTERY WE CARRY Text Block 317 321 335 337 362 364 371 373 377 Text …" at bounding box center [302, 128] width 401 height 495
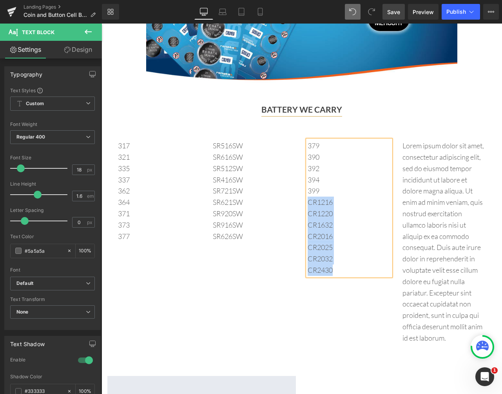
drag, startPoint x: 305, startPoint y: 201, endPoint x: 333, endPoint y: 268, distance: 72.4
click at [333, 268] on div "379 390 392 394 399 CR1216 CR1220 CR1632 CR2016 CR2025 CR2032 CR2430" at bounding box center [349, 208] width 83 height 136
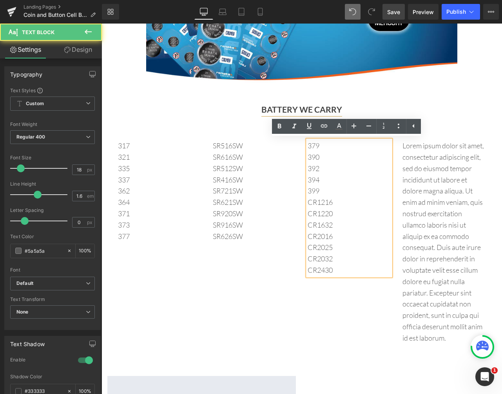
click at [364, 185] on p "399" at bounding box center [349, 190] width 83 height 11
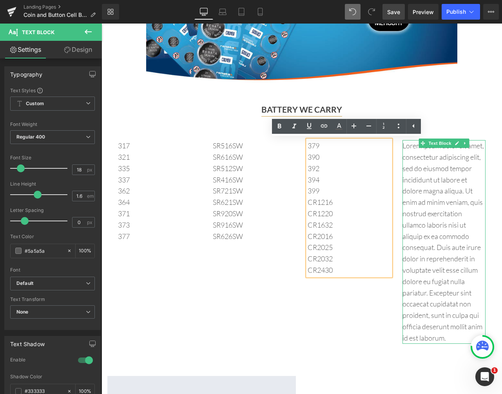
click at [403, 145] on p "Lorem ipsum dolor sit amet, consectetur adipiscing elit, sed do eiusmod tempor …" at bounding box center [444, 241] width 83 height 203
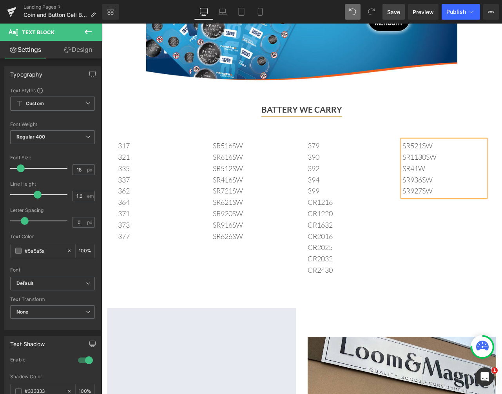
click at [442, 220] on div "317 321 335 337 362 364 371 373 377 Text Block SR516SW SR616SW SR512SW SR416SW …" at bounding box center [301, 203] width 379 height 151
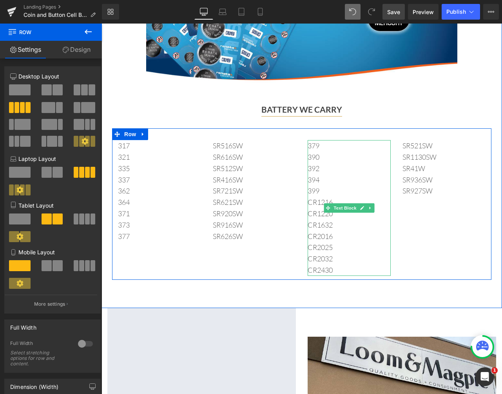
drag, startPoint x: 308, startPoint y: 246, endPoint x: 321, endPoint y: 253, distance: 14.6
click at [318, 252] on div "379 390 392 394 399 CR1216 CR1220 CR1632 CR2016 CR2025 CR2032 CR2430" at bounding box center [349, 208] width 83 height 136
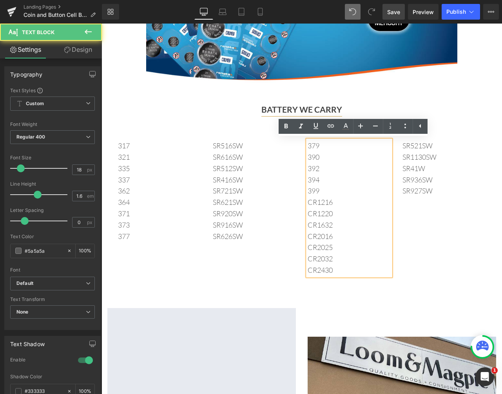
click at [337, 256] on p "CR2032" at bounding box center [349, 258] width 83 height 11
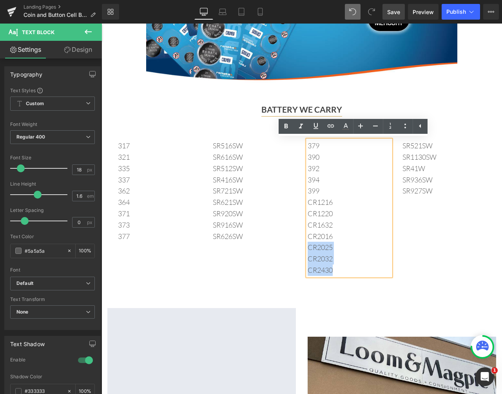
drag, startPoint x: 334, startPoint y: 270, endPoint x: 306, endPoint y: 250, distance: 34.8
click at [308, 250] on div "379 390 392 394 399 CR1216 CR1220 CR1632 CR2016 CR2025 CR2032 CR2430" at bounding box center [349, 208] width 83 height 136
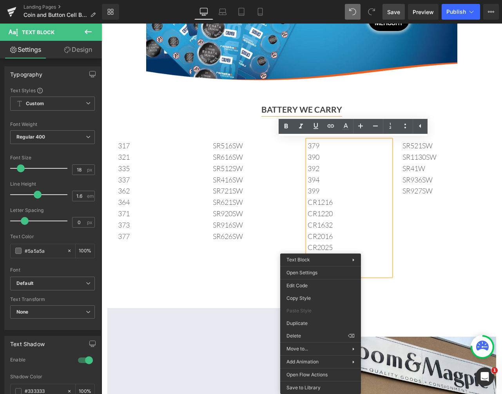
click at [365, 228] on p "CR1632" at bounding box center [349, 224] width 83 height 11
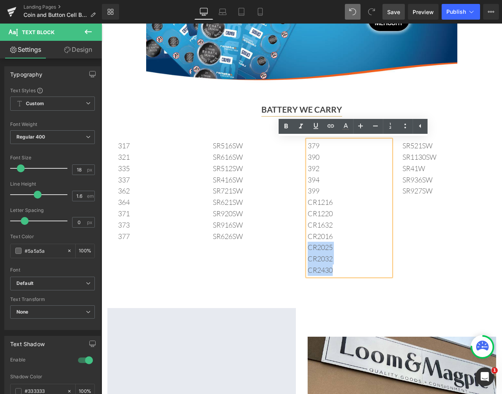
drag, startPoint x: 332, startPoint y: 272, endPoint x: 305, endPoint y: 250, distance: 35.4
click at [308, 250] on div "379 390 392 394 399 CR1216 CR1220 CR1632 CR2016 CR2025 CR2032 CR2430" at bounding box center [349, 208] width 83 height 136
copy div "CR2025 CR2032 CR2430"
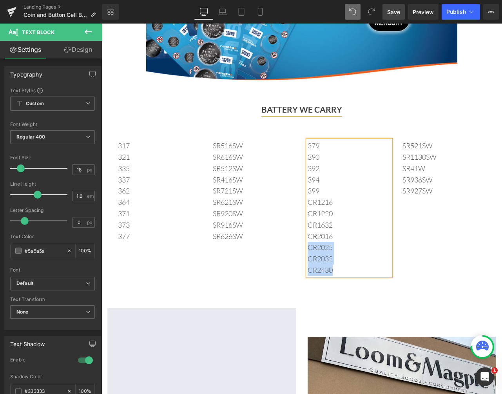
click at [430, 210] on div "317 321 335 337 362 364 371 373 377 Text Block SR516SW SR616SW SR512SW SR416SW …" at bounding box center [301, 203] width 379 height 151
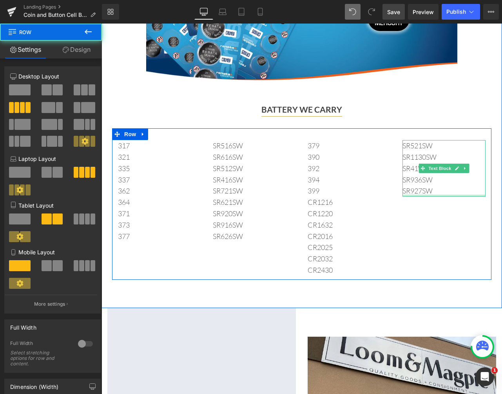
click at [436, 194] on div at bounding box center [444, 195] width 83 height 2
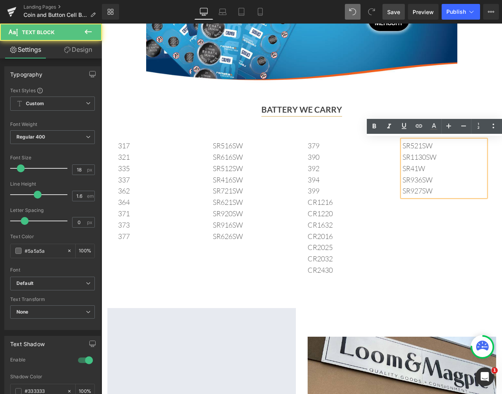
click at [437, 191] on p "SR927SW" at bounding box center [444, 190] width 83 height 11
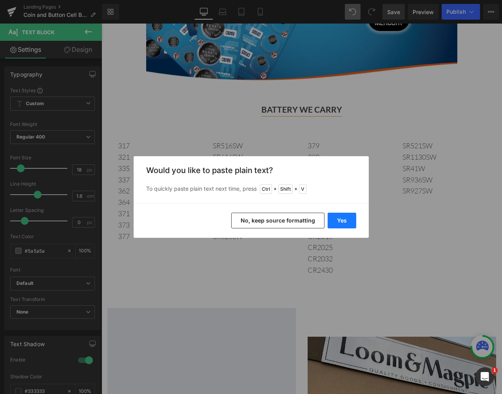
drag, startPoint x: 340, startPoint y: 221, endPoint x: 238, endPoint y: 195, distance: 104.7
click at [340, 221] on button "Yes" at bounding box center [342, 220] width 29 height 16
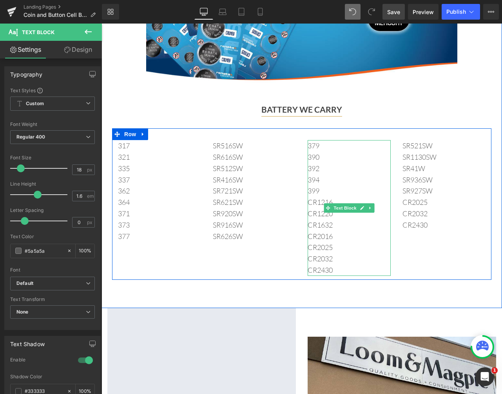
drag, startPoint x: 340, startPoint y: 266, endPoint x: 343, endPoint y: 268, distance: 4.0
click at [338, 266] on p "CR2430" at bounding box center [349, 269] width 83 height 11
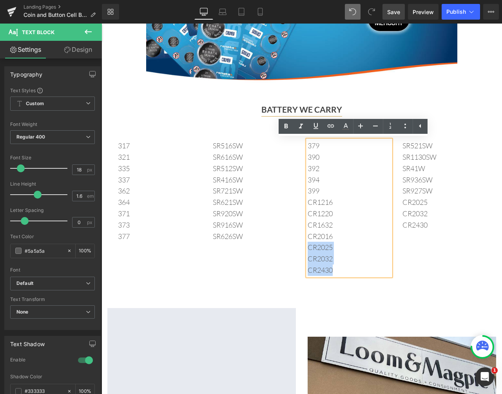
drag, startPoint x: 341, startPoint y: 268, endPoint x: 306, endPoint y: 248, distance: 40.7
click at [308, 248] on div "379 390 392 394 399 CR1216 CR1220 CR1632 CR2016 CR2025 CR2032 CR2430" at bounding box center [349, 208] width 83 height 136
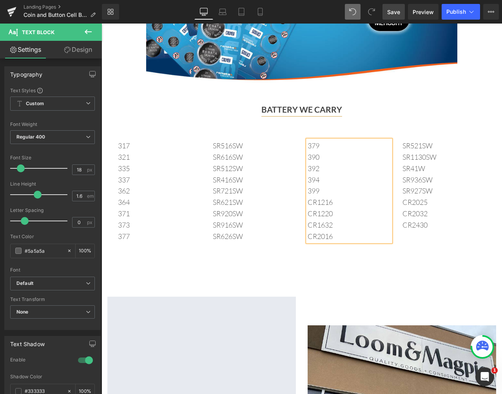
click at [397, 11] on span "Save" at bounding box center [393, 12] width 13 height 8
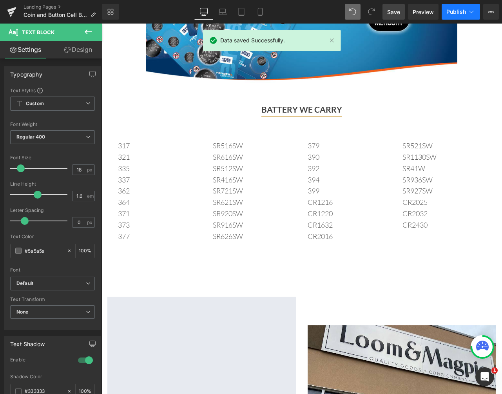
click at [463, 13] on span "Publish" at bounding box center [456, 12] width 20 height 6
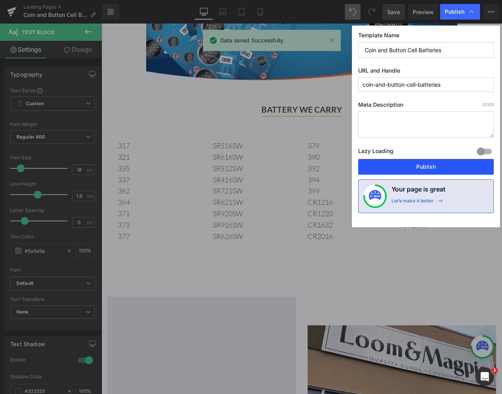
click at [414, 169] on button "Publish" at bounding box center [426, 167] width 136 height 16
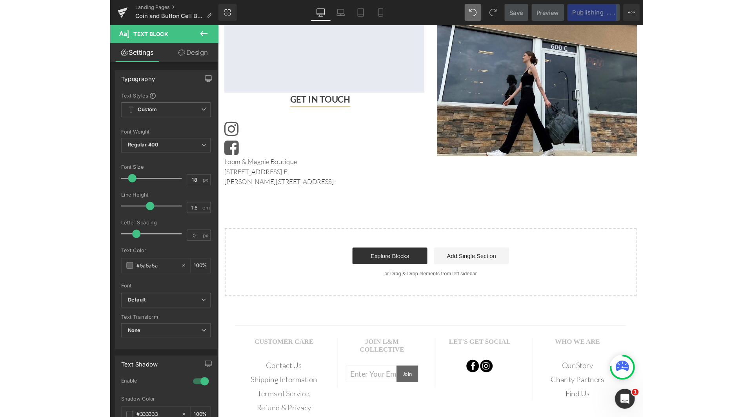
scroll to position [952, 0]
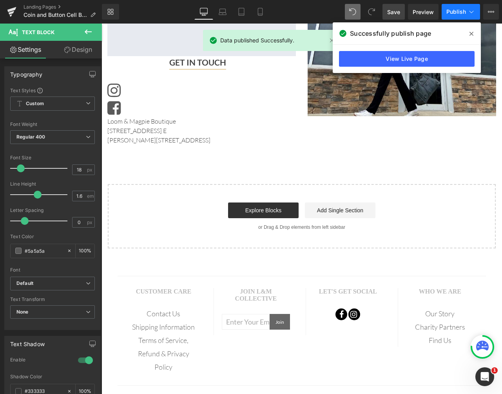
click at [462, 9] on span "Publish" at bounding box center [456, 12] width 20 height 6
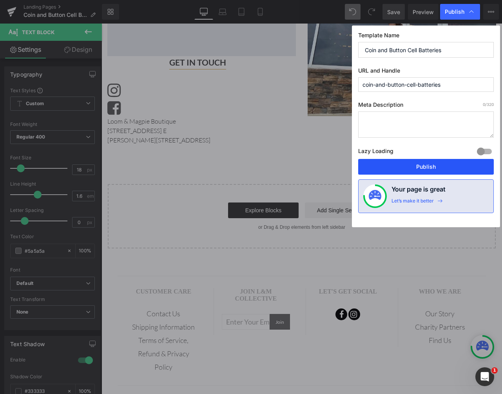
drag, startPoint x: 417, startPoint y: 170, endPoint x: 210, endPoint y: 37, distance: 246.4
click at [417, 170] on button "Publish" at bounding box center [426, 167] width 136 height 16
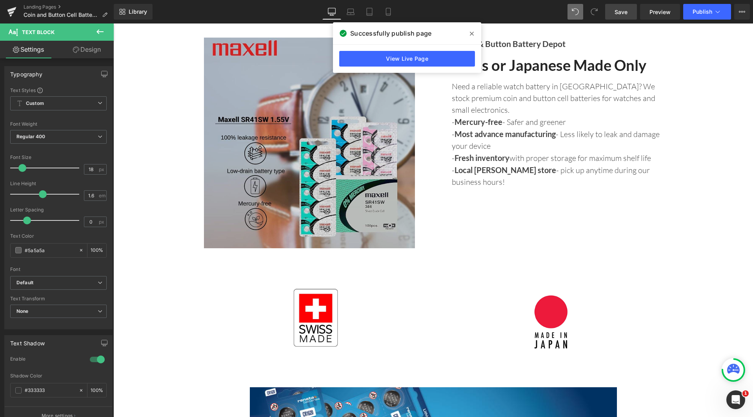
scroll to position [0, 0]
